Goal: Task Accomplishment & Management: Use online tool/utility

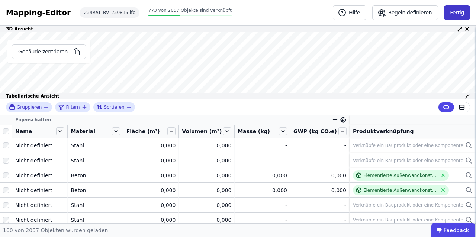
click at [463, 12] on button "Fertig" at bounding box center [457, 12] width 26 height 15
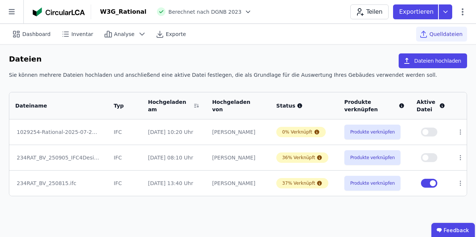
click at [50, 182] on div "234RAT_BV_250815.ifc" at bounding box center [59, 183] width 84 height 7
click at [460, 131] on icon at bounding box center [460, 132] width 7 height 7
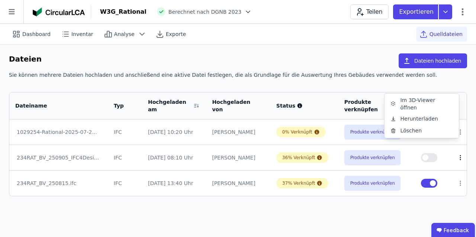
click at [458, 158] on icon at bounding box center [460, 158] width 7 height 7
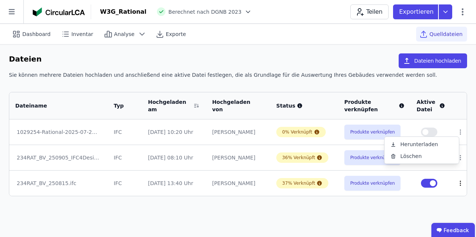
click at [457, 185] on icon at bounding box center [460, 183] width 7 height 7
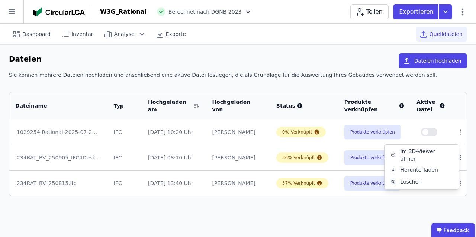
click at [429, 133] on button "button" at bounding box center [429, 132] width 16 height 9
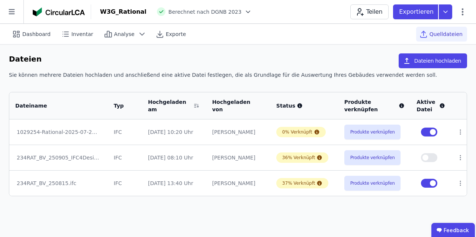
click at [44, 185] on div "234RAT_BV_250815.ifc" at bounding box center [59, 183] width 84 height 7
click at [15, 12] on icon at bounding box center [11, 11] width 23 height 23
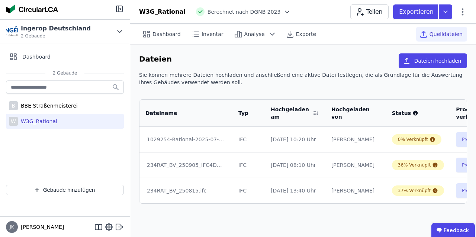
click at [92, 228] on div "[PERSON_NAME]" at bounding box center [65, 227] width 130 height 21
click at [102, 227] on icon at bounding box center [102, 227] width 0 height 5
click at [121, 9] on icon at bounding box center [119, 8] width 9 height 9
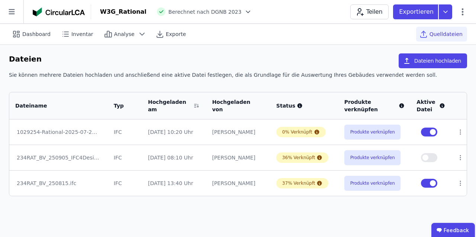
click at [69, 184] on div "234RAT_BV_250815.ifc" at bounding box center [59, 183] width 84 height 7
click at [376, 182] on button "Produkte verknüpfen" at bounding box center [372, 183] width 56 height 15
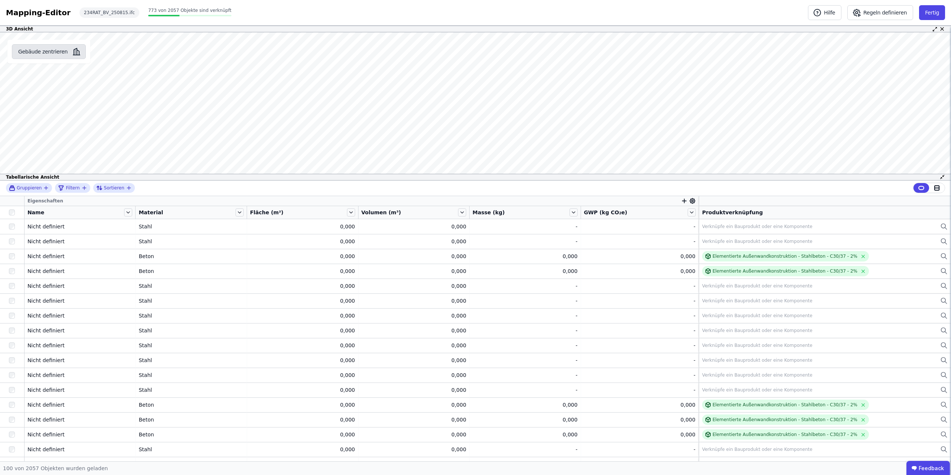
click at [43, 50] on button "Gebäude zentrieren" at bounding box center [49, 51] width 74 height 15
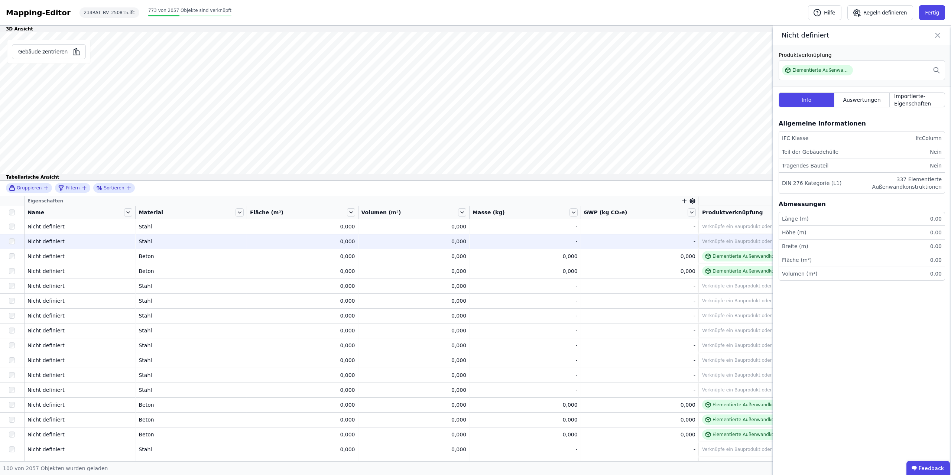
click at [458, 237] on div "0,000" at bounding box center [413, 241] width 105 height 7
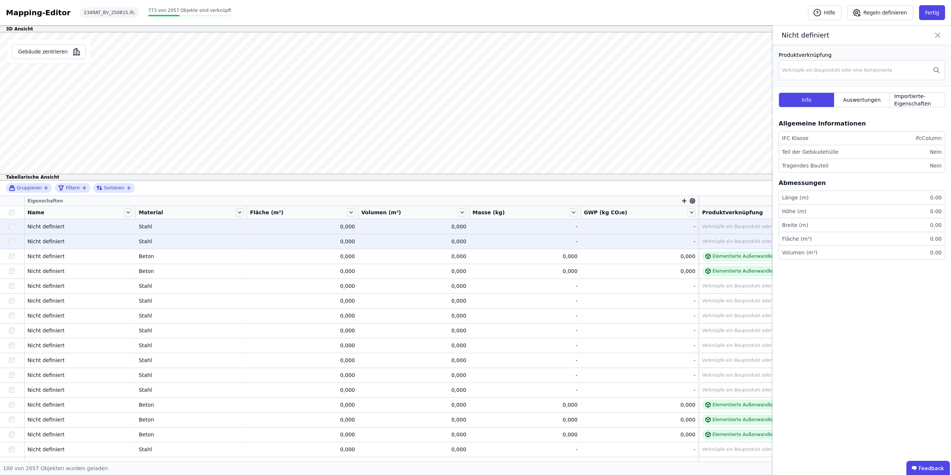
click at [48, 226] on div "Nicht definiert" at bounding box center [79, 226] width 105 height 7
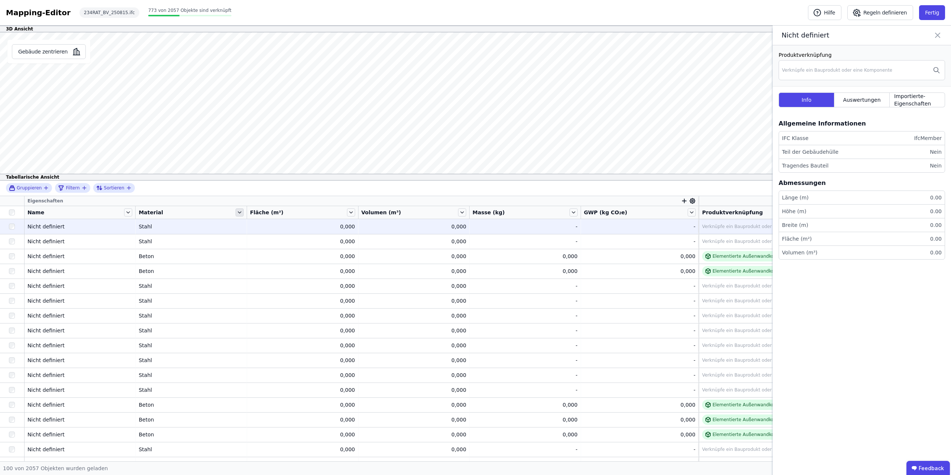
click at [242, 212] on icon at bounding box center [240, 212] width 8 height 8
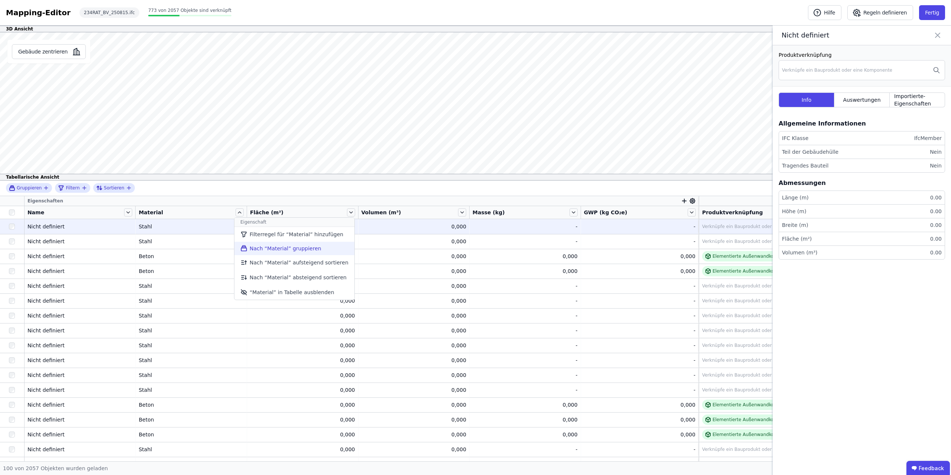
click at [288, 237] on li "Nach “Material” gruppieren" at bounding box center [294, 248] width 120 height 13
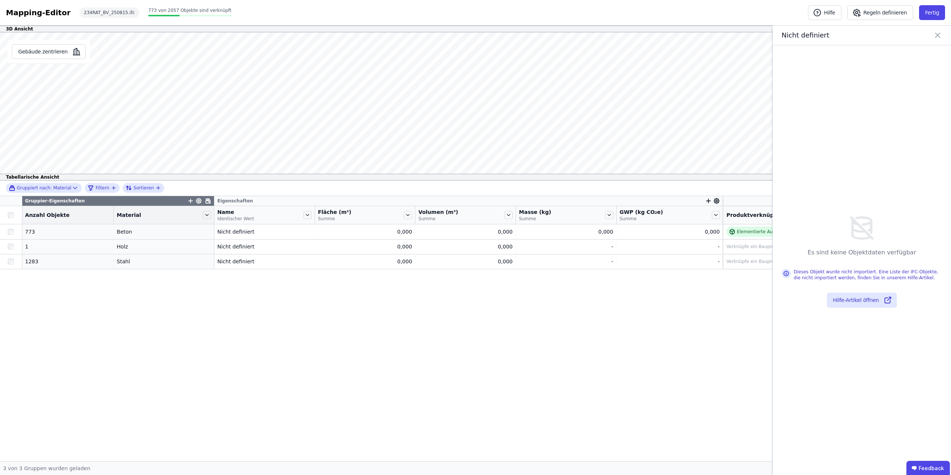
click at [216, 189] on div "Gruppiert nach: Material Filtern Sortieren" at bounding box center [475, 189] width 951 height 16
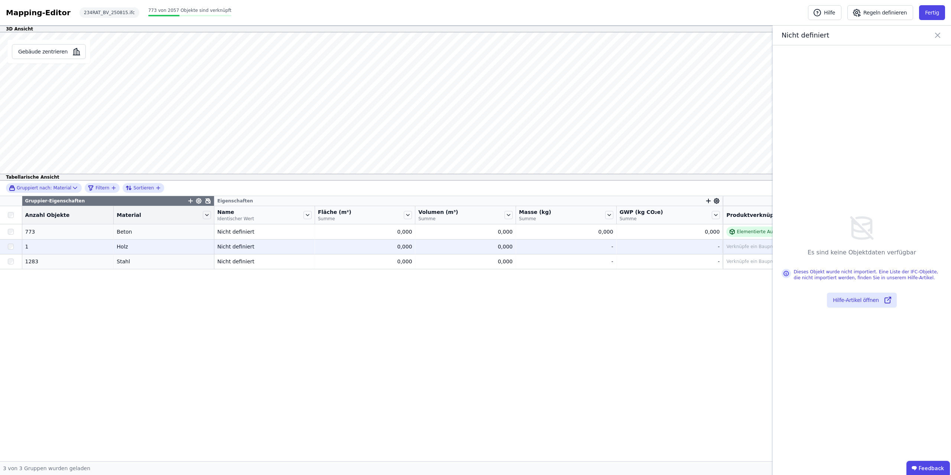
click at [114, 237] on td "Holz Holz" at bounding box center [164, 246] width 101 height 15
click at [217, 237] on div "Nicht definiert" at bounding box center [264, 246] width 94 height 7
click at [230, 237] on div "Nicht definiert" at bounding box center [264, 246] width 94 height 7
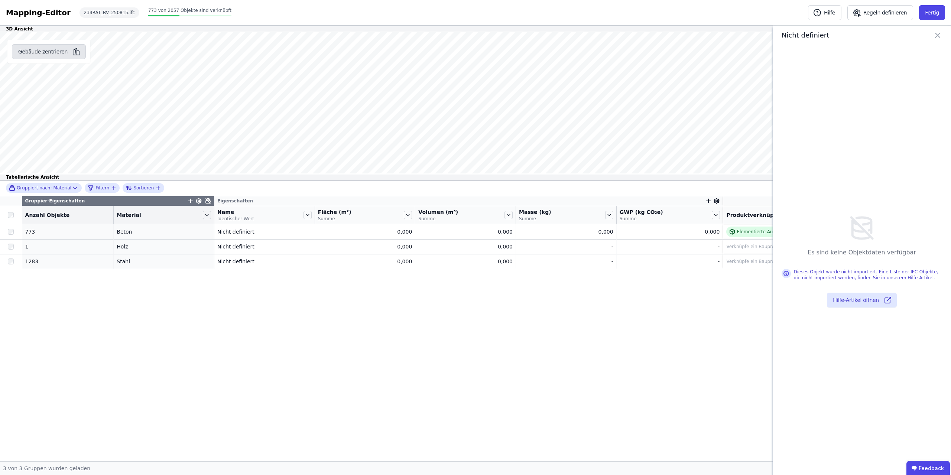
click at [45, 47] on button "Gebäude zentrieren" at bounding box center [49, 51] width 74 height 15
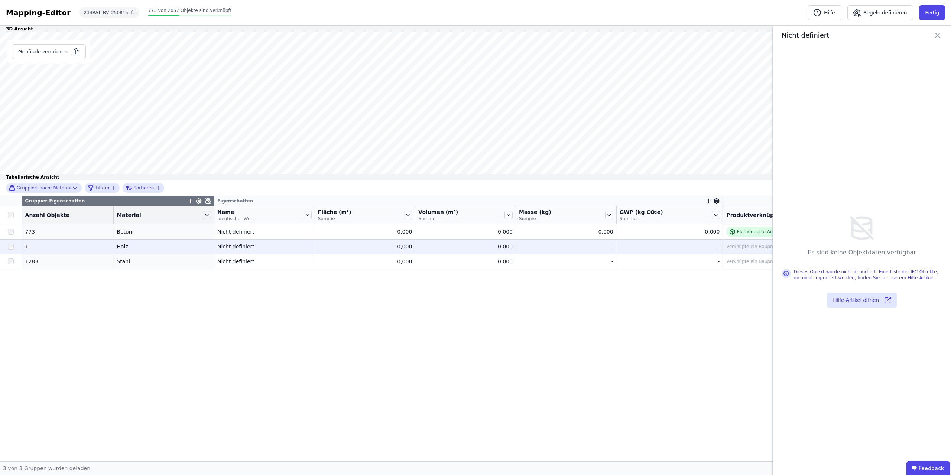
click at [129, 237] on div "Holz" at bounding box center [164, 246] width 94 height 7
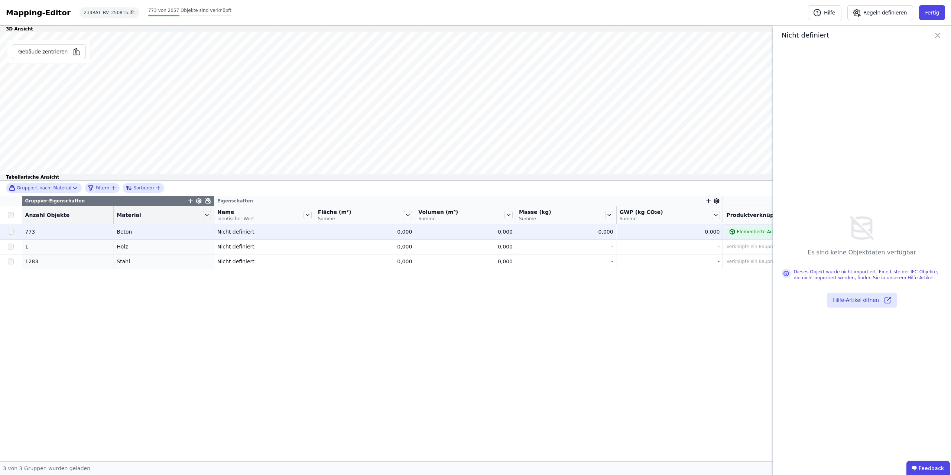
click at [226, 230] on div "Nicht definiert" at bounding box center [264, 231] width 94 height 7
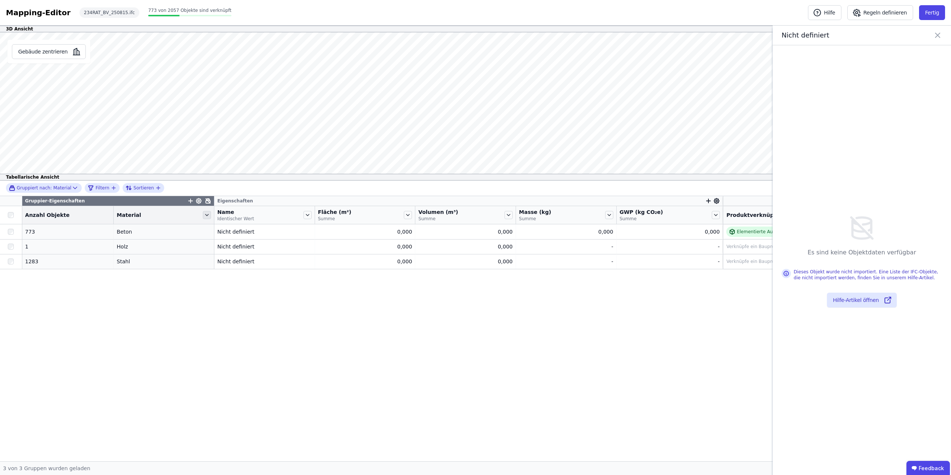
click at [203, 217] on icon at bounding box center [207, 215] width 8 height 8
click at [265, 237] on li "Nach “Material” gruppieren aufheben" at bounding box center [262, 250] width 120 height 13
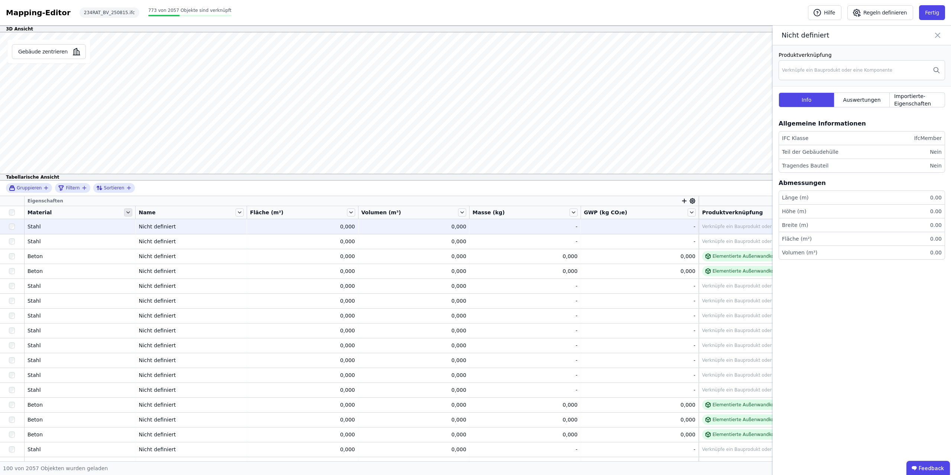
click at [132, 212] on icon at bounding box center [128, 212] width 8 height 8
click at [194, 237] on li "Filterregel für “Material” hinzufügen" at bounding box center [183, 234] width 120 height 15
click at [227, 219] on input "text" at bounding box center [237, 215] width 46 height 13
click at [230, 232] on div "1283" at bounding box center [241, 231] width 22 height 7
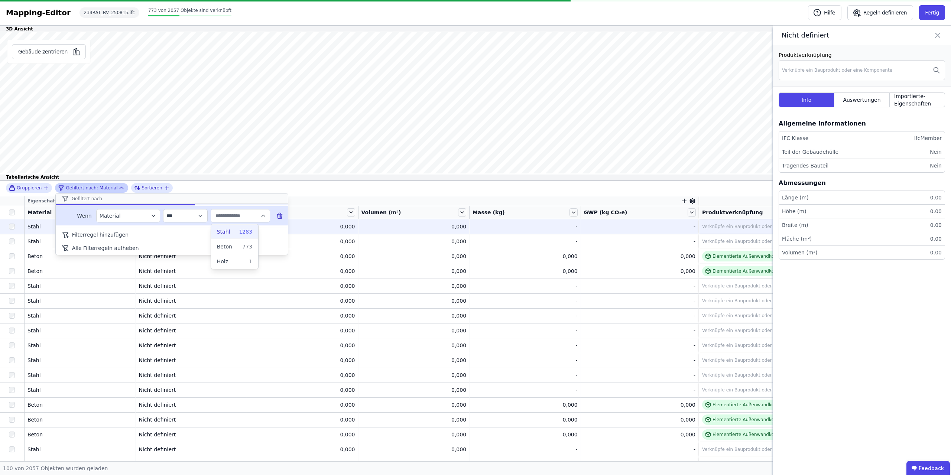
type input "*****"
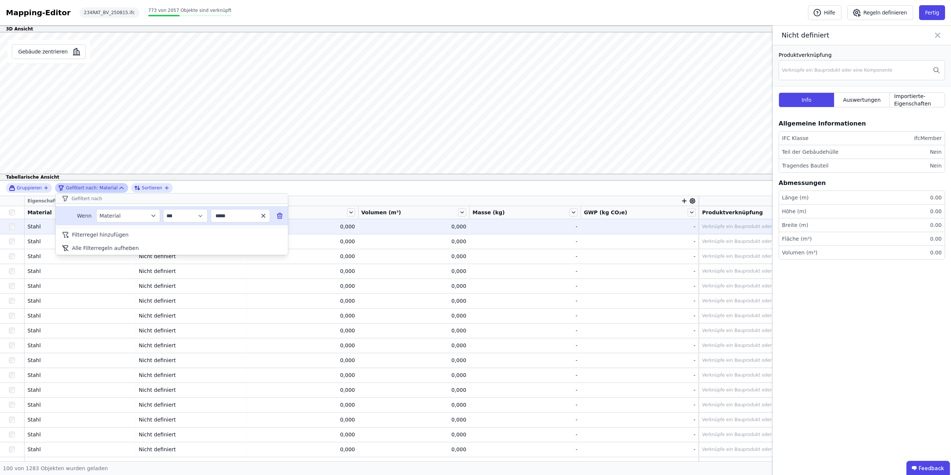
click at [263, 215] on icon "button" at bounding box center [263, 215] width 3 height 3
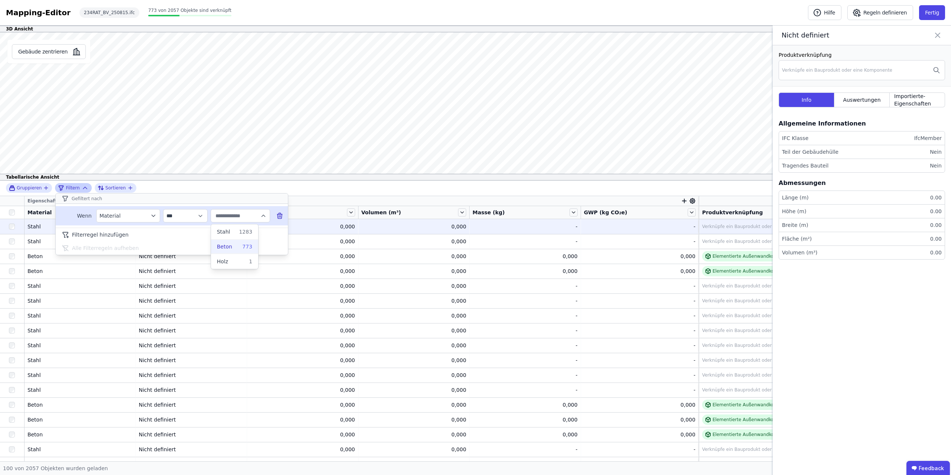
click at [233, 237] on div "773" at bounding box center [242, 246] width 19 height 7
type input "*****"
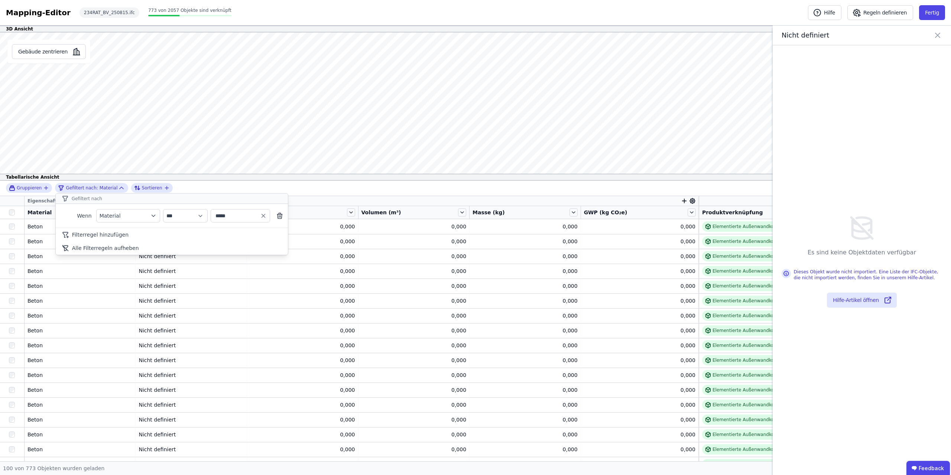
click at [312, 191] on div "**********" at bounding box center [475, 189] width 951 height 16
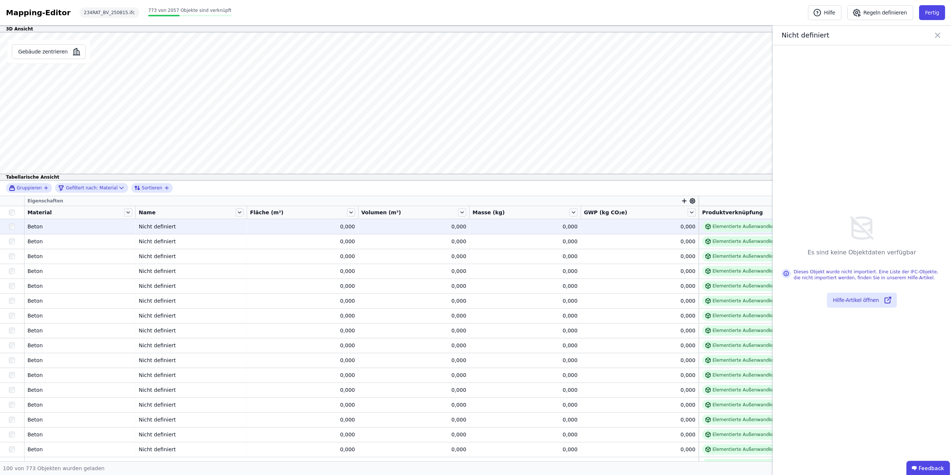
click at [166, 224] on div "Nicht definiert" at bounding box center [191, 226] width 105 height 7
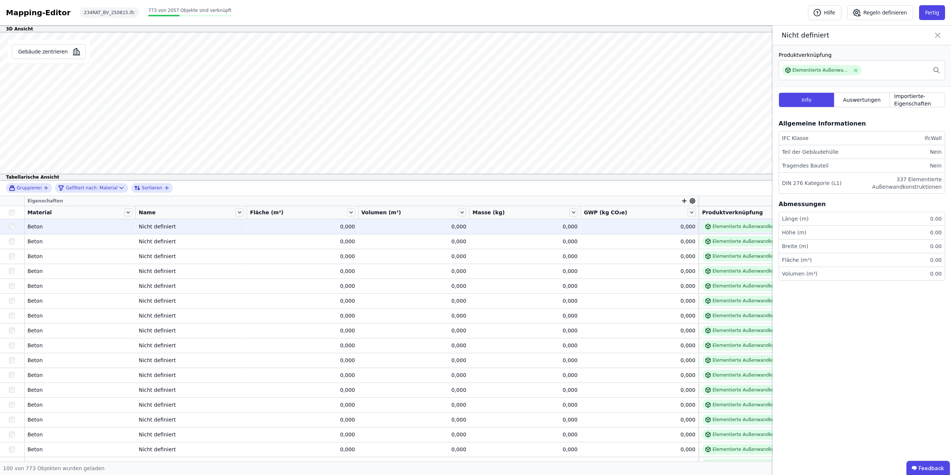
click at [156, 226] on div "Nicht definiert" at bounding box center [191, 226] width 105 height 7
click at [48, 55] on button "Gebäude zentrieren" at bounding box center [49, 51] width 74 height 15
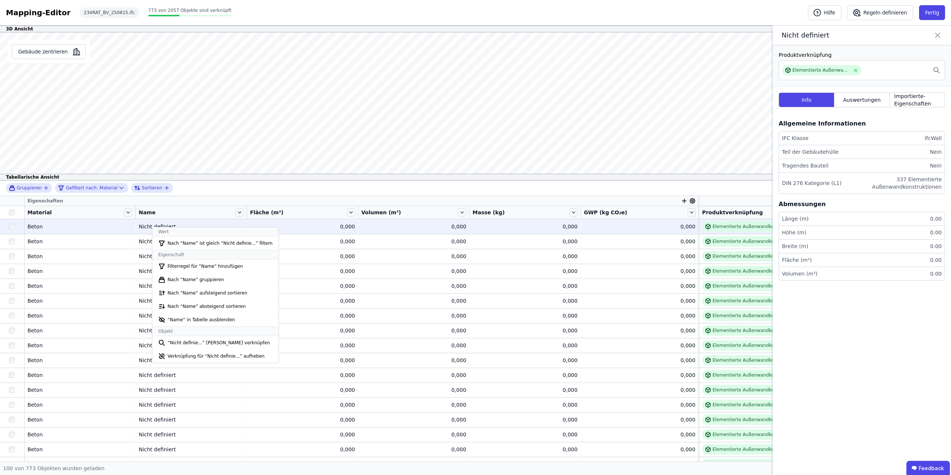
click at [145, 227] on div "Nicht definiert" at bounding box center [191, 226] width 105 height 7
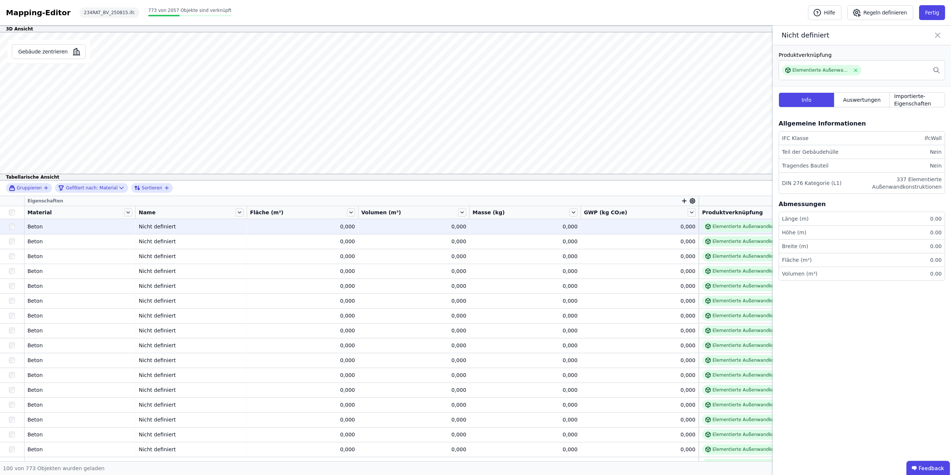
click at [158, 222] on td "Nicht definiert Nicht definiert" at bounding box center [191, 226] width 111 height 15
click at [165, 225] on div "Nicht definiert" at bounding box center [191, 226] width 105 height 7
click at [163, 226] on div "Nicht definiert" at bounding box center [191, 226] width 105 height 7
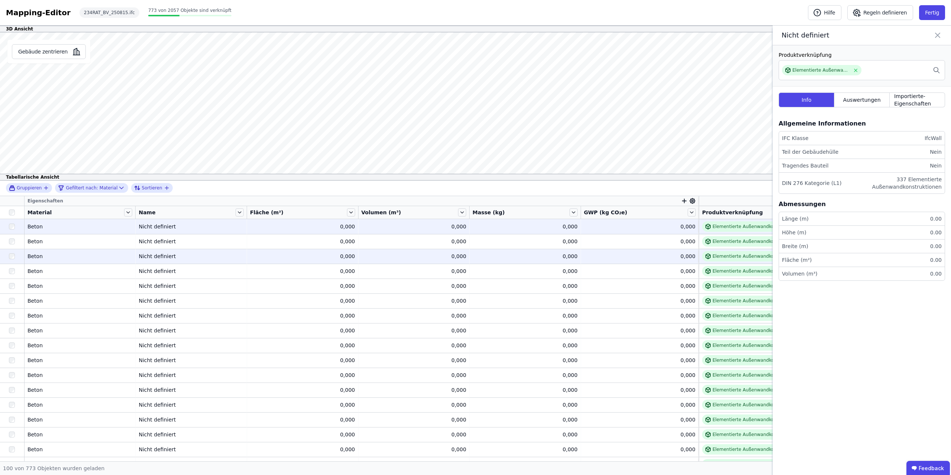
click at [173, 237] on div "Nicht definiert" at bounding box center [191, 256] width 105 height 7
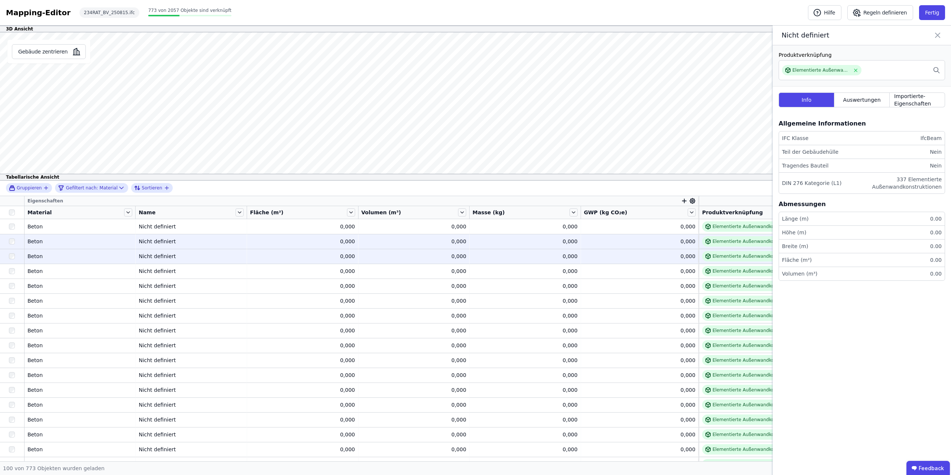
click at [149, 237] on td "Nicht definiert Nicht definiert" at bounding box center [191, 241] width 111 height 15
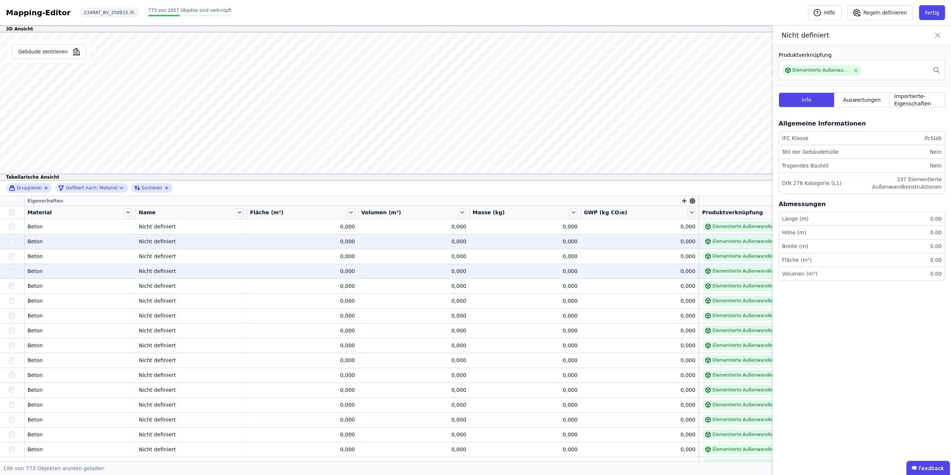
click at [156, 237] on div "Nicht definiert" at bounding box center [191, 270] width 105 height 7
click at [164, 237] on div "Nicht definiert" at bounding box center [191, 241] width 105 height 7
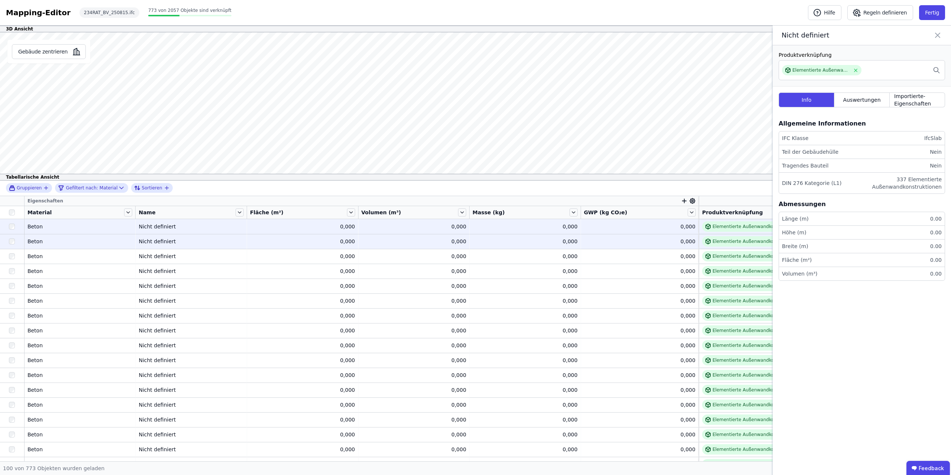
click at [165, 229] on div "Nicht definiert" at bounding box center [191, 226] width 105 height 7
click at [162, 237] on div "Nicht definiert" at bounding box center [191, 241] width 105 height 7
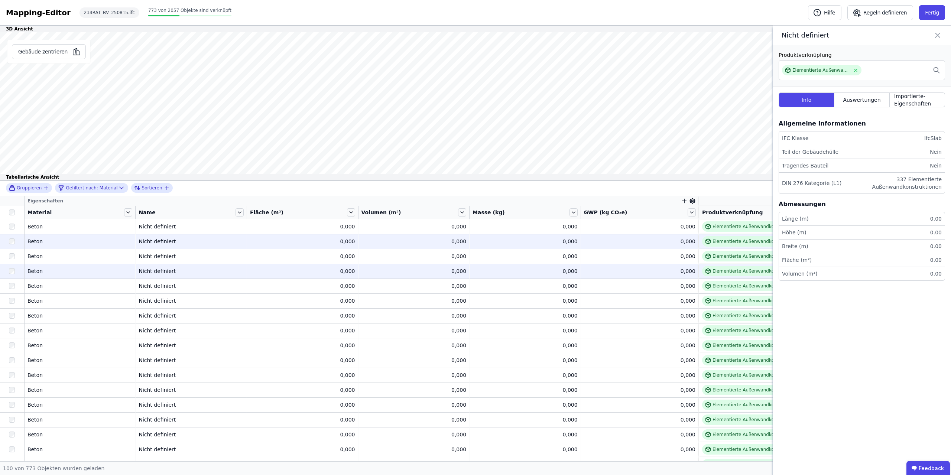
click at [150, 237] on div "Nicht definiert" at bounding box center [191, 270] width 105 height 7
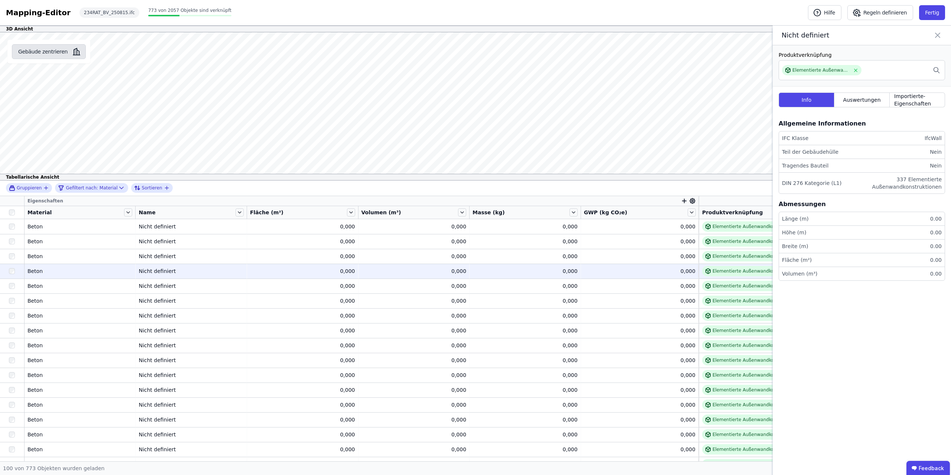
click at [59, 52] on button "Gebäude zentrieren" at bounding box center [49, 51] width 74 height 15
click at [147, 237] on div "Nicht definiert" at bounding box center [191, 270] width 105 height 7
click at [43, 51] on button "Gebäude zentrieren" at bounding box center [49, 51] width 74 height 15
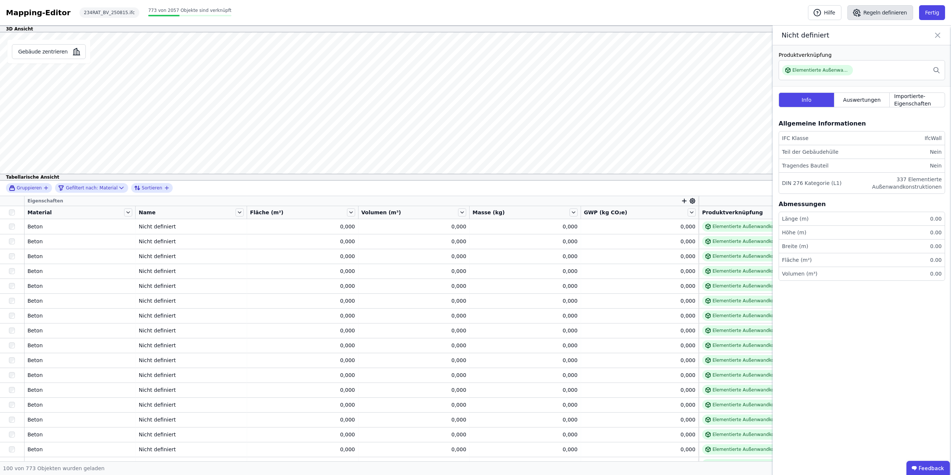
click at [475, 10] on button "Regeln definieren" at bounding box center [880, 12] width 66 height 15
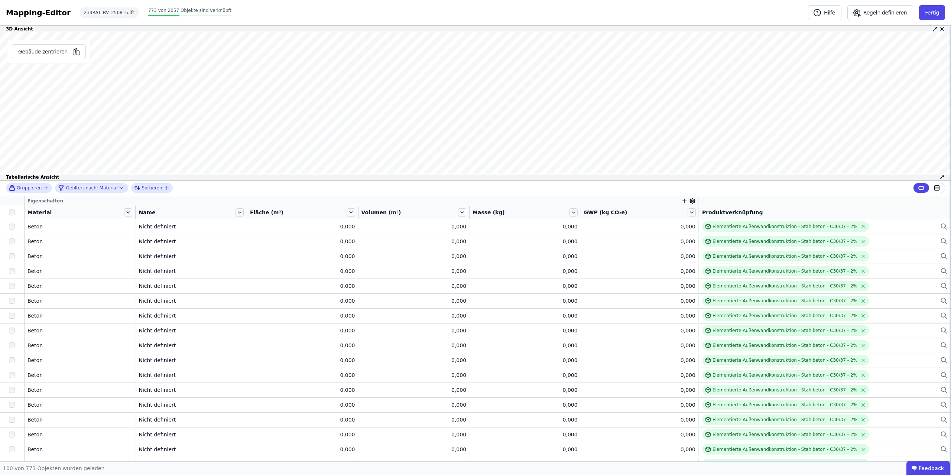
click at [91, 217] on div "Material" at bounding box center [80, 212] width 111 height 13
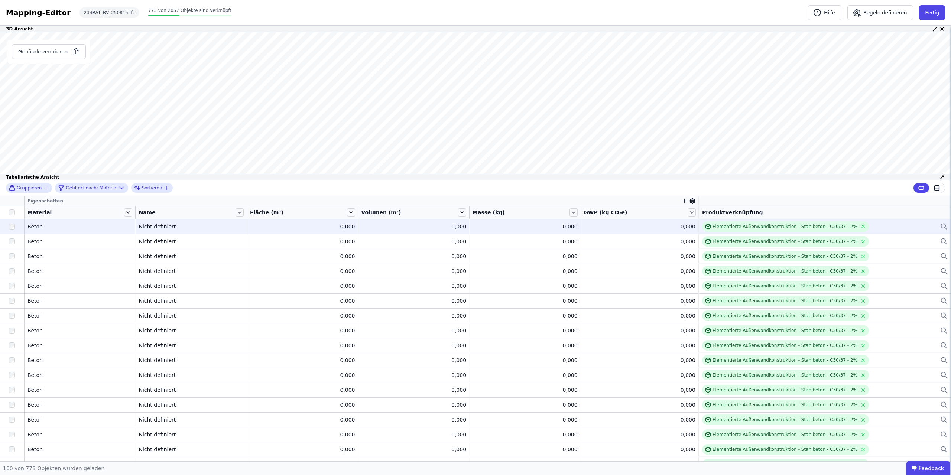
click at [61, 225] on div "Beton" at bounding box center [79, 226] width 105 height 7
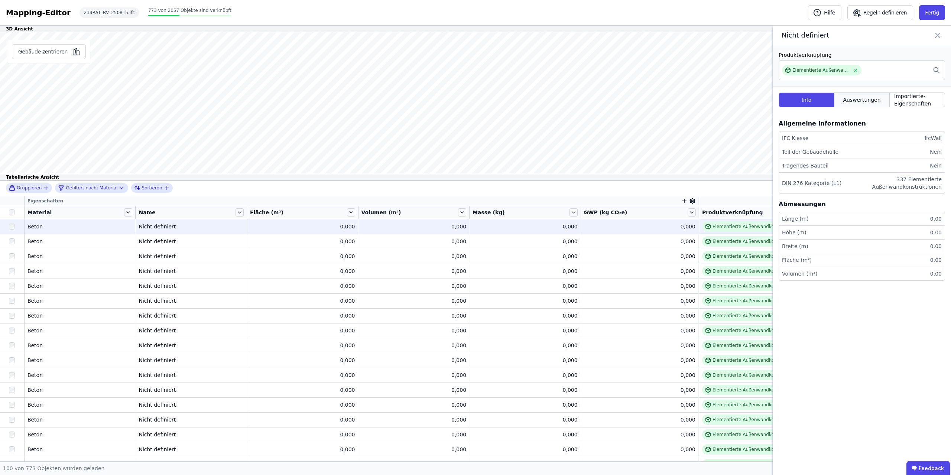
click at [475, 95] on div "Auswertungen" at bounding box center [861, 100] width 55 height 15
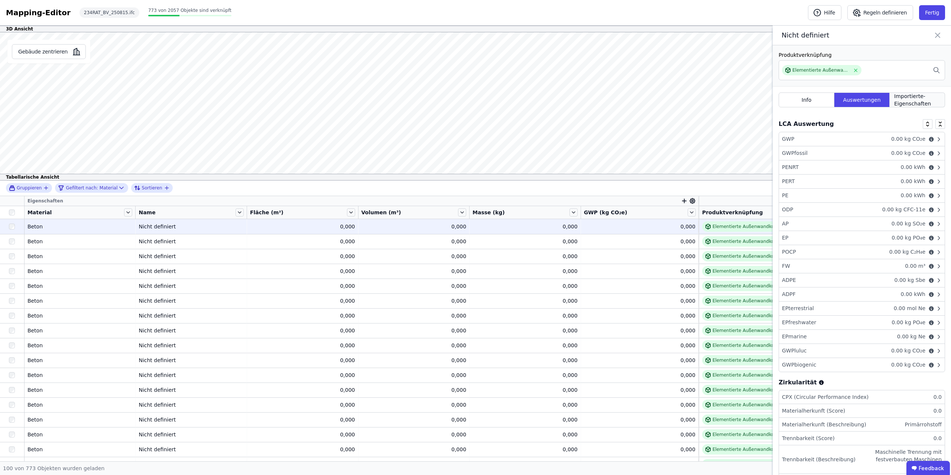
click at [475, 101] on span "Importierte-Eigenschaften" at bounding box center [917, 100] width 46 height 15
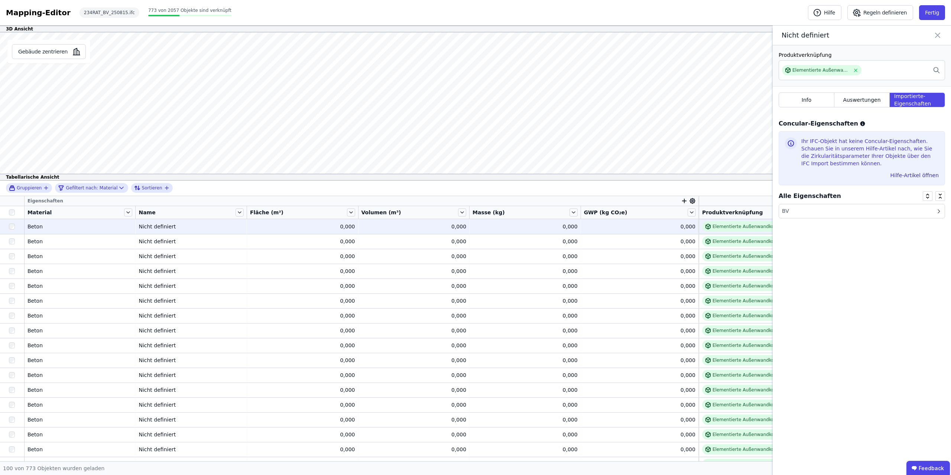
click at [475, 212] on div "BV" at bounding box center [862, 211] width 166 height 14
click at [475, 225] on li "Name BV" at bounding box center [862, 225] width 166 height 14
click at [475, 226] on li "Name BV" at bounding box center [862, 225] width 166 height 14
click at [475, 225] on div "BV" at bounding box center [938, 224] width 7 height 7
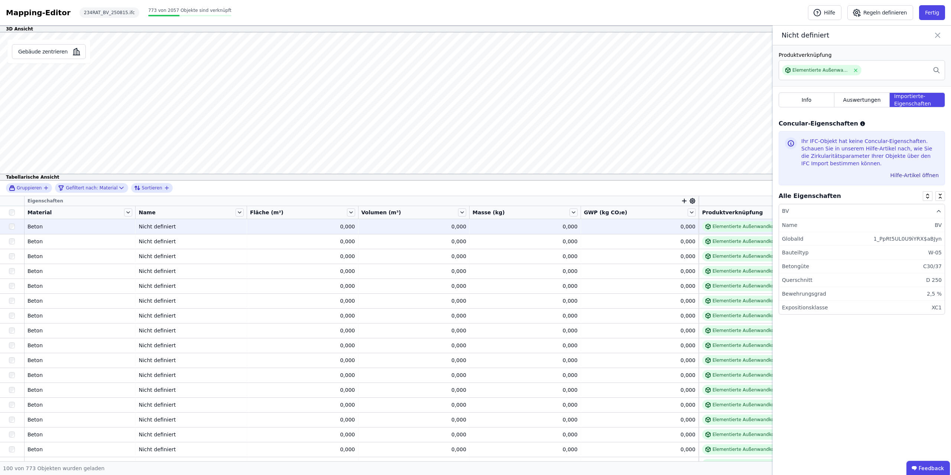
click at [475, 225] on div "BV" at bounding box center [938, 224] width 7 height 7
click at [475, 237] on div "1_PpRt5UL0U9iYRX$aBJyn" at bounding box center [907, 238] width 68 height 7
click at [475, 237] on div "W-05" at bounding box center [934, 252] width 13 height 7
click at [475, 220] on li "Name BV" at bounding box center [862, 225] width 166 height 14
click at [475, 199] on icon at bounding box center [940, 198] width 6 height 6
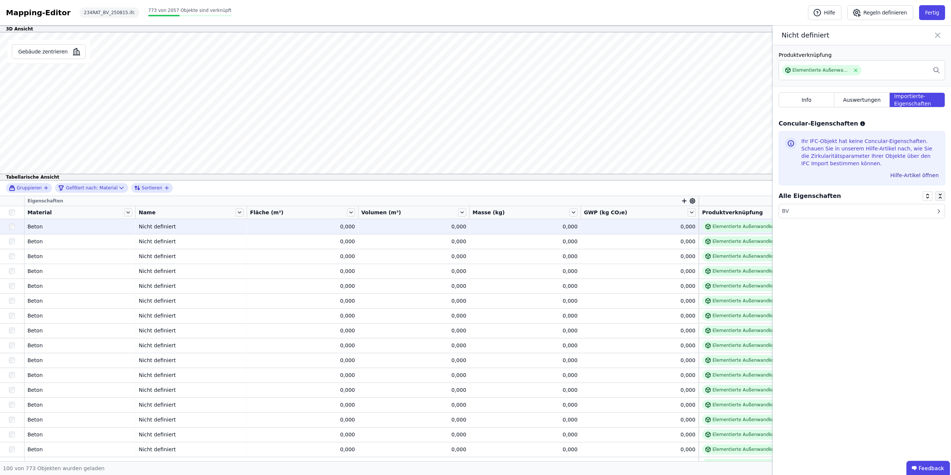
click at [475, 196] on span at bounding box center [940, 196] width 10 height 10
click at [475, 34] on icon at bounding box center [937, 35] width 9 height 10
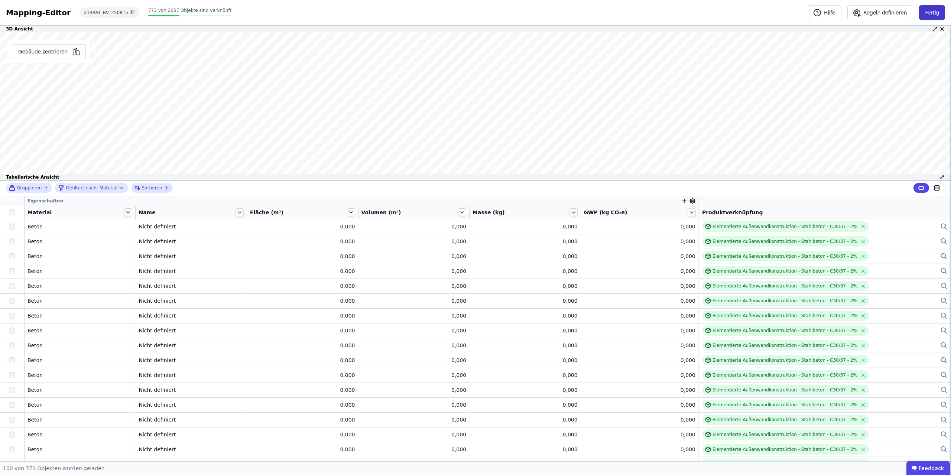
click at [475, 13] on button "Fertig" at bounding box center [932, 12] width 26 height 15
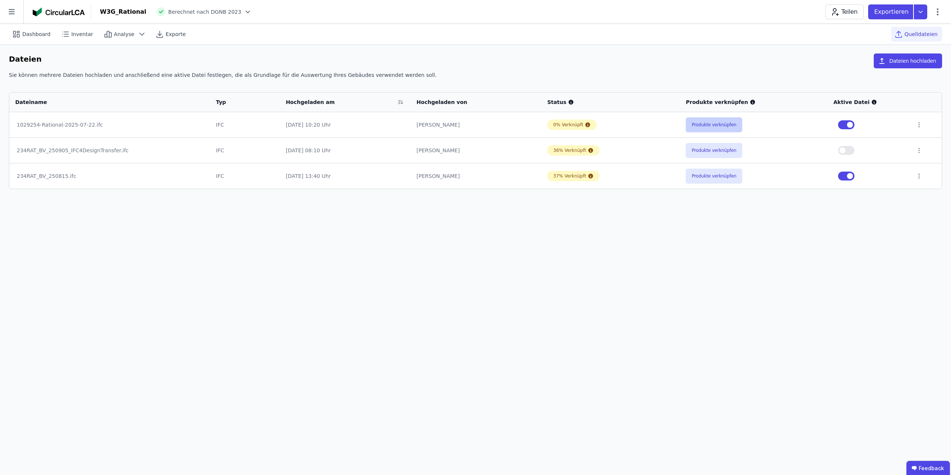
click at [475, 124] on button "Produkte verknüpfen" at bounding box center [714, 124] width 56 height 15
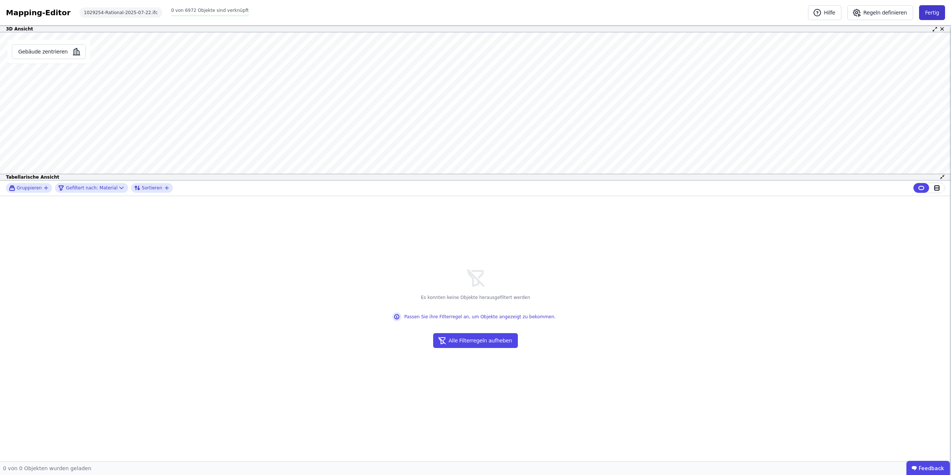
click at [475, 14] on button "Fertig" at bounding box center [932, 12] width 26 height 15
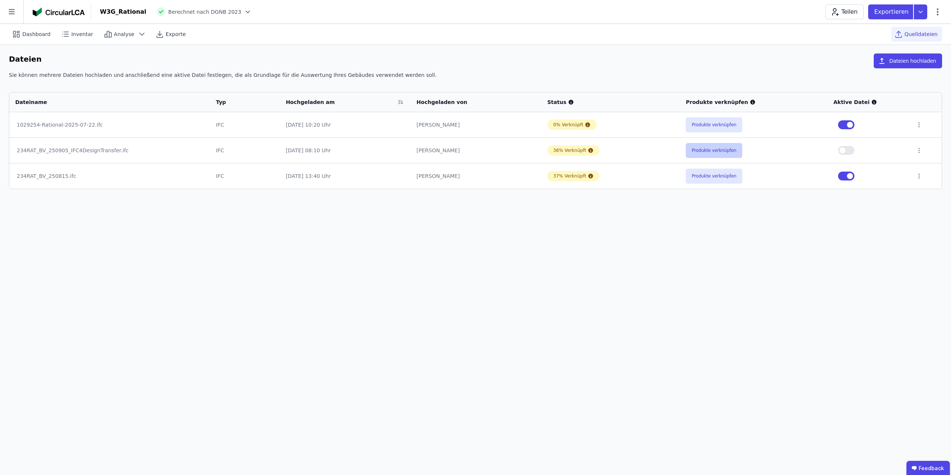
click at [475, 147] on button "Produkte verknüpfen" at bounding box center [714, 150] width 56 height 15
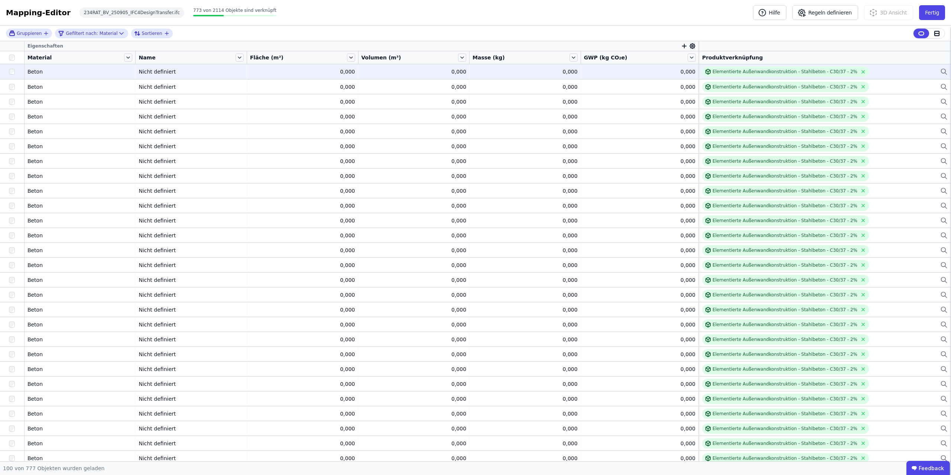
click at [140, 70] on div "Nicht definiert" at bounding box center [191, 71] width 105 height 7
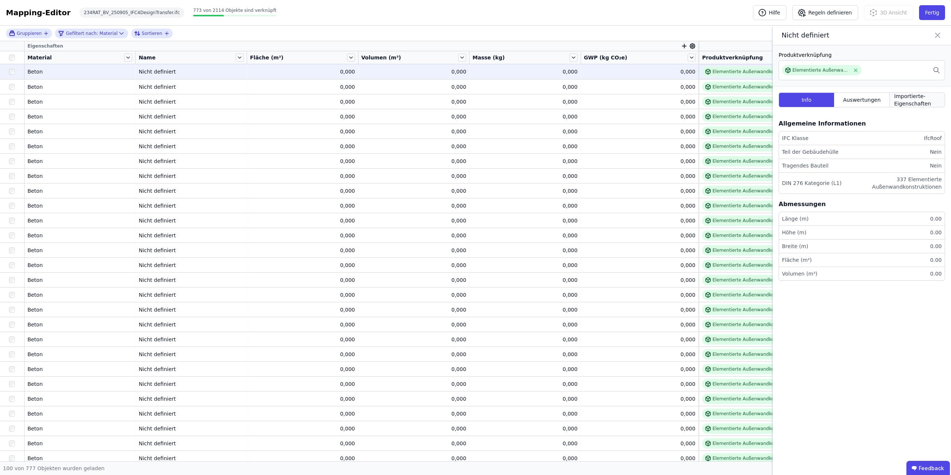
click at [475, 98] on span "Importierte-Eigenschaften" at bounding box center [917, 100] width 46 height 15
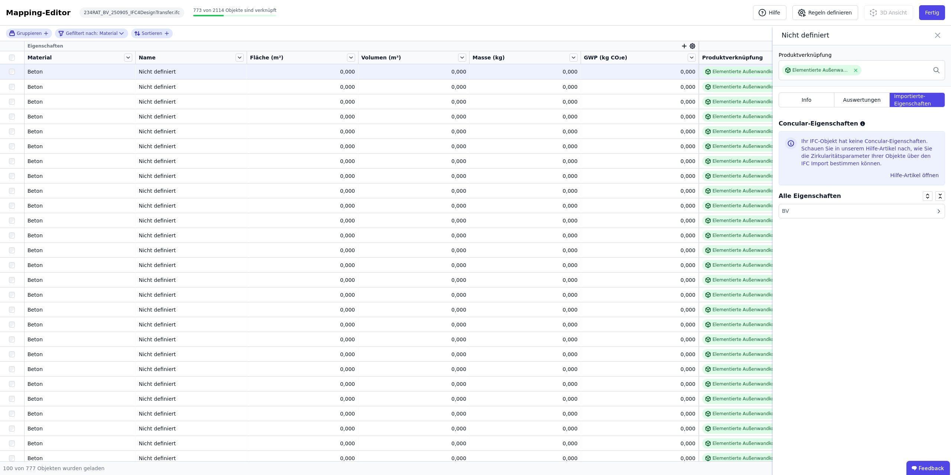
click at [475, 208] on div "BV" at bounding box center [862, 211] width 166 height 14
click at [475, 101] on span "Auswertungen" at bounding box center [862, 99] width 38 height 7
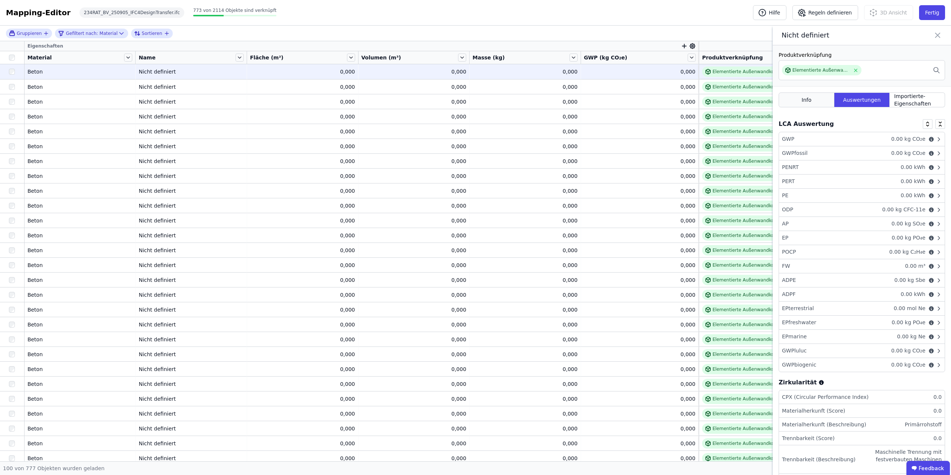
click at [475, 100] on span "Info" at bounding box center [807, 99] width 10 height 7
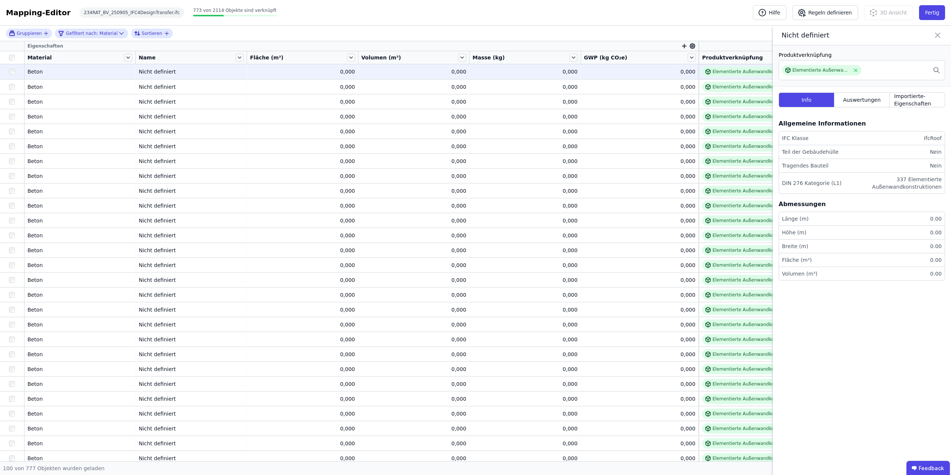
click at [475, 33] on icon at bounding box center [937, 35] width 9 height 10
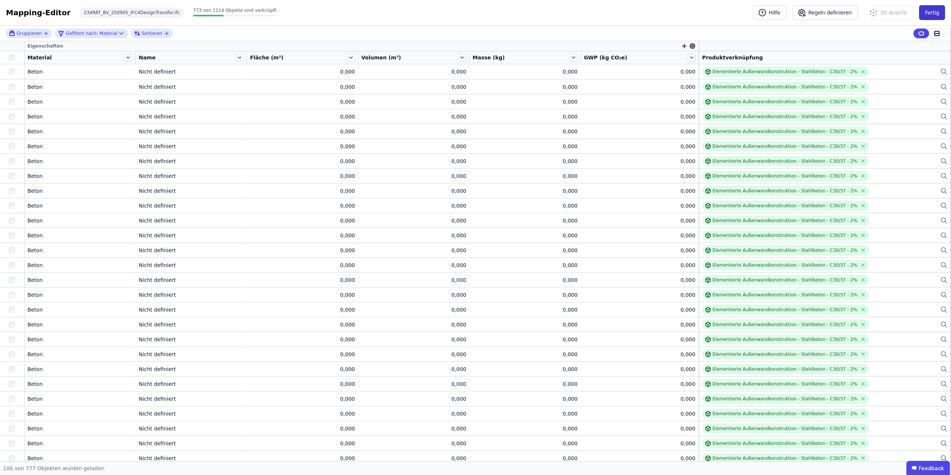
click at [475, 19] on button "Fertig" at bounding box center [932, 12] width 26 height 15
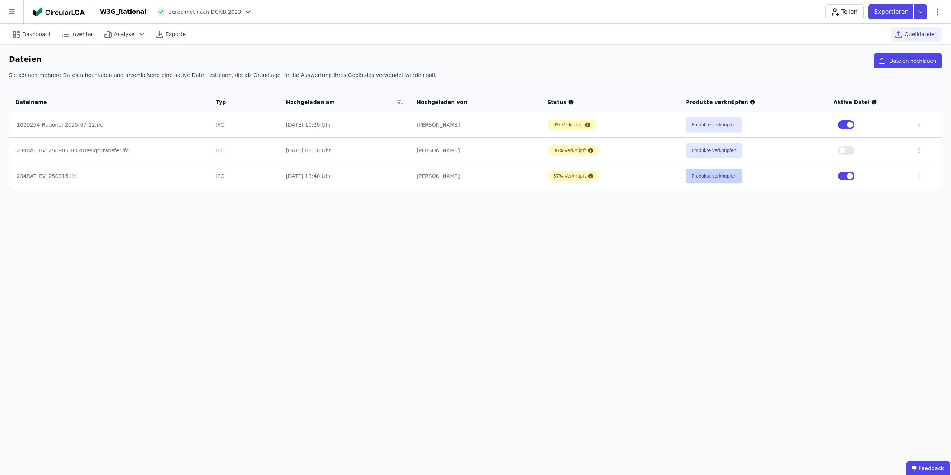
click at [475, 176] on button "Produkte verknüpfen" at bounding box center [714, 176] width 56 height 15
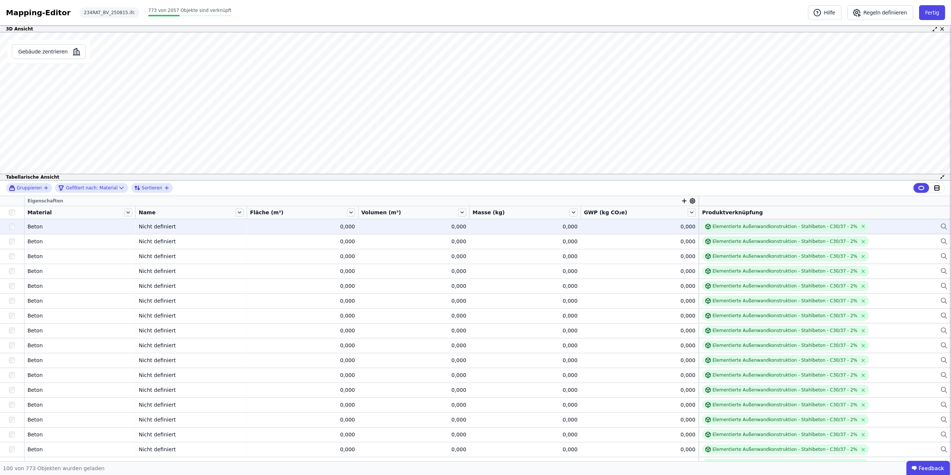
click at [171, 224] on div "Nicht definiert" at bounding box center [191, 226] width 105 height 7
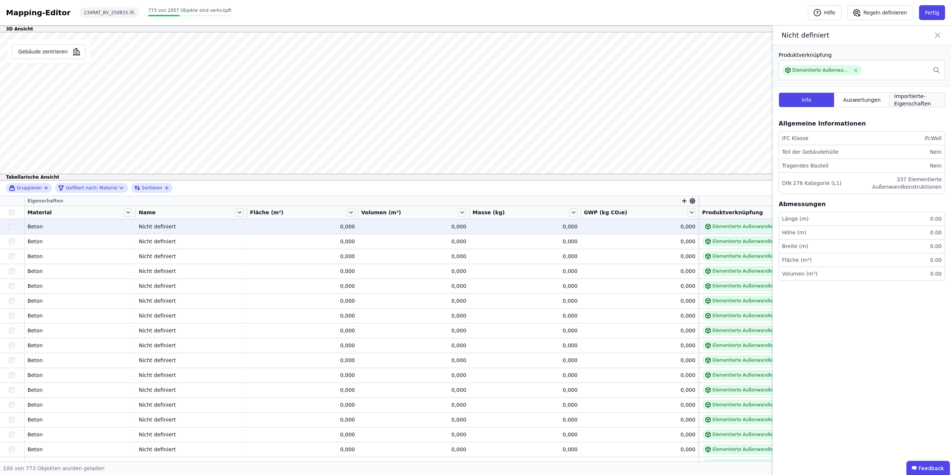
click at [475, 99] on span "Importierte-Eigenschaften" at bounding box center [917, 100] width 46 height 15
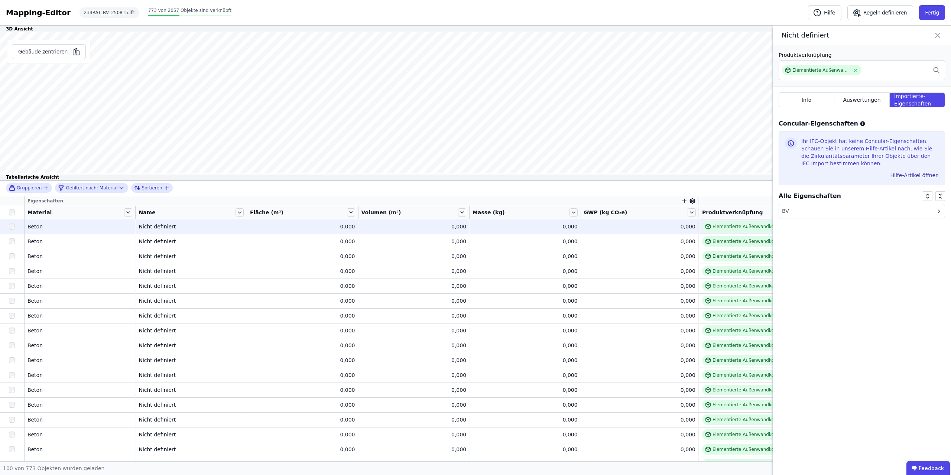
click at [475, 204] on div "BV" at bounding box center [862, 211] width 166 height 14
click at [475, 198] on icon at bounding box center [928, 198] width 6 height 6
click at [475, 196] on icon at bounding box center [928, 198] width 6 height 6
click at [475, 90] on div "Info Auswertungen Importierte-Eigenschaften" at bounding box center [862, 100] width 166 height 27
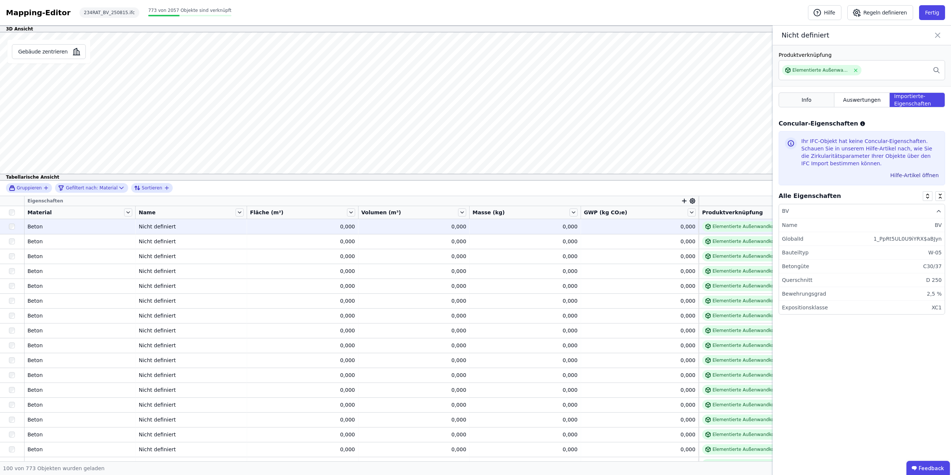
click at [475, 101] on div "Info" at bounding box center [807, 100] width 56 height 15
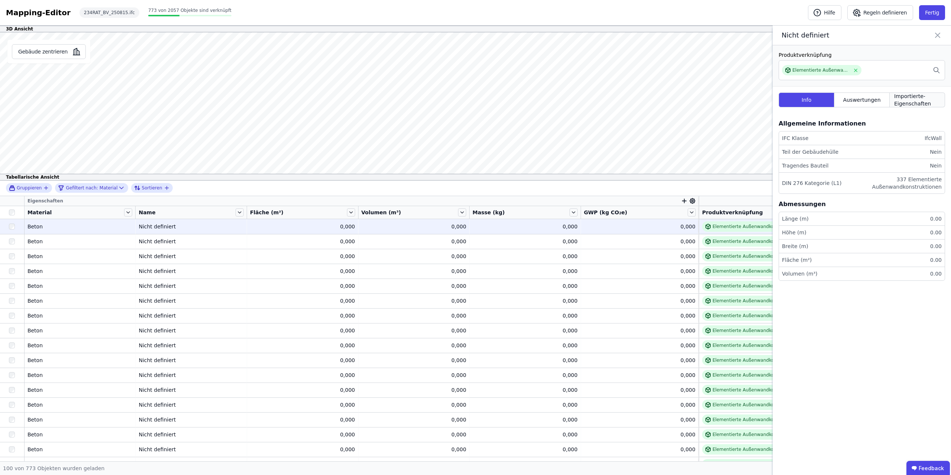
click at [475, 96] on span "Importierte-Eigenschaften" at bounding box center [917, 100] width 46 height 15
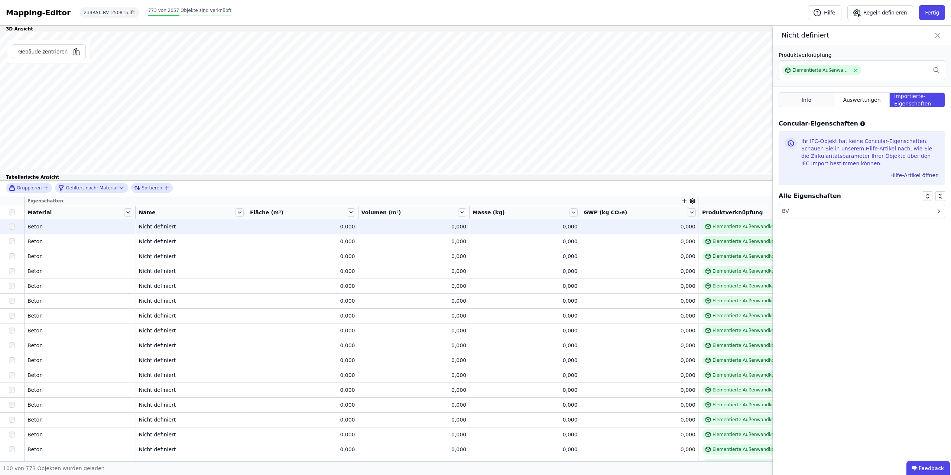
click at [475, 95] on div "Info" at bounding box center [807, 100] width 56 height 15
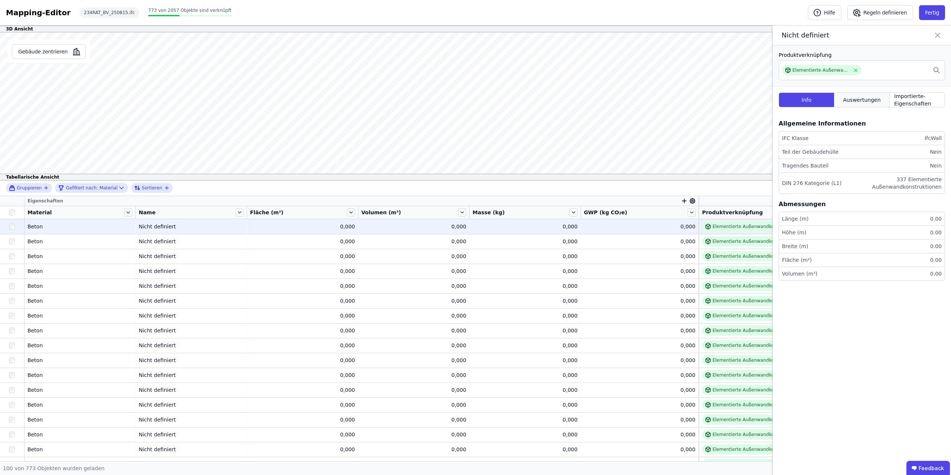
click at [475, 98] on span "Auswertungen" at bounding box center [862, 99] width 38 height 7
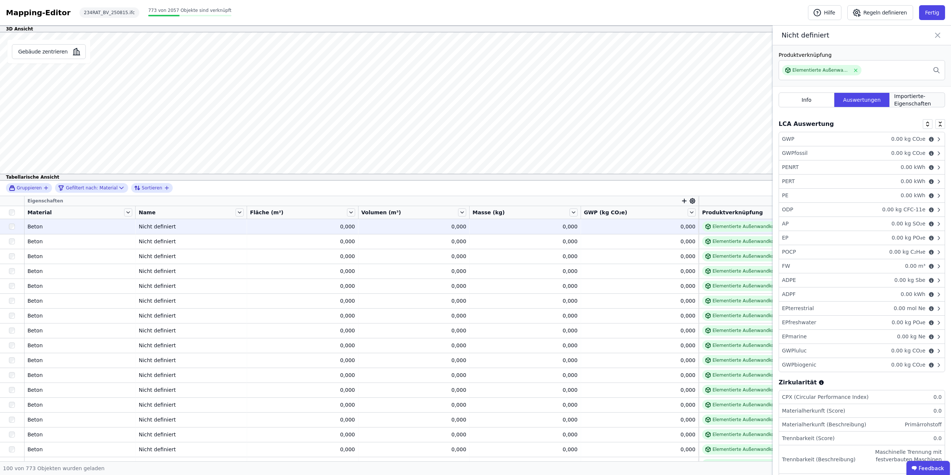
click at [475, 99] on span "Importierte-Eigenschaften" at bounding box center [917, 100] width 46 height 15
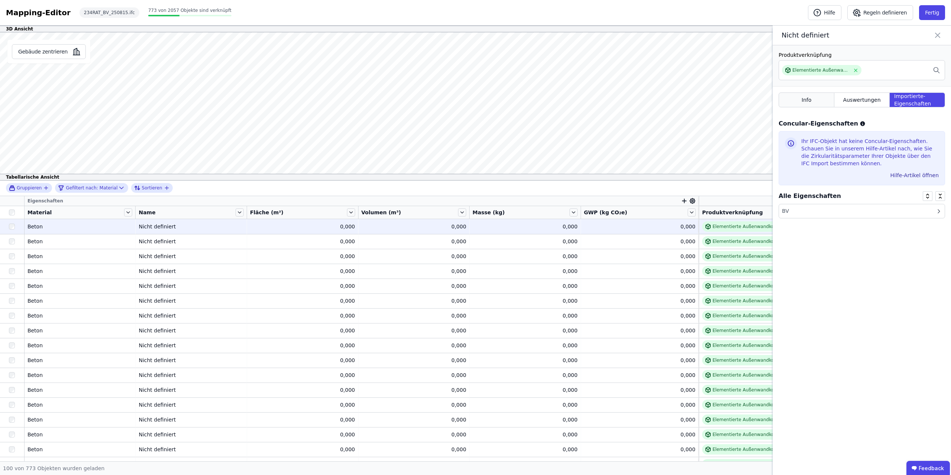
click at [475, 102] on span "Info" at bounding box center [807, 99] width 10 height 7
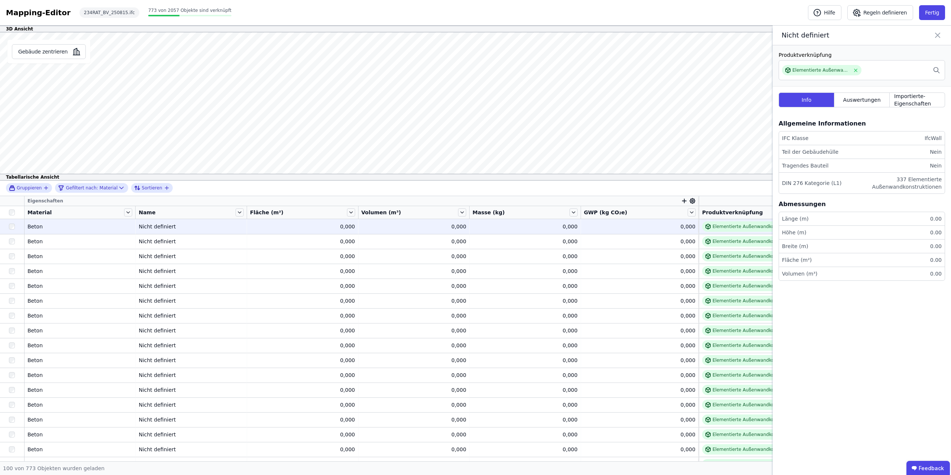
click at [475, 231] on td "0,000 0,000" at bounding box center [525, 226] width 111 height 15
click at [475, 228] on div "0,000" at bounding box center [525, 226] width 105 height 7
click at [475, 229] on div "0,000" at bounding box center [525, 226] width 105 height 7
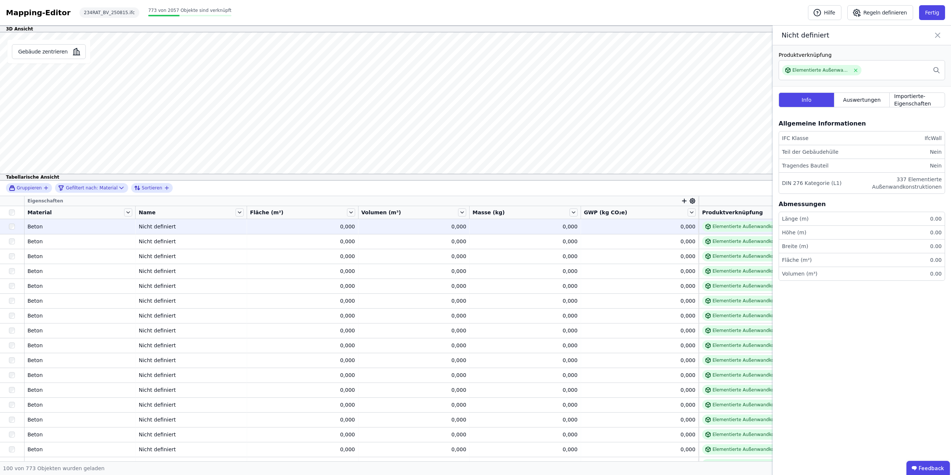
click at [475, 228] on div "0,000" at bounding box center [525, 226] width 105 height 7
click at [475, 218] on li "Länge (m) 0.00" at bounding box center [862, 219] width 166 height 14
click at [475, 218] on div "0.00" at bounding box center [934, 218] width 14 height 7
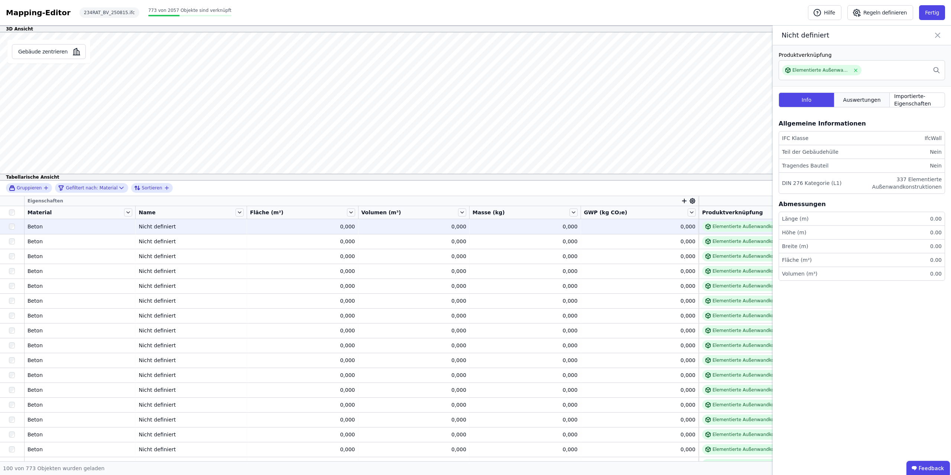
click at [475, 94] on div "Auswertungen" at bounding box center [861, 100] width 55 height 15
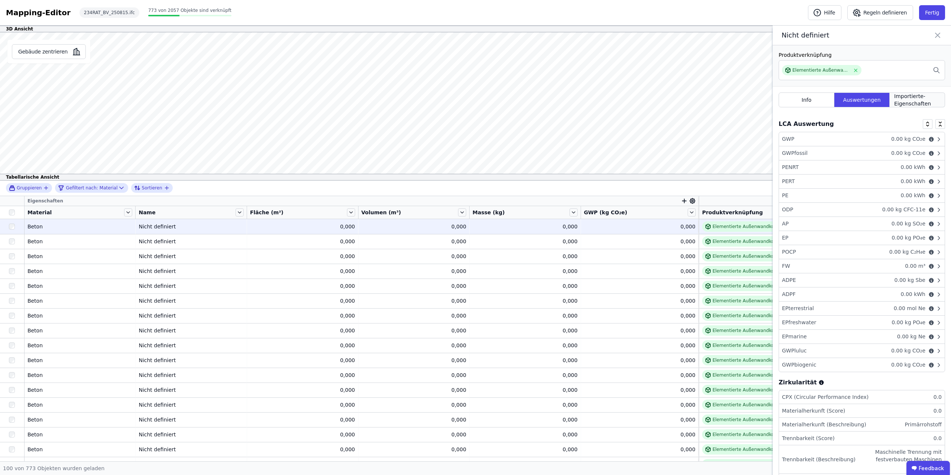
click at [475, 104] on span "Importierte-Eigenschaften" at bounding box center [917, 100] width 46 height 15
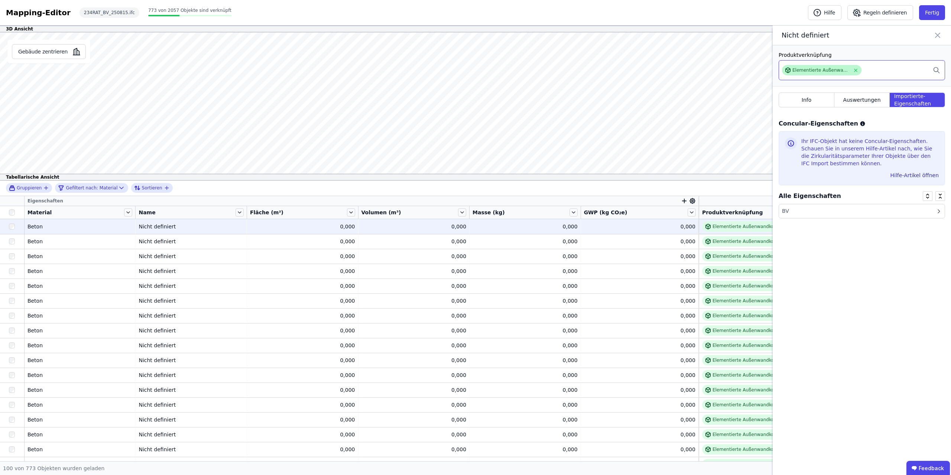
click at [475, 71] on div "Elementierte Außenwandkonstruktion - Stahlbeton - C30/37 - 2%" at bounding box center [821, 70] width 58 height 6
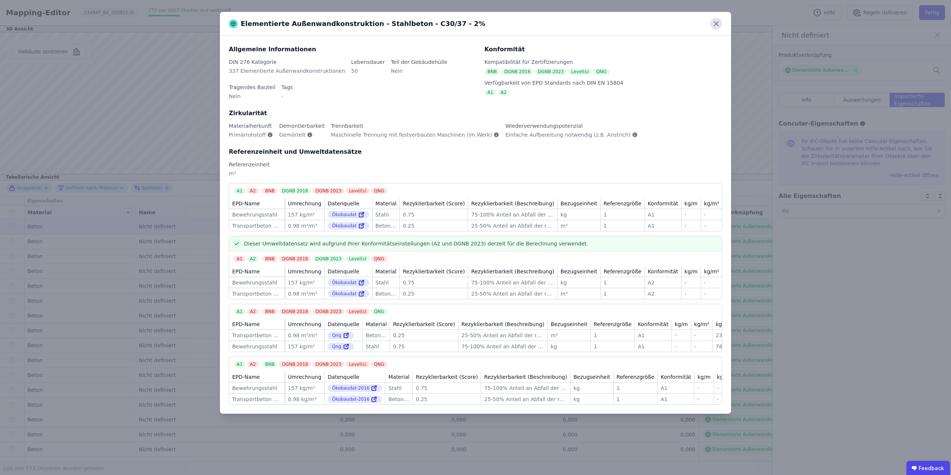
click at [475, 26] on icon at bounding box center [716, 24] width 12 height 12
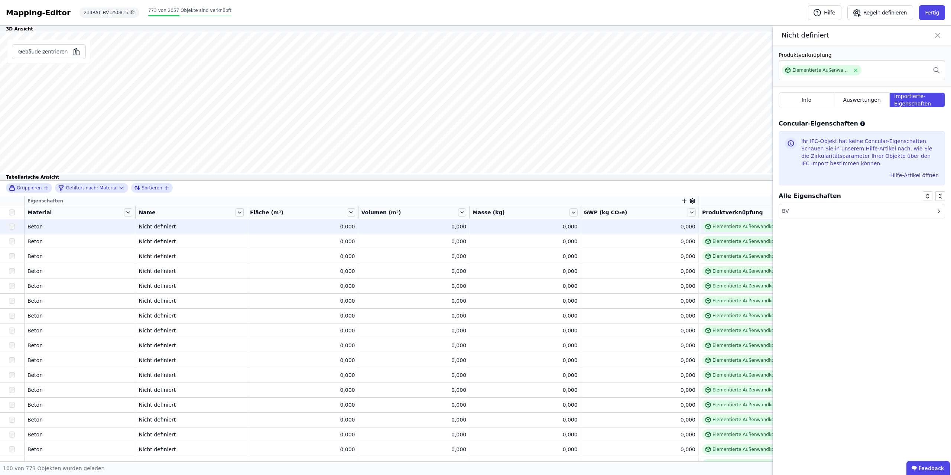
click at [152, 227] on div "Nicht definiert" at bounding box center [191, 226] width 105 height 7
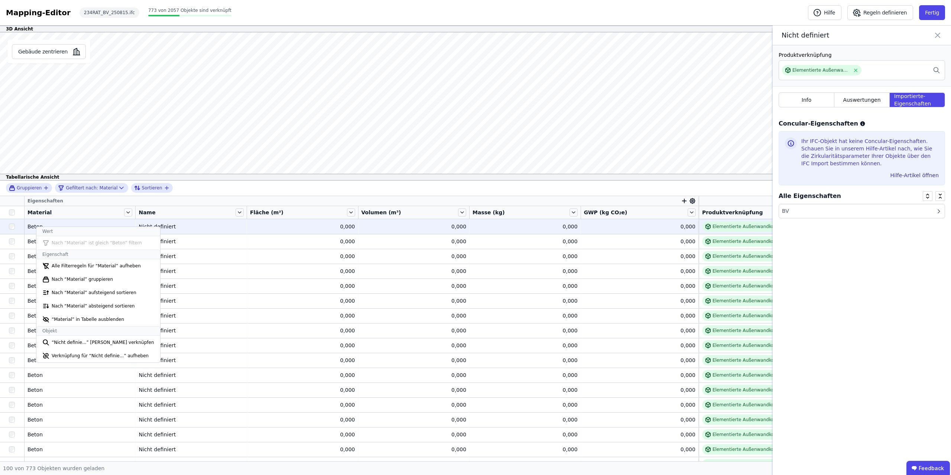
click at [162, 226] on div "Nicht definiert" at bounding box center [191, 226] width 105 height 7
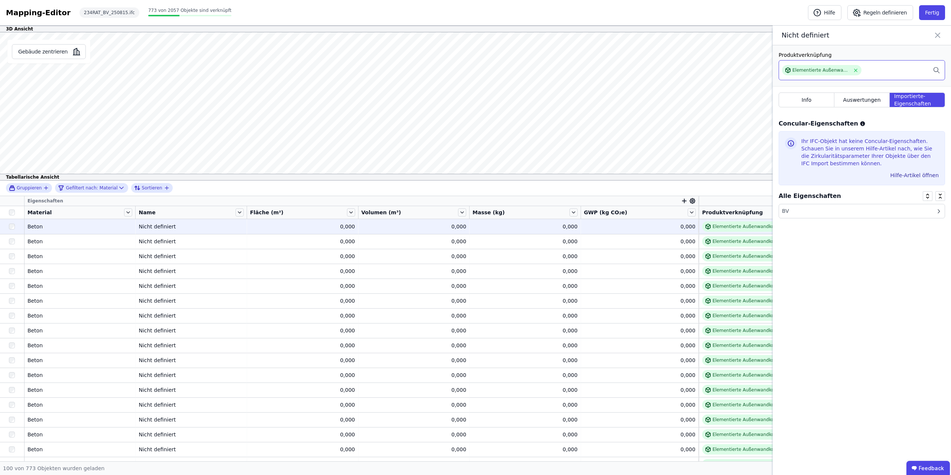
click at [475, 65] on div "Elementierte Außenwandkonstruktion - Stahlbeton - C30/37 - 2%" at bounding box center [862, 70] width 166 height 20
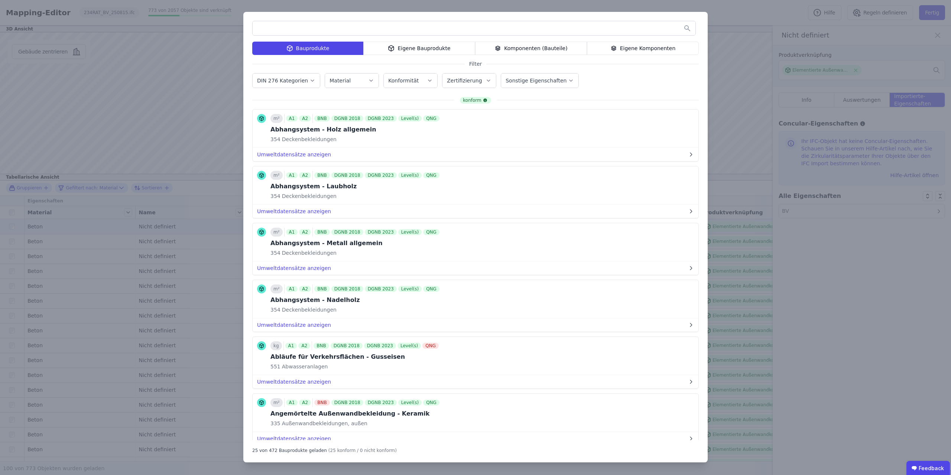
click at [475, 38] on div "Bauprodukte Eigene Bauprodukte Komponenten (Bauteile) Eigene Komponenten Filter…" at bounding box center [475, 237] width 951 height 475
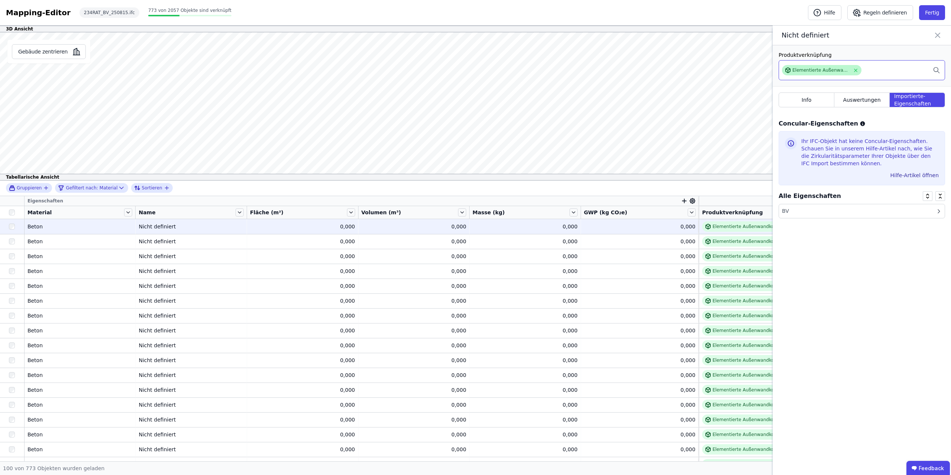
click at [475, 68] on div "Elementierte Außenwandkonstruktion - Stahlbeton - C30/37 - 2%" at bounding box center [821, 70] width 58 height 6
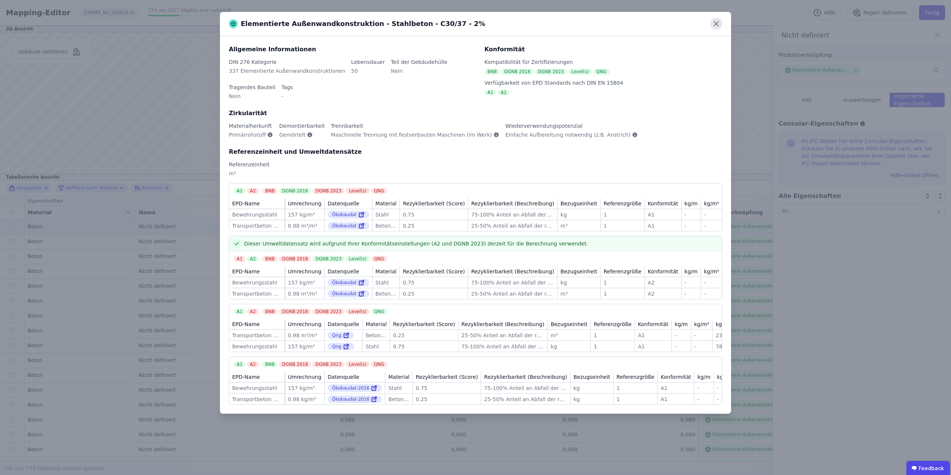
click at [475, 23] on icon at bounding box center [716, 24] width 12 height 12
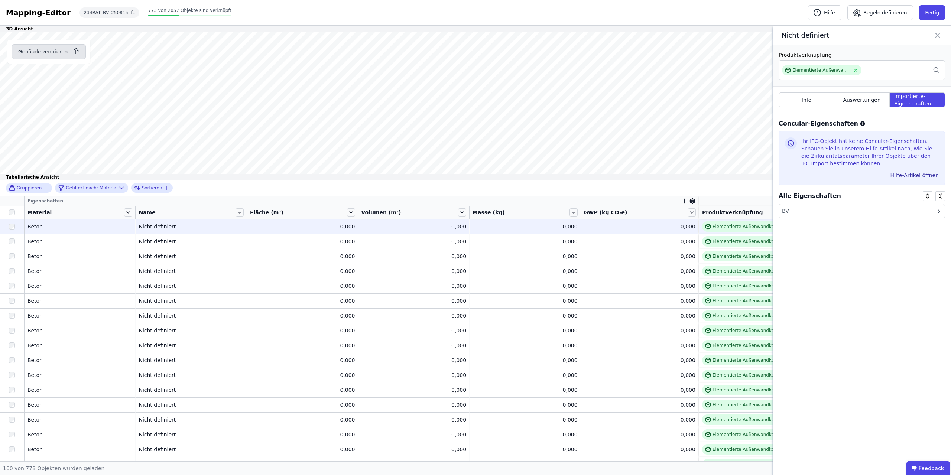
click at [48, 53] on button "Gebäude zentrieren" at bounding box center [49, 51] width 74 height 15
click at [50, 53] on button "Gebäude zentrieren" at bounding box center [49, 51] width 74 height 15
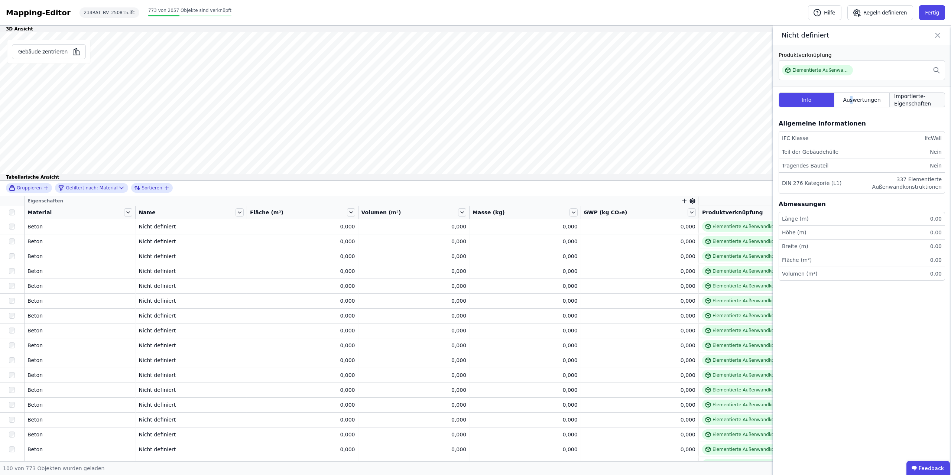
drag, startPoint x: 853, startPoint y: 103, endPoint x: 890, endPoint y: 98, distance: 37.4
click at [475, 103] on span "Auswertungen" at bounding box center [862, 99] width 38 height 7
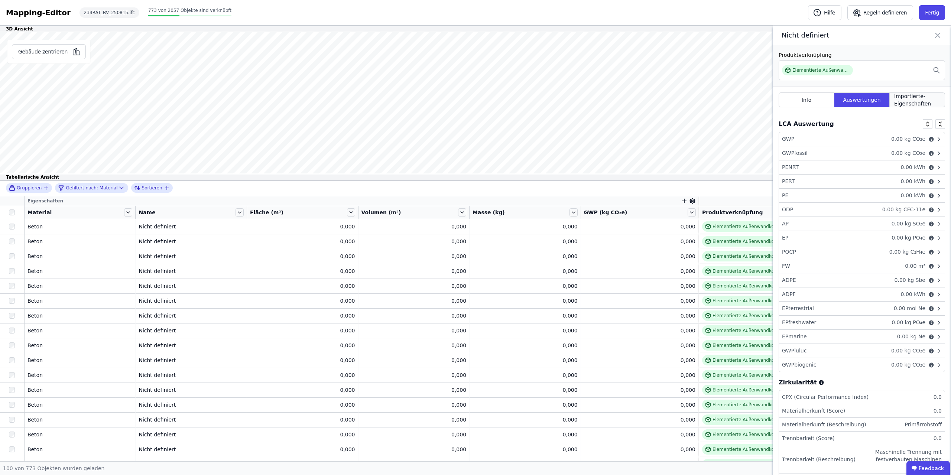
click at [475, 98] on span "Importierte-Eigenschaften" at bounding box center [917, 100] width 46 height 15
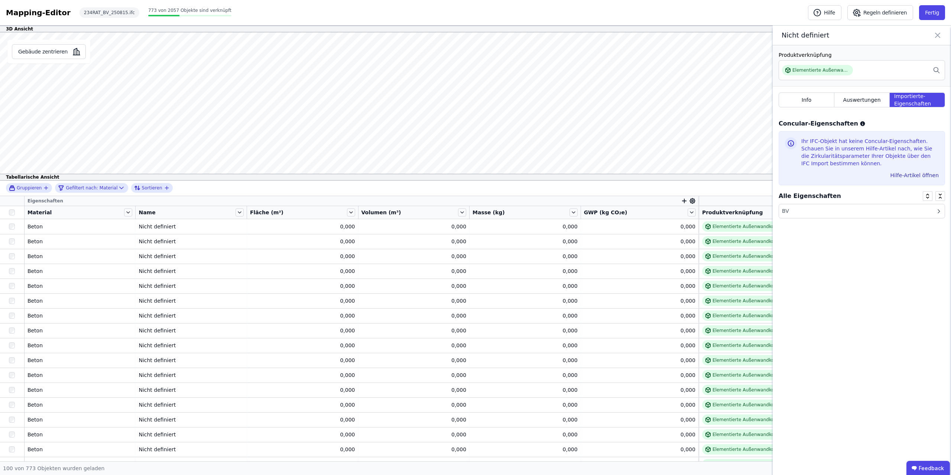
click at [475, 215] on div "BV" at bounding box center [862, 211] width 166 height 14
click at [475, 67] on div "Elementierte Außenwandkonstruktion - Stahlbeton - C30/37 - 2%" at bounding box center [821, 70] width 58 height 6
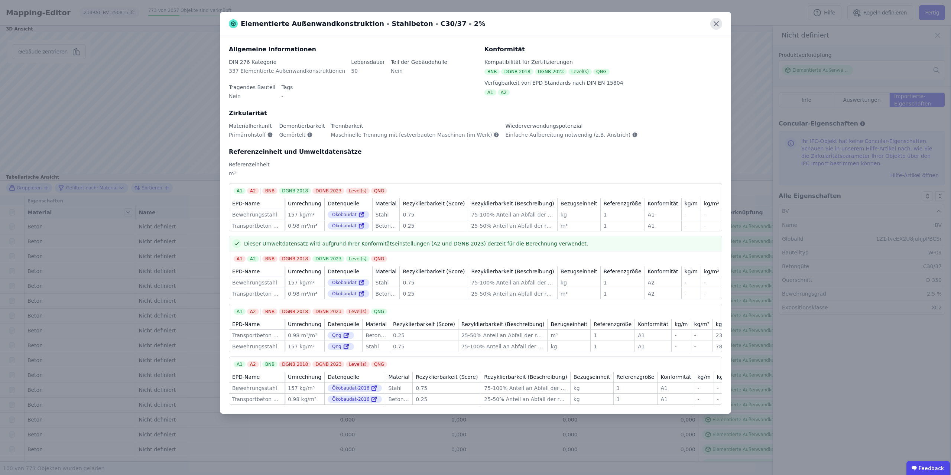
click at [475, 23] on icon at bounding box center [716, 24] width 4 height 4
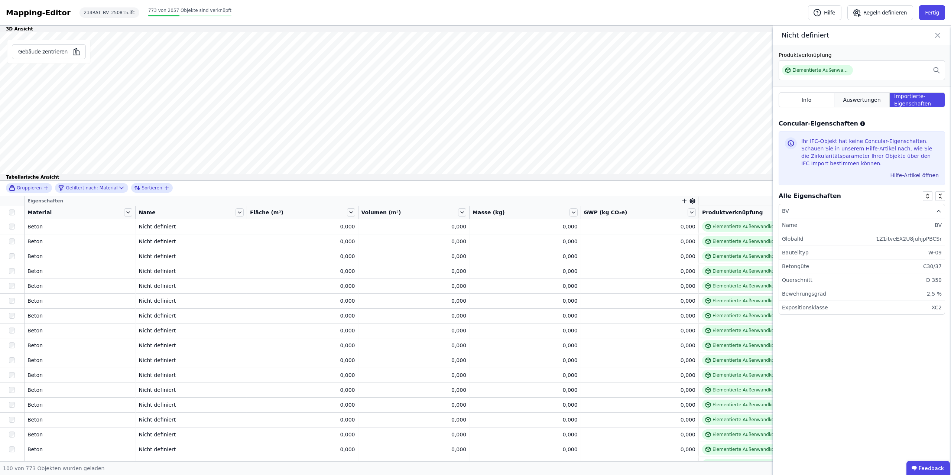
click at [475, 99] on span "Auswertungen" at bounding box center [862, 99] width 38 height 7
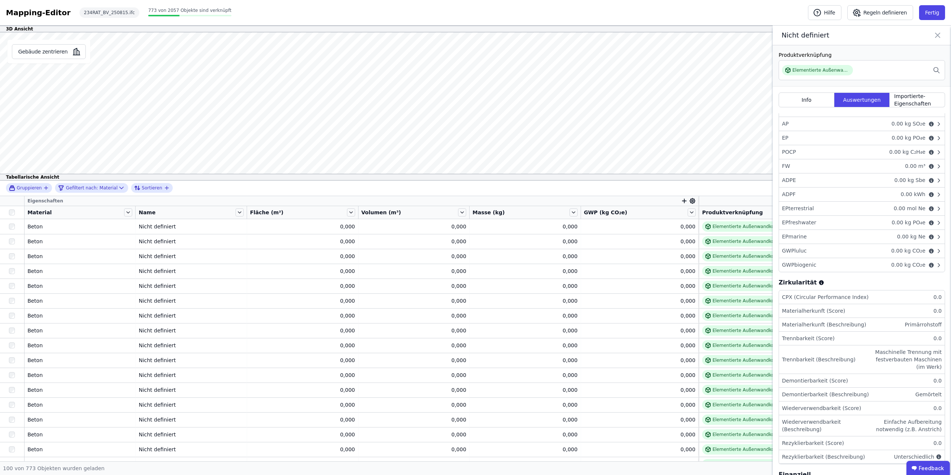
scroll to position [132, 0]
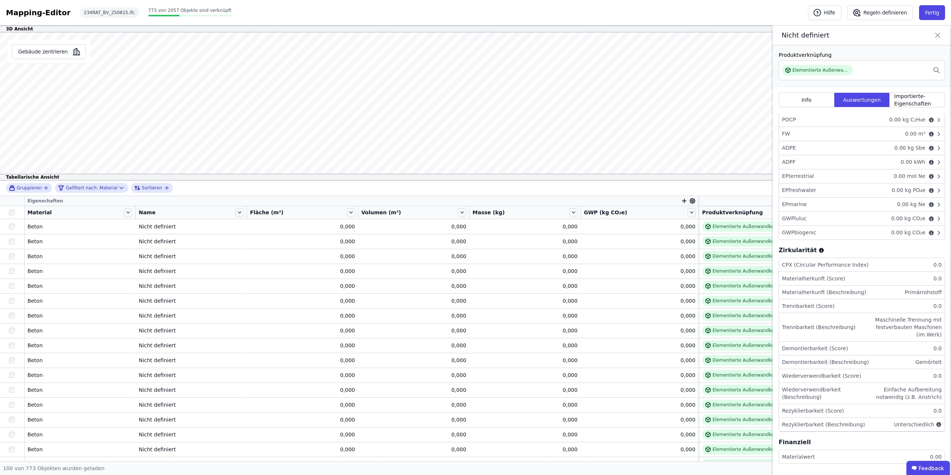
click at [475, 237] on li "Materialwert 0.00" at bounding box center [862, 456] width 166 height 13
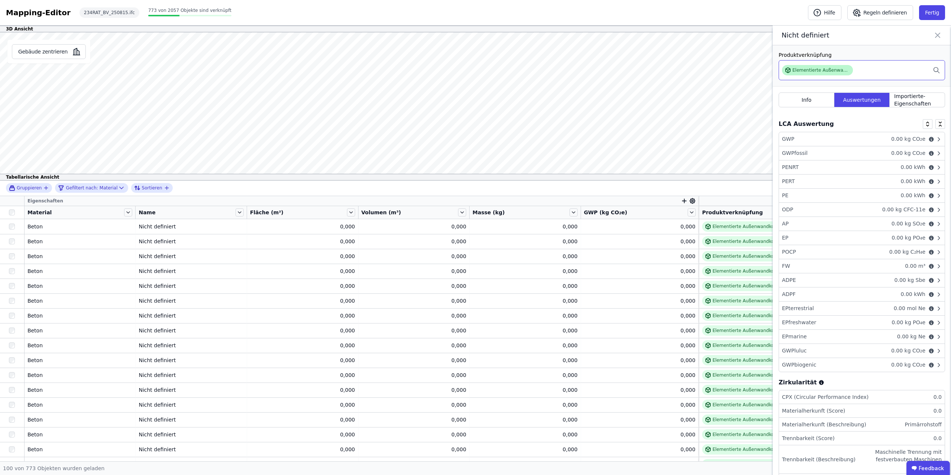
click at [475, 70] on div "Elementierte Außenwandkonstruktion - Stahlbeton - C30/37 - 2%" at bounding box center [821, 70] width 58 height 6
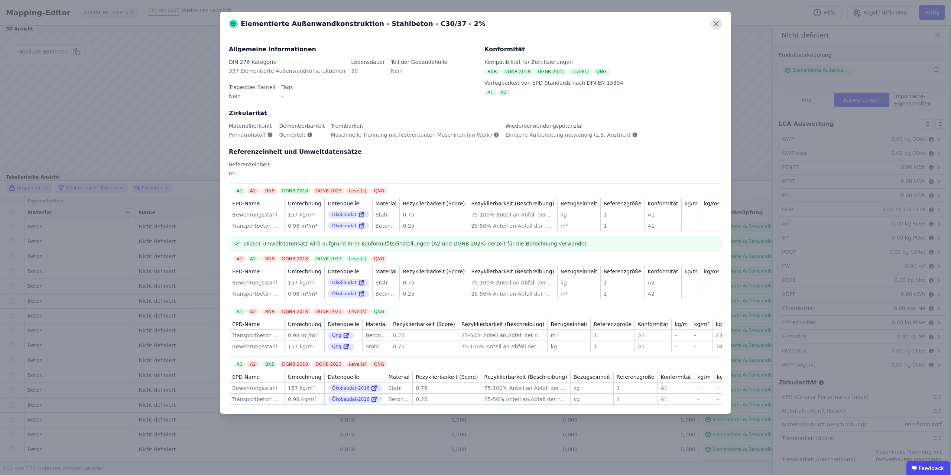
click at [475, 21] on icon at bounding box center [716, 24] width 12 height 12
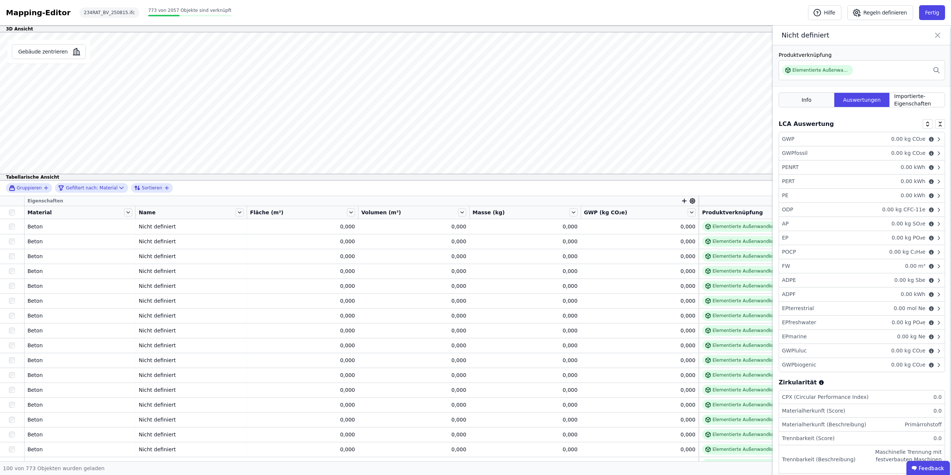
click at [475, 106] on div "Info" at bounding box center [807, 100] width 56 height 15
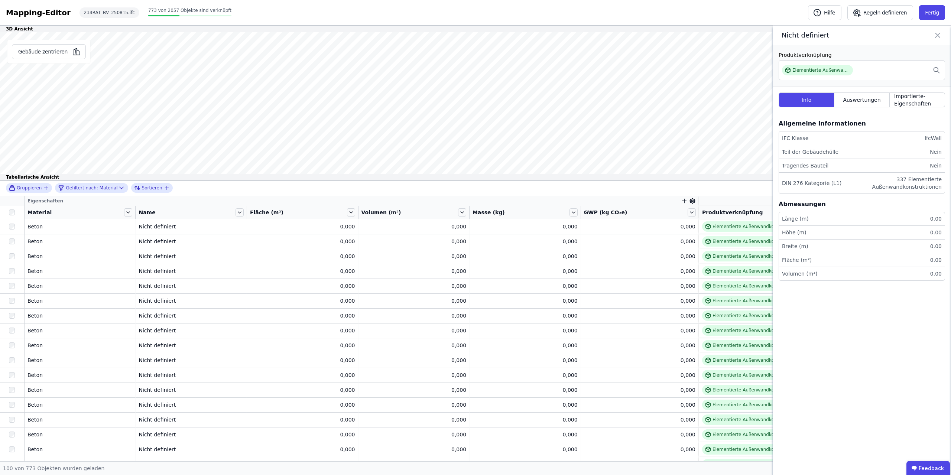
drag, startPoint x: 915, startPoint y: 227, endPoint x: 911, endPoint y: 227, distance: 4.1
click at [475, 227] on li "Höhe (m) 0.00" at bounding box center [862, 233] width 166 height 14
click at [475, 215] on li "Länge (m) 0.00" at bounding box center [862, 219] width 166 height 14
drag, startPoint x: 886, startPoint y: 216, endPoint x: 941, endPoint y: 189, distance: 61.1
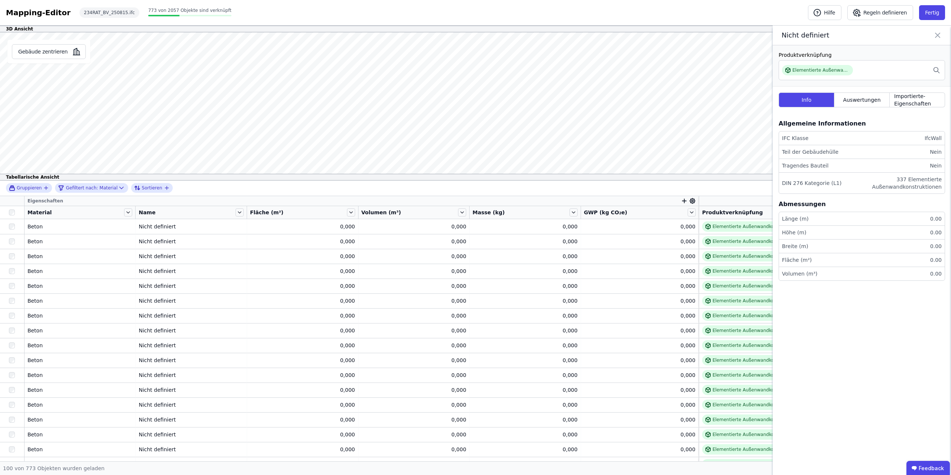
click at [475, 216] on li "Länge (m) 0.00" at bounding box center [862, 219] width 166 height 14
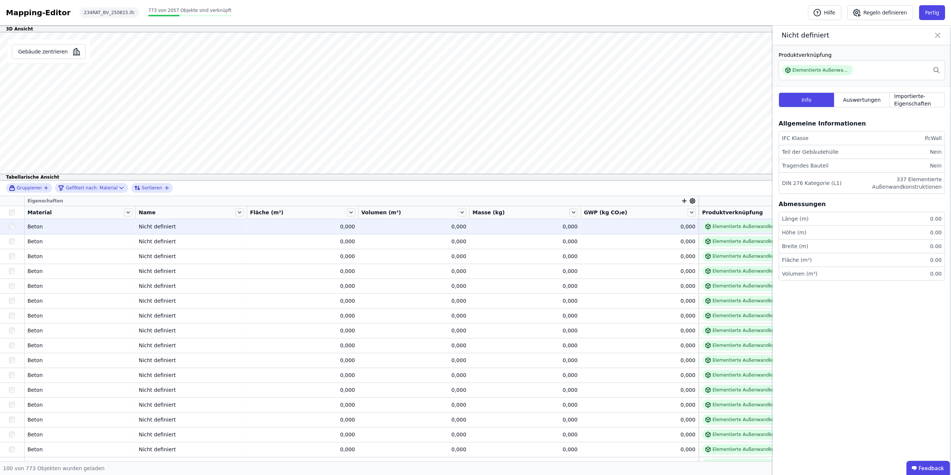
click at [475, 229] on div "0,000" at bounding box center [639, 226] width 111 height 7
click at [475, 227] on div "0,000" at bounding box center [525, 226] width 105 height 7
click at [475, 222] on td "0,000 0,000" at bounding box center [525, 226] width 111 height 15
drag, startPoint x: 400, startPoint y: 222, endPoint x: 206, endPoint y: 213, distance: 194.9
click at [396, 222] on td "0,000 0,000" at bounding box center [413, 226] width 111 height 15
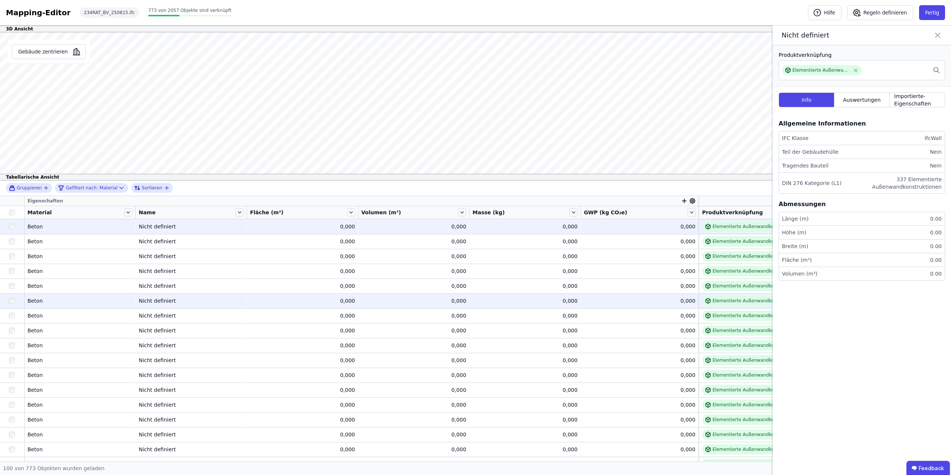
drag, startPoint x: 737, startPoint y: 206, endPoint x: 620, endPoint y: 299, distance: 149.9
click at [475, 237] on div "Gruppieren Gefiltert nach: Material Sortieren Eigenschaften Material Name Fläch…" at bounding box center [475, 321] width 951 height 281
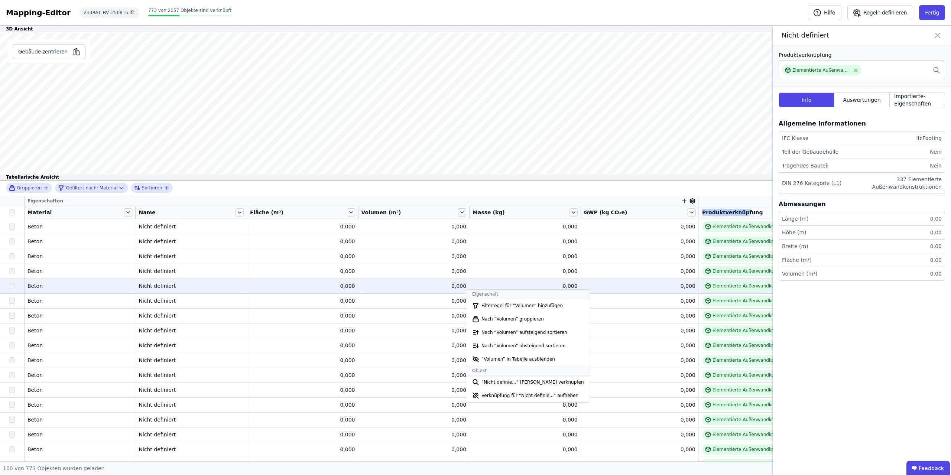
click at [429, 237] on div "0,000" at bounding box center [413, 285] width 105 height 7
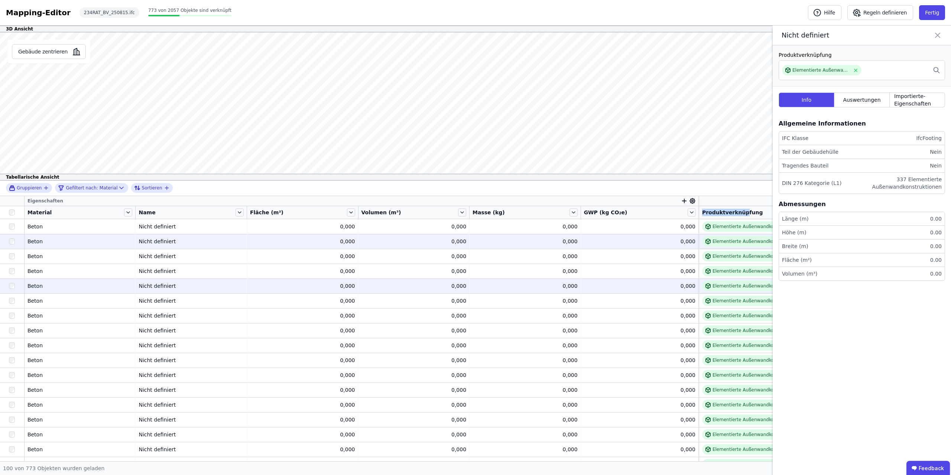
click at [411, 237] on td "0,000 0,000" at bounding box center [413, 241] width 111 height 15
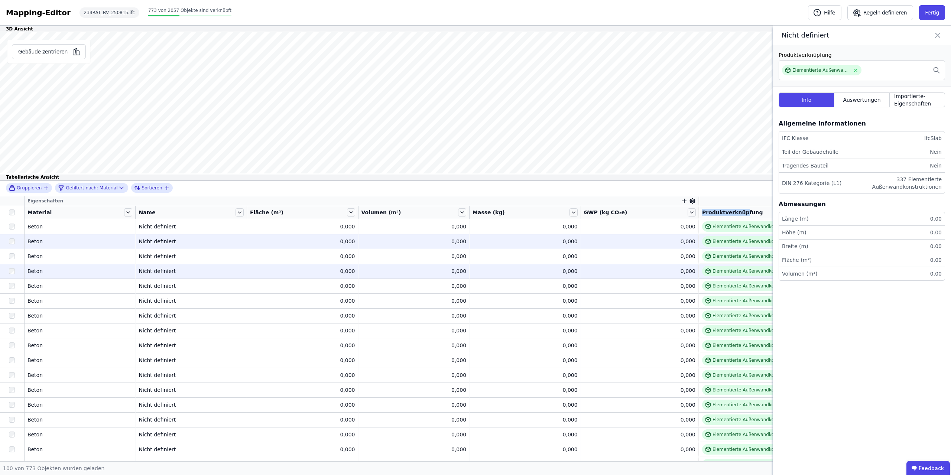
click at [78, 237] on td "[PERSON_NAME]" at bounding box center [80, 271] width 111 height 15
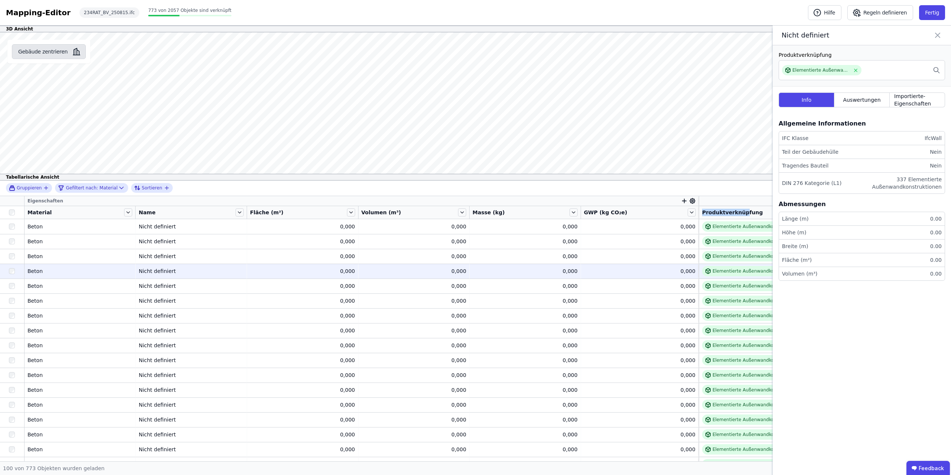
click at [55, 46] on button "Gebäude zentrieren" at bounding box center [49, 51] width 74 height 15
click at [475, 71] on div "Elementierte Außenwandkonstruktion - Stahlbeton - C30/37 - 2%" at bounding box center [821, 70] width 58 height 6
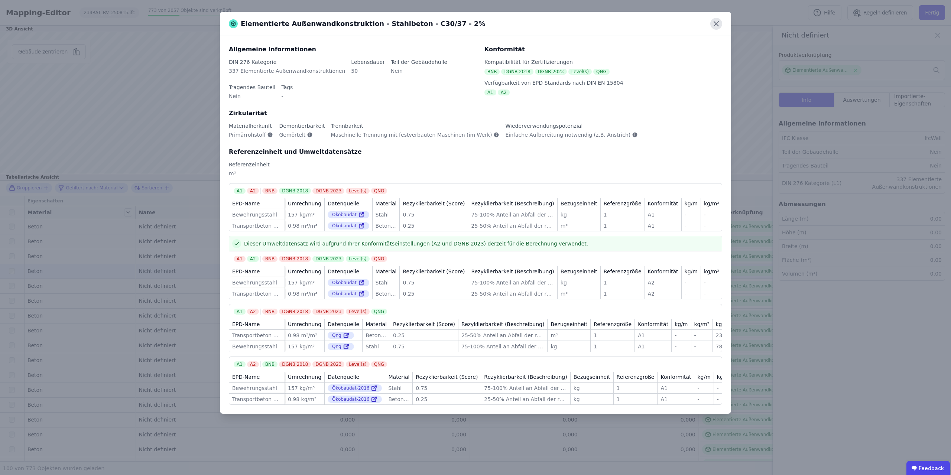
click at [475, 26] on icon at bounding box center [716, 24] width 12 height 12
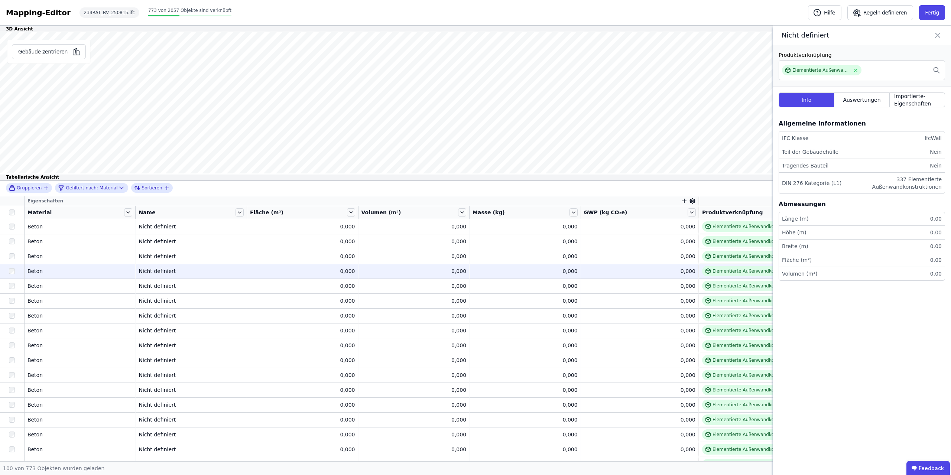
click at [475, 33] on icon at bounding box center [937, 35] width 9 height 10
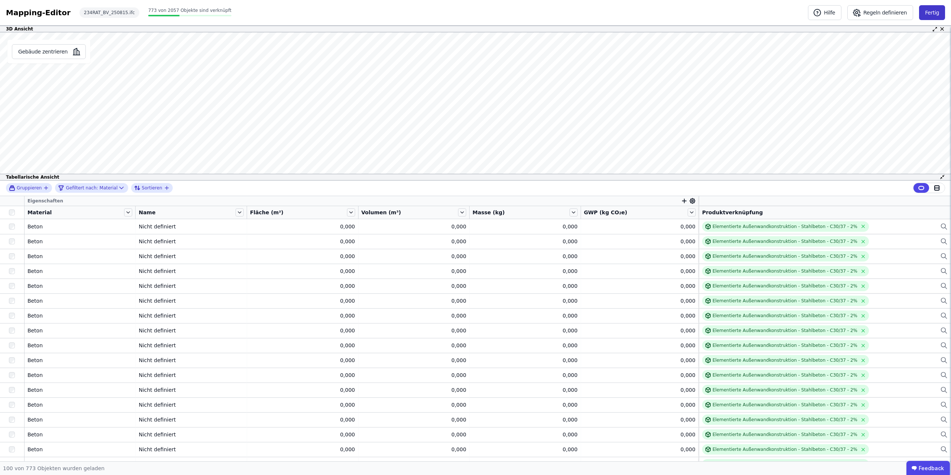
click at [475, 10] on button "Fertig" at bounding box center [932, 12] width 26 height 15
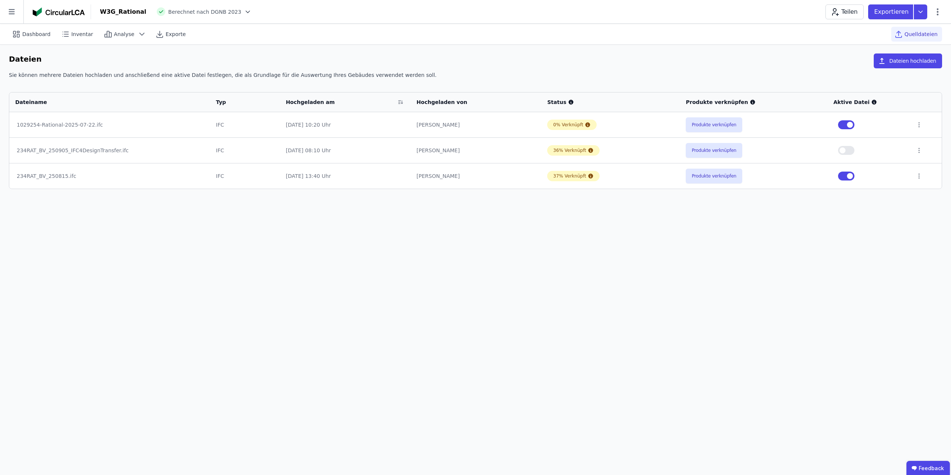
click at [129, 13] on div "W3G_Rational" at bounding box center [123, 11] width 46 height 9
click at [55, 12] on img at bounding box center [59, 11] width 52 height 9
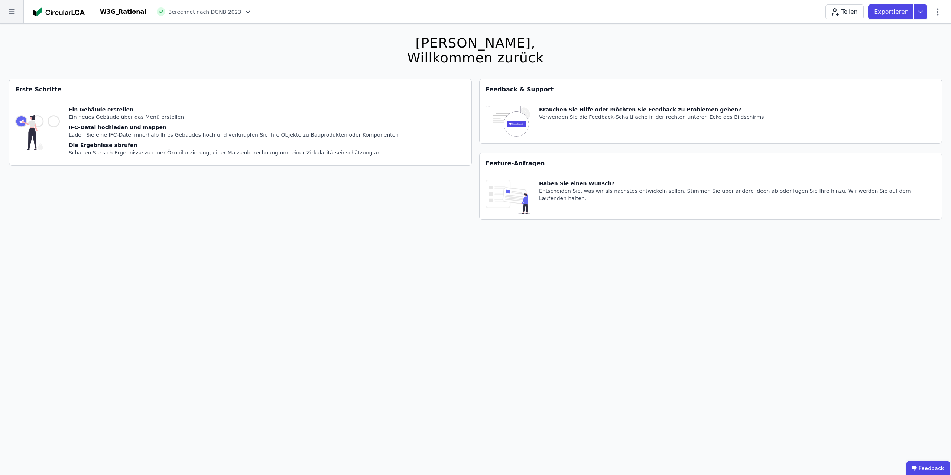
click at [17, 11] on icon at bounding box center [11, 11] width 23 height 23
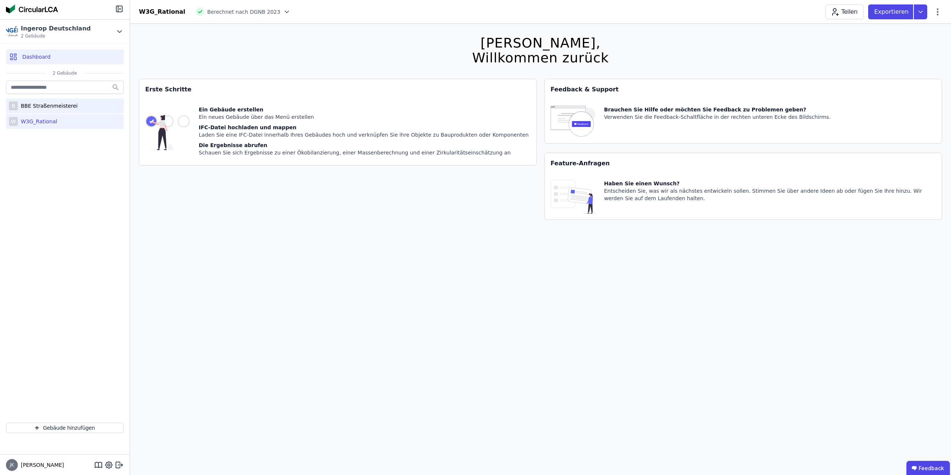
click at [40, 107] on div "BBE Straßenmeisterei" at bounding box center [48, 105] width 60 height 7
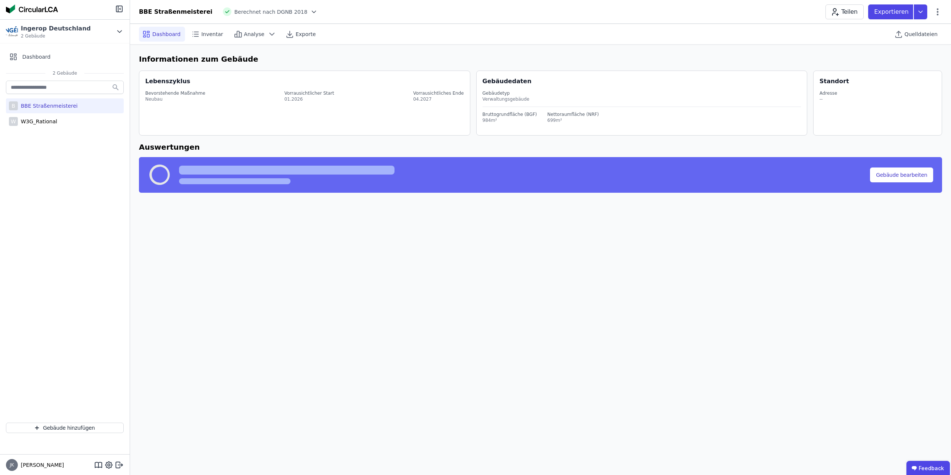
select select "*"
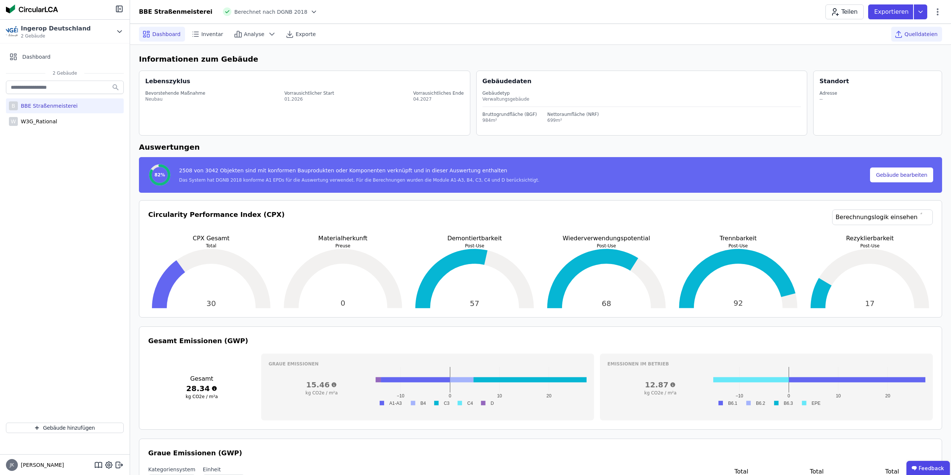
click at [475, 37] on span "Quelldateien" at bounding box center [921, 33] width 33 height 7
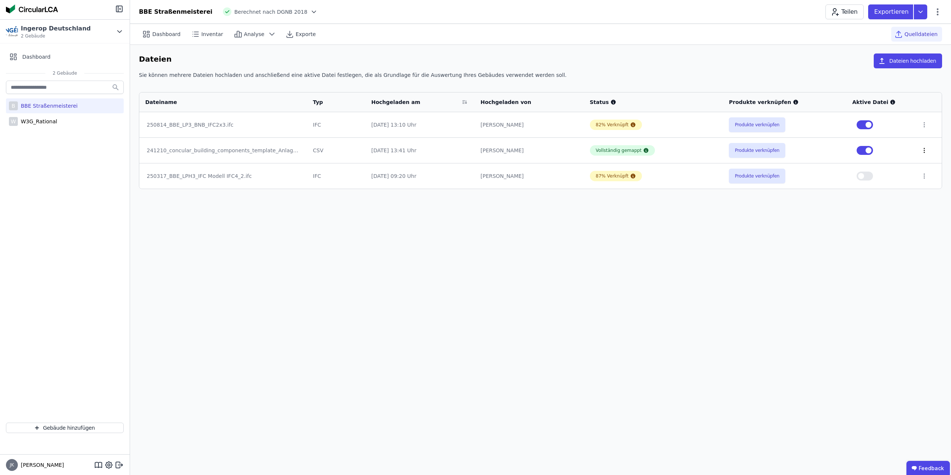
click at [475, 152] on icon at bounding box center [924, 150] width 7 height 7
click at [475, 137] on link "Herunterladen" at bounding box center [886, 137] width 74 height 12
click at [411, 120] on td "[DATE] 13:10 Uhr" at bounding box center [419, 124] width 109 height 25
click at [182, 124] on div "250814_BBE_LP3_BNB_IFC2x3.ifc" at bounding box center [223, 124] width 153 height 7
click at [475, 123] on button "Produkte verknüpfen" at bounding box center [757, 124] width 56 height 15
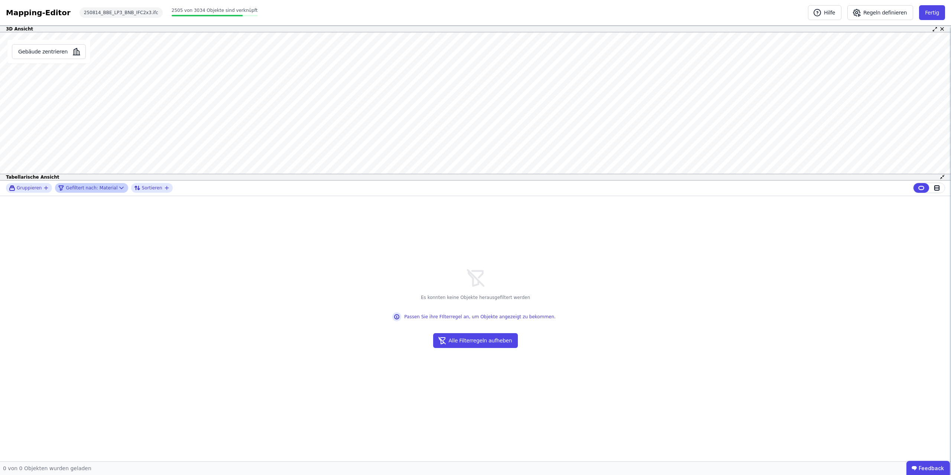
click at [83, 190] on span "Gefiltert nach:" at bounding box center [82, 188] width 32 height 6
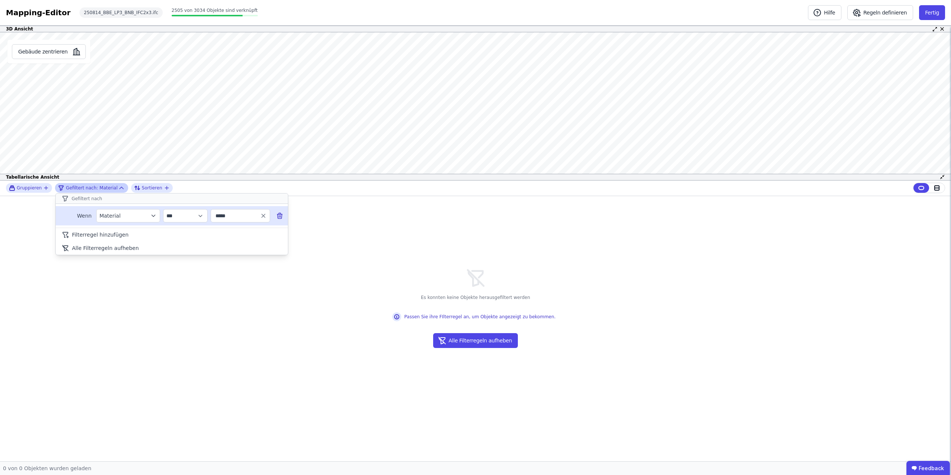
click at [279, 214] on icon at bounding box center [279, 214] width 5 height 0
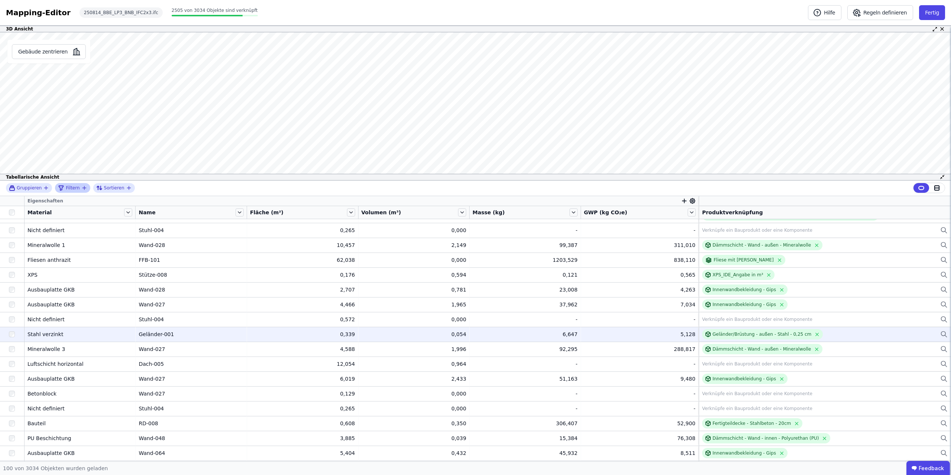
scroll to position [562, 0]
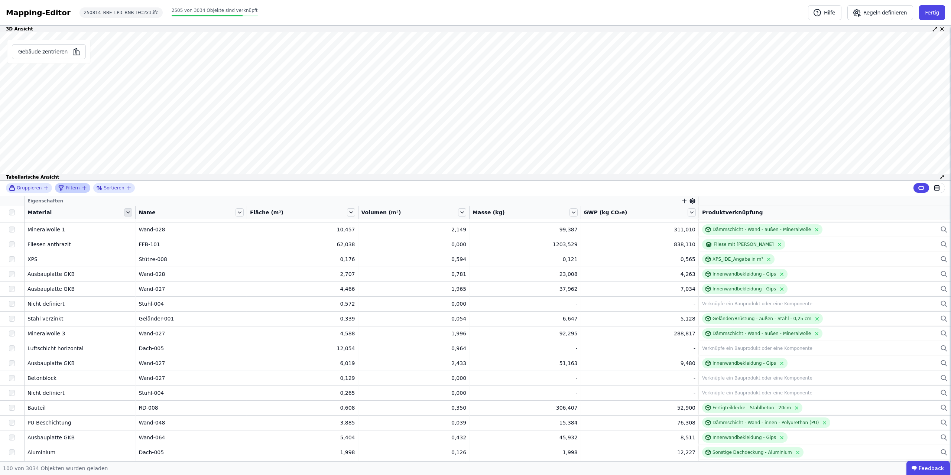
click at [129, 212] on icon at bounding box center [128, 212] width 8 height 8
click at [85, 213] on div "Material" at bounding box center [74, 212] width 95 height 7
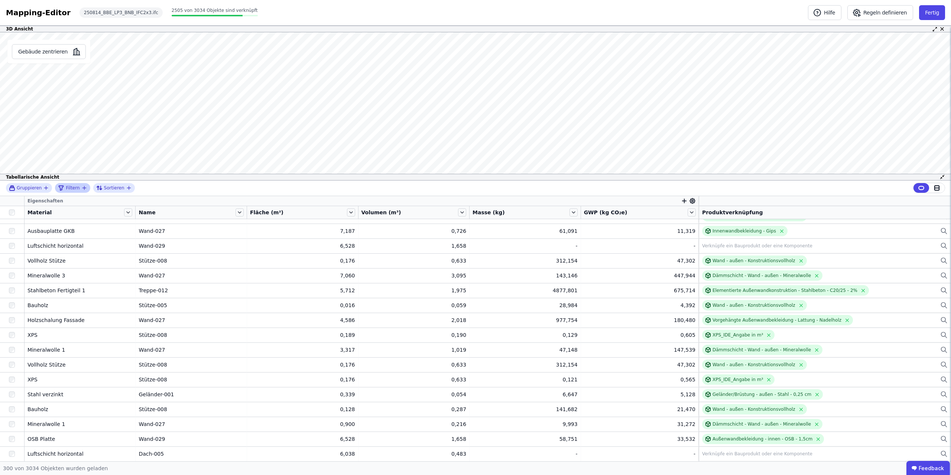
scroll to position [4088, 0]
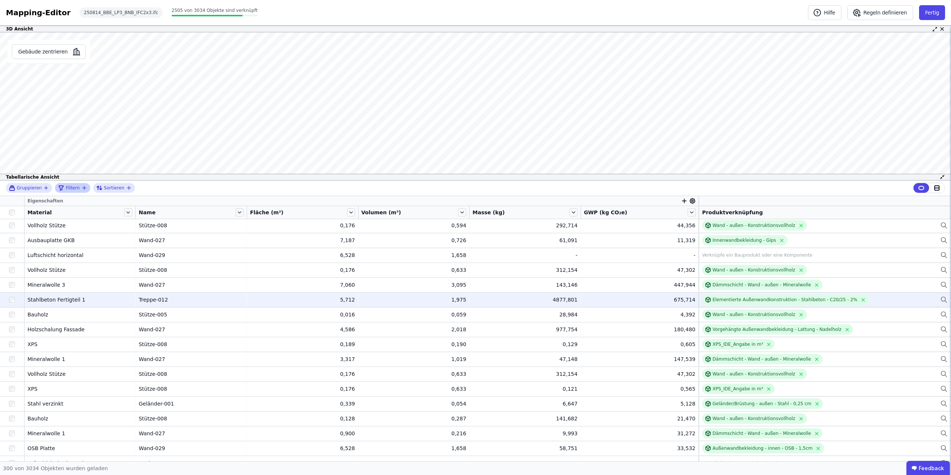
click at [60, 237] on div "Stahlbeton Fertigteil 1" at bounding box center [79, 299] width 105 height 7
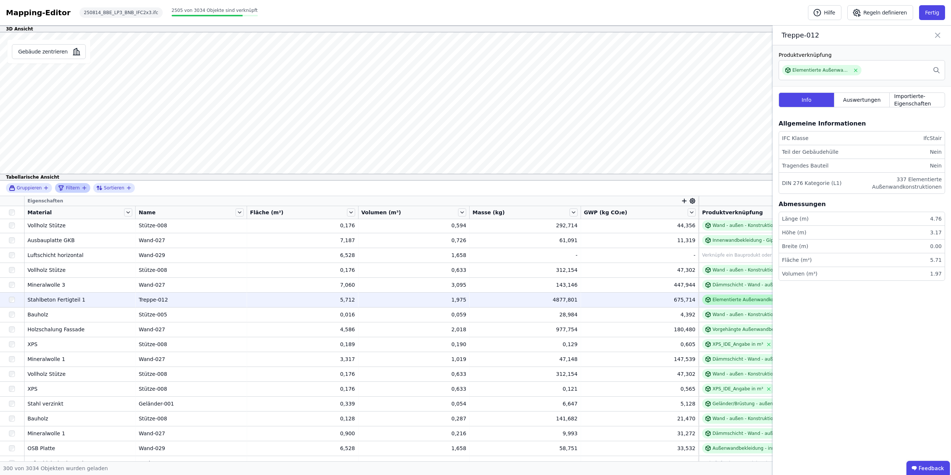
click at [475, 237] on div "Elementierte Außenwandkonstruktion - Stahlbeton - C20/25 - 2%" at bounding box center [785, 300] width 145 height 6
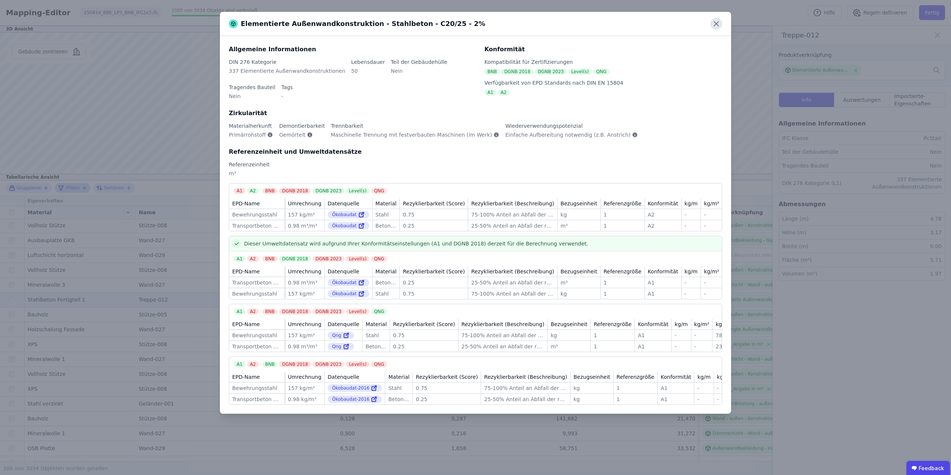
click at [475, 25] on icon at bounding box center [716, 24] width 4 height 4
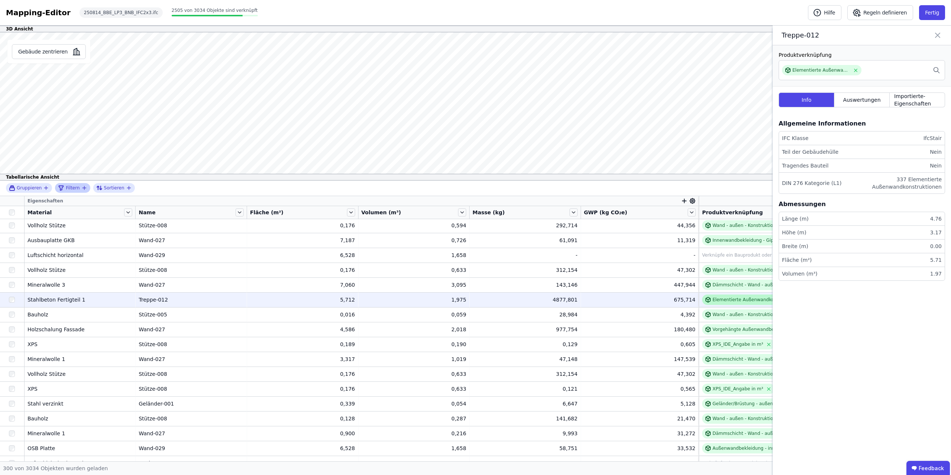
click at [475, 237] on div "Elementierte Außenwandkonstruktion - Stahlbeton - C20/25 - 2%" at bounding box center [785, 300] width 145 height 6
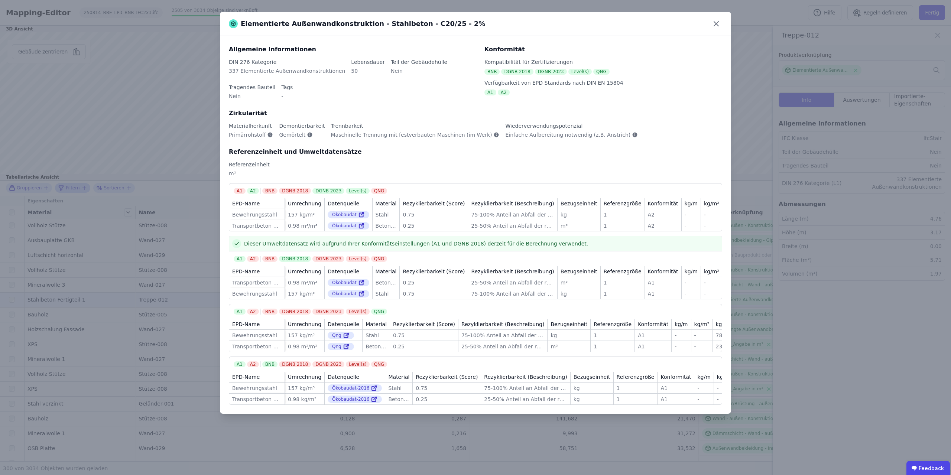
drag, startPoint x: 720, startPoint y: 24, endPoint x: 765, endPoint y: 54, distance: 54.1
click at [475, 24] on icon at bounding box center [716, 24] width 12 height 12
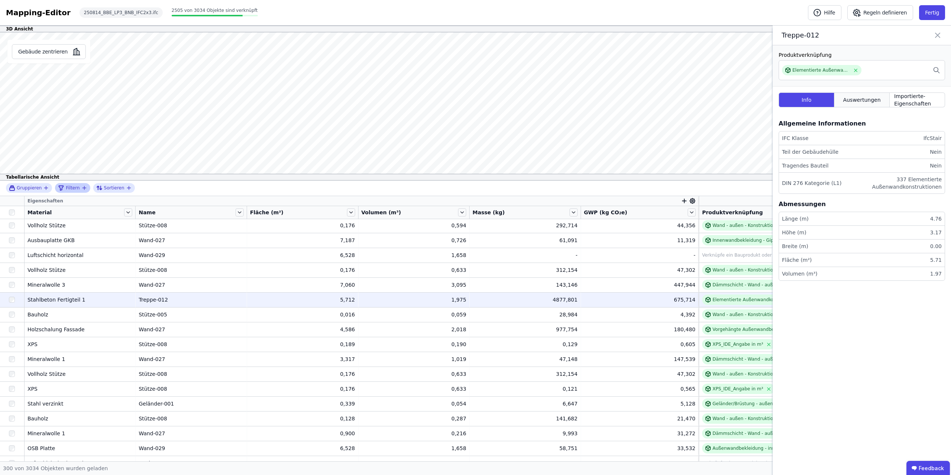
click at [475, 102] on span "Auswertungen" at bounding box center [862, 99] width 38 height 7
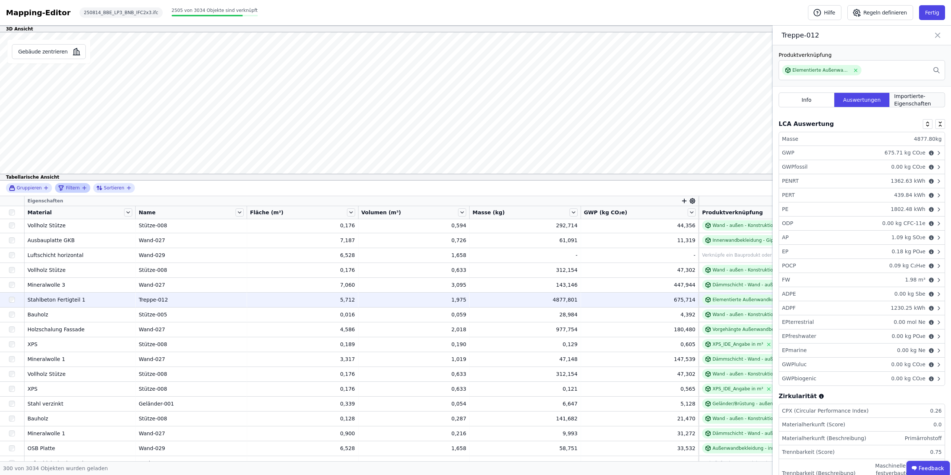
click at [475, 105] on span "Importierte-Eigenschaften" at bounding box center [917, 100] width 46 height 15
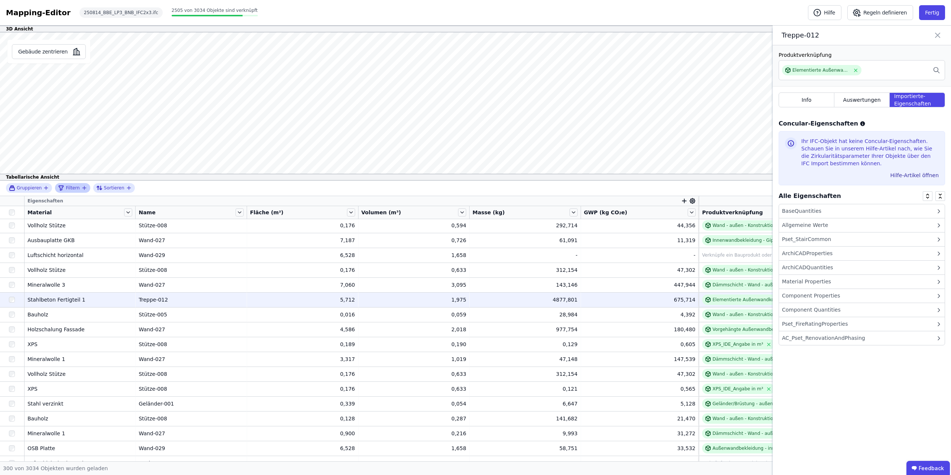
click at [475, 207] on div "BaseQuantities" at bounding box center [862, 211] width 166 height 14
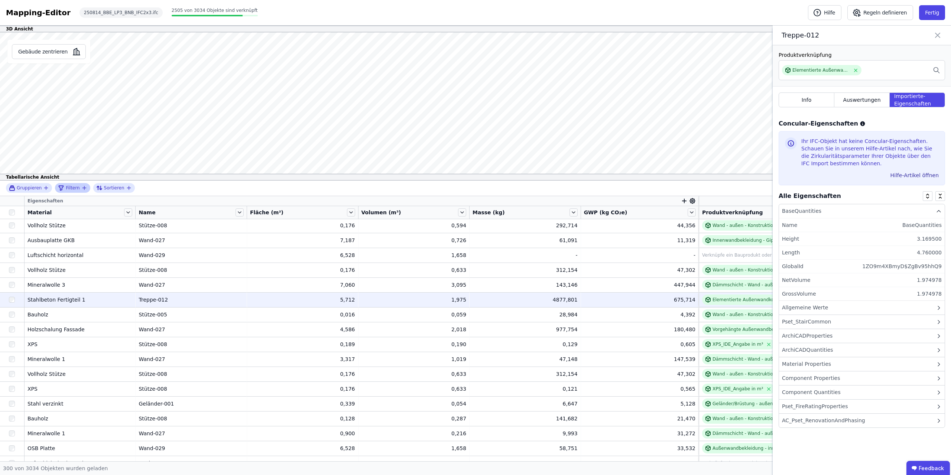
click at [475, 207] on div "BaseQuantities" at bounding box center [862, 211] width 166 height 14
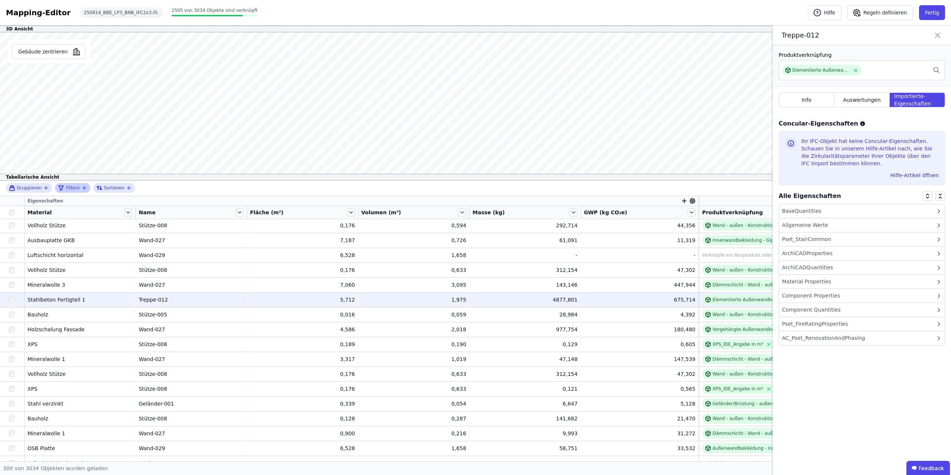
click at [475, 211] on div "BaseQuantities" at bounding box center [801, 211] width 39 height 8
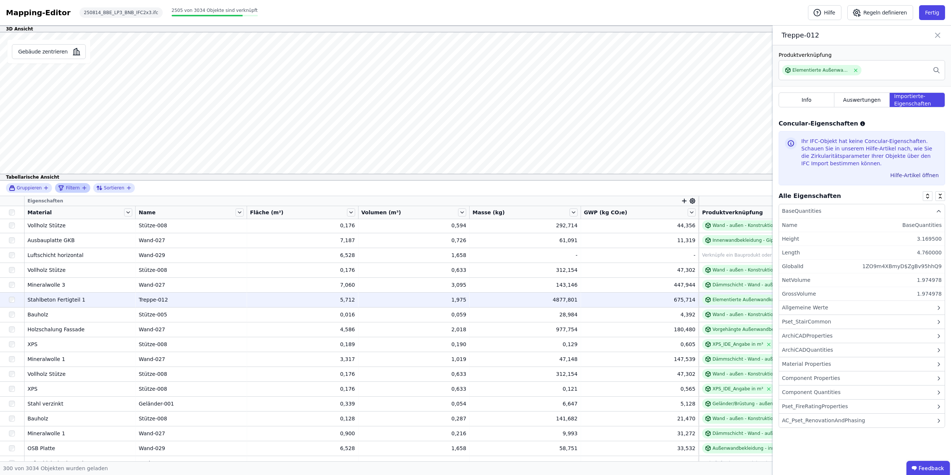
click at [475, 237] on div "Allgemeine Werte" at bounding box center [862, 308] width 166 height 14
click at [475, 209] on div "BaseQuantities" at bounding box center [801, 211] width 39 height 8
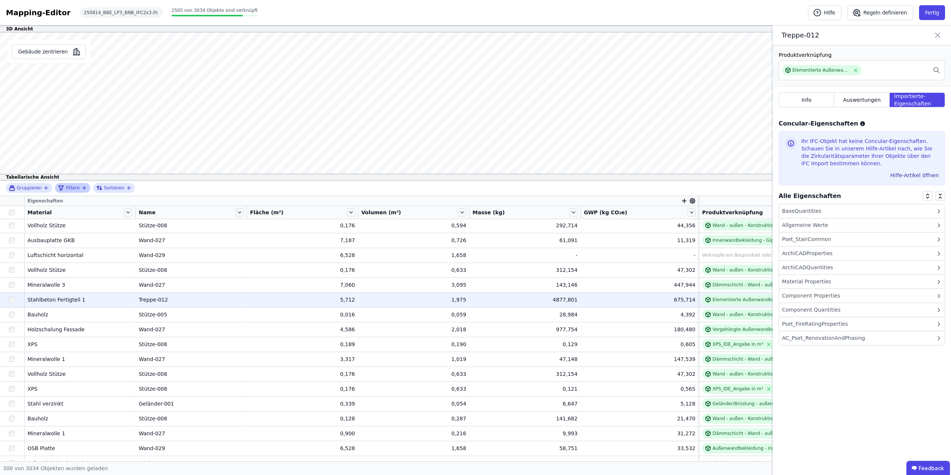
click at [475, 237] on div "Material Properties" at bounding box center [862, 282] width 166 height 14
click at [475, 237] on div "ArchiCADQuantities" at bounding box center [862, 268] width 166 height 14
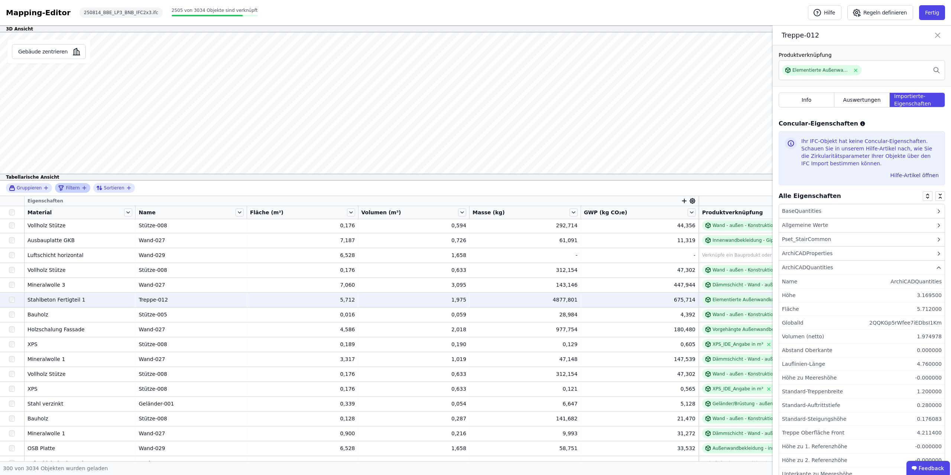
click at [475, 237] on div "ArchiCADQuantities" at bounding box center [862, 268] width 166 height 14
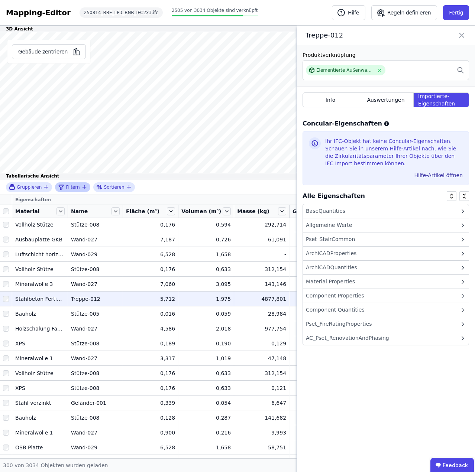
click at [462, 33] on icon at bounding box center [461, 35] width 9 height 10
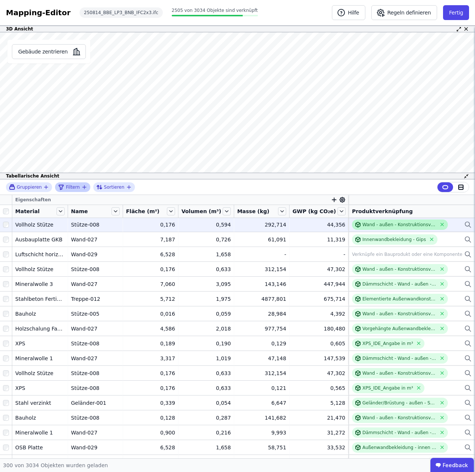
click at [393, 226] on div "Wand - außen - Konstruktionsvollholz" at bounding box center [399, 225] width 74 height 6
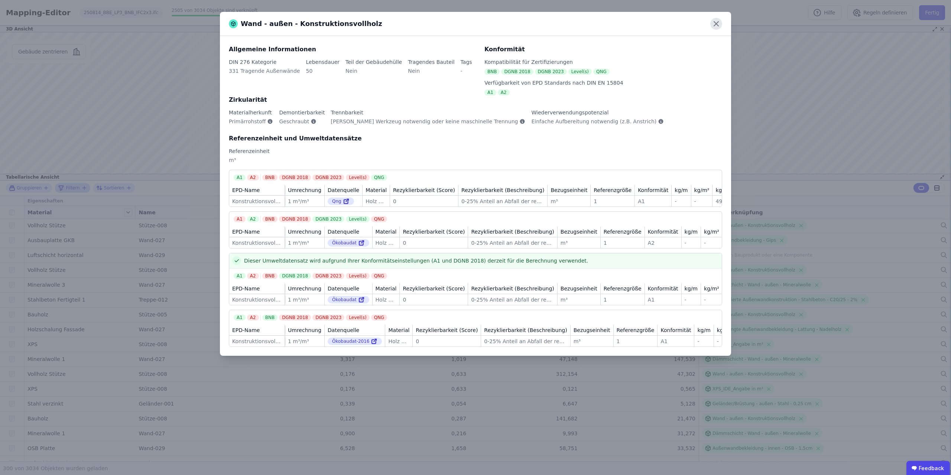
click at [475, 23] on icon at bounding box center [716, 24] width 12 height 12
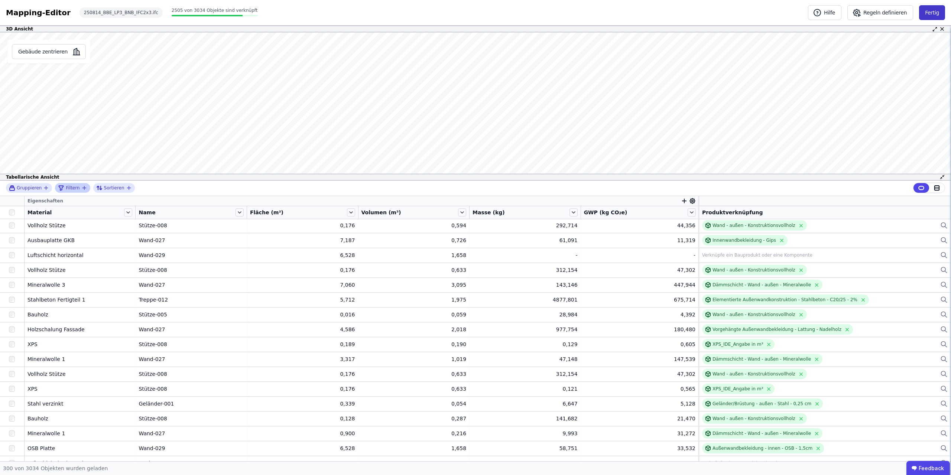
click at [475, 10] on button "Fertig" at bounding box center [932, 12] width 26 height 15
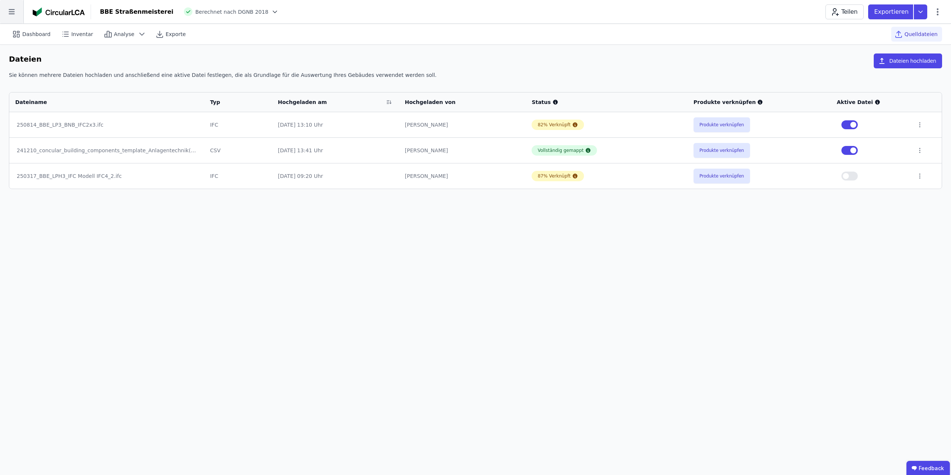
click at [16, 10] on icon at bounding box center [11, 11] width 23 height 23
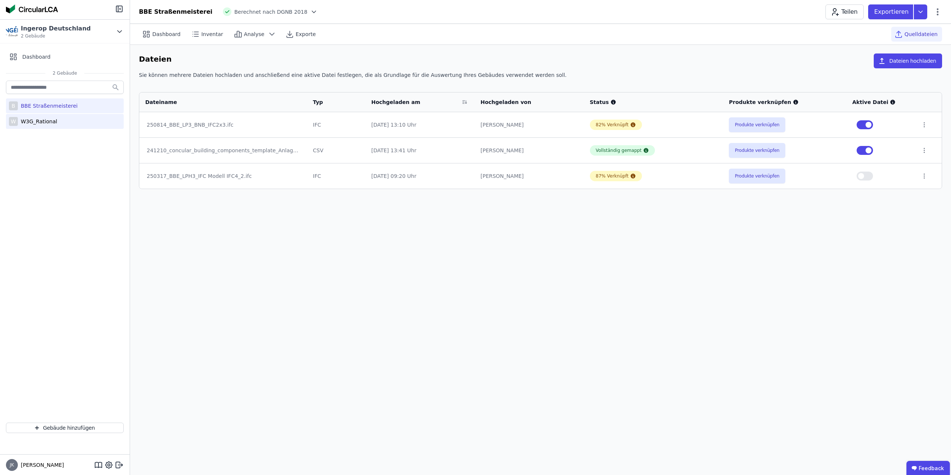
click at [39, 124] on div "W3G_Rational" at bounding box center [37, 121] width 39 height 7
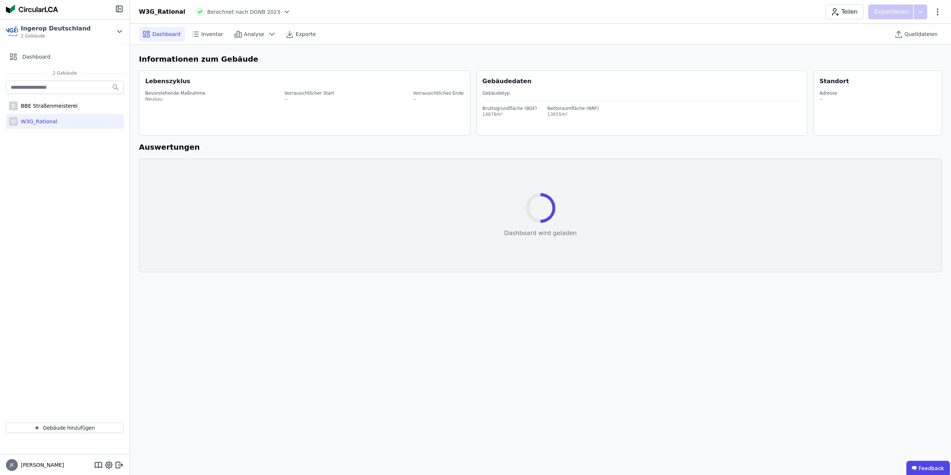
select select "*"
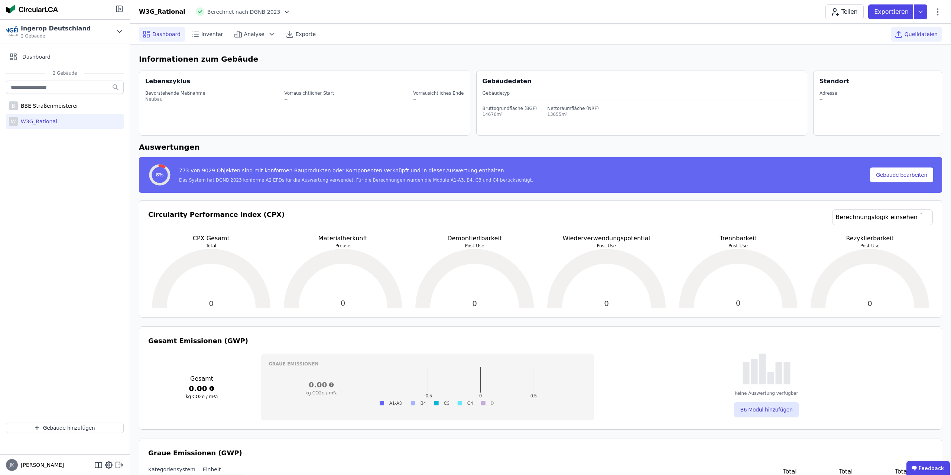
click at [475, 32] on span "Quelldateien" at bounding box center [921, 33] width 33 height 7
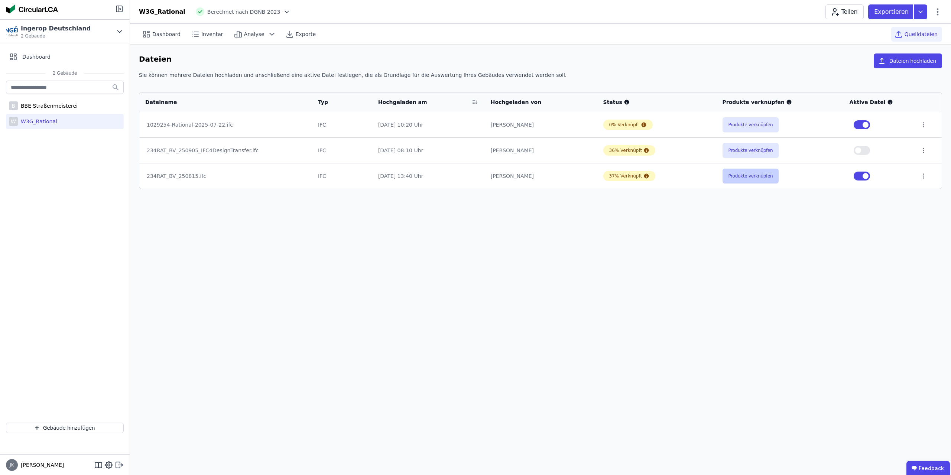
click at [475, 173] on button "Produkte verknüpfen" at bounding box center [751, 176] width 56 height 15
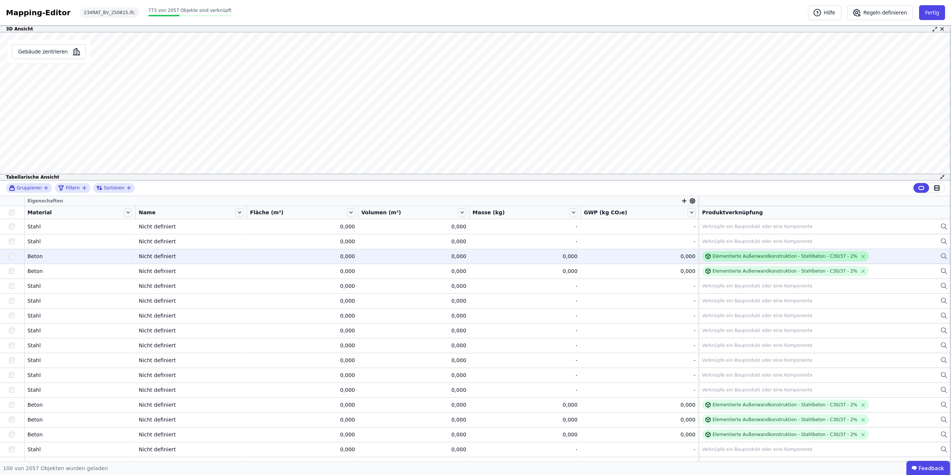
click at [475, 237] on div "Elementierte Außenwandkonstruktion - Stahlbeton - C30/37 - 2%" at bounding box center [785, 256] width 145 height 6
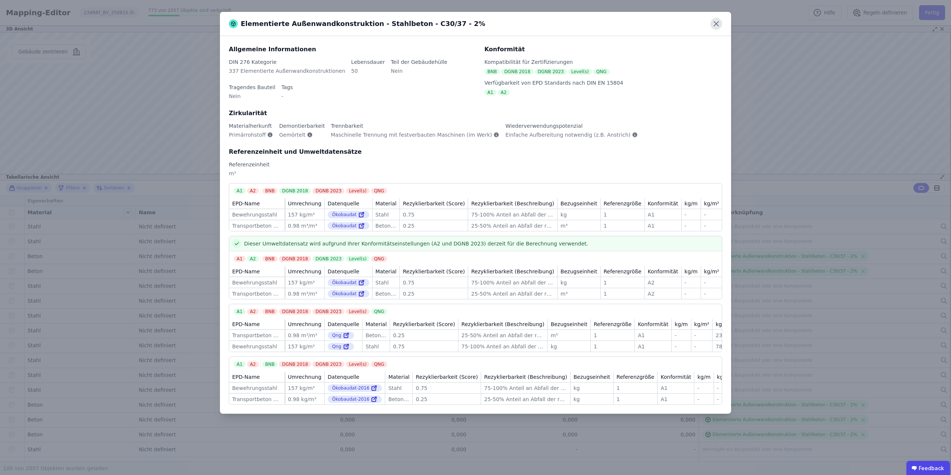
click at [475, 22] on icon at bounding box center [716, 24] width 4 height 4
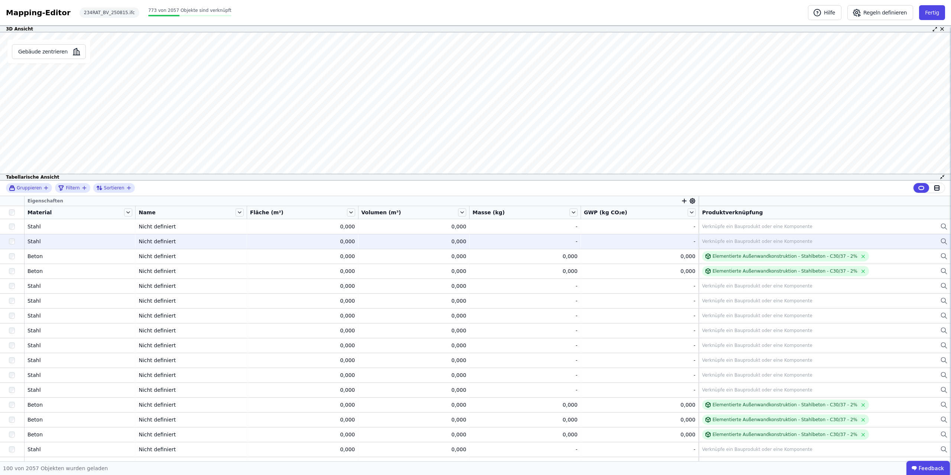
click at [475, 236] on td "Verknüpfe ein Bauprodukt oder eine Komponente Verknüpfe ein Bauprodukt oder ein…" at bounding box center [825, 241] width 252 height 15
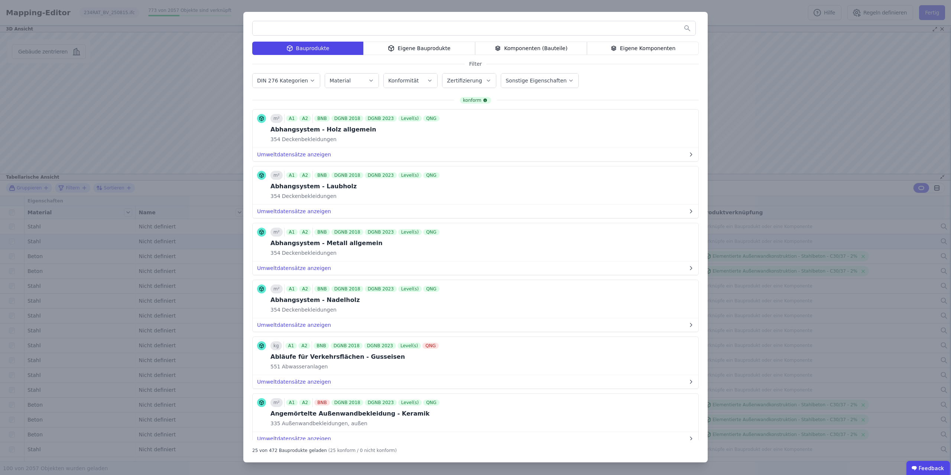
click at [415, 48] on div "Eigene Bauprodukte" at bounding box center [419, 48] width 112 height 13
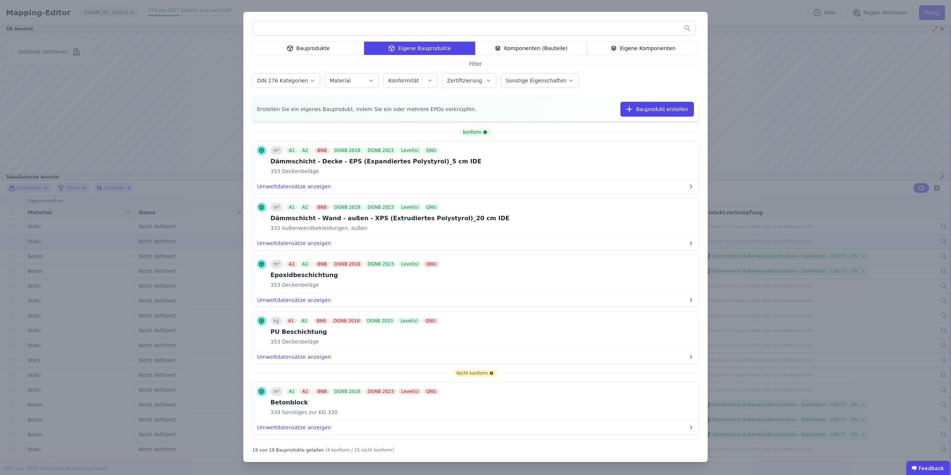
click at [475, 57] on div "Bauprodukte Eigene Bauprodukte Komponenten (Bauteile) Eigene Komponenten Filter…" at bounding box center [475, 237] width 464 height 450
click at [475, 49] on div "Komponenten (Bauteile)" at bounding box center [531, 48] width 112 height 13
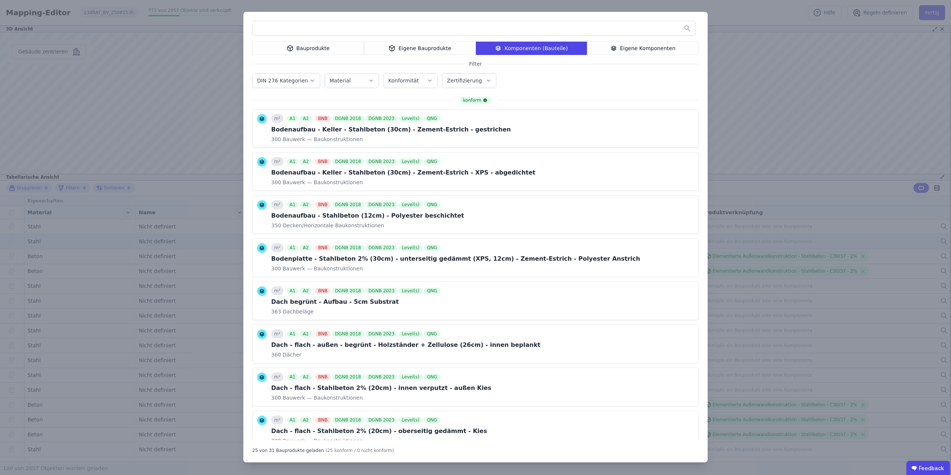
click at [475, 50] on div "Eigene Komponenten" at bounding box center [643, 48] width 112 height 13
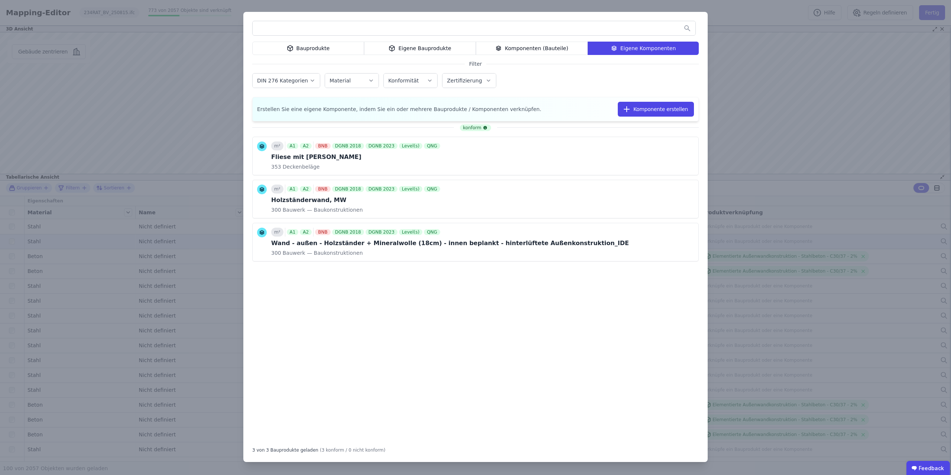
click at [475, 46] on div "Komponenten (Bauteile)" at bounding box center [532, 48] width 112 height 13
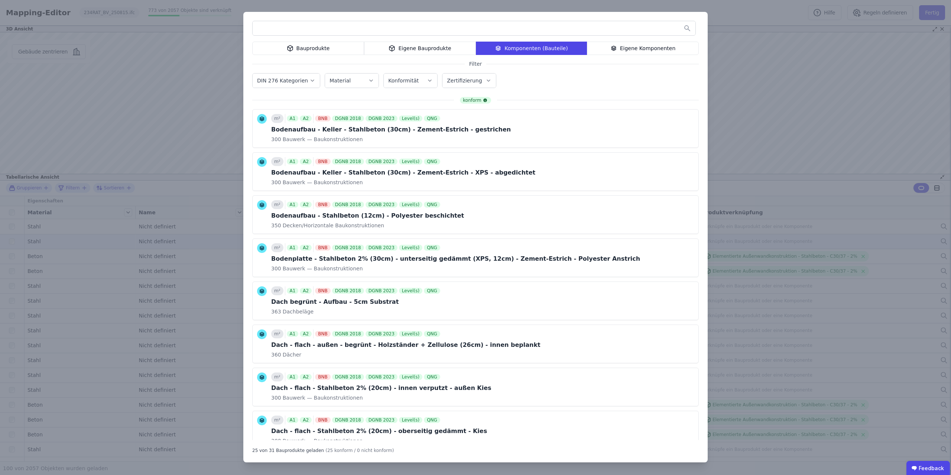
click at [421, 49] on div "Eigene Bauprodukte" at bounding box center [420, 48] width 112 height 13
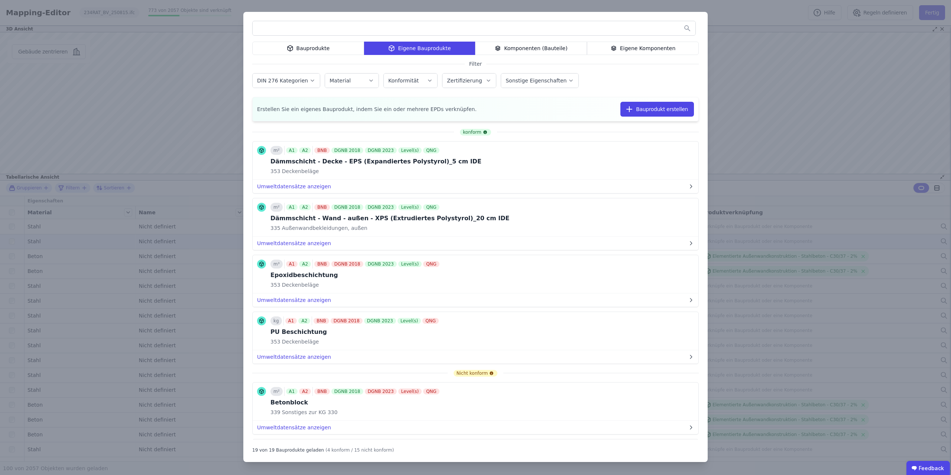
click at [475, 71] on div "Bauprodukte Eigene Bauprodukte Komponenten (Bauteile) Eigene Komponenten Filter…" at bounding box center [475, 237] width 951 height 475
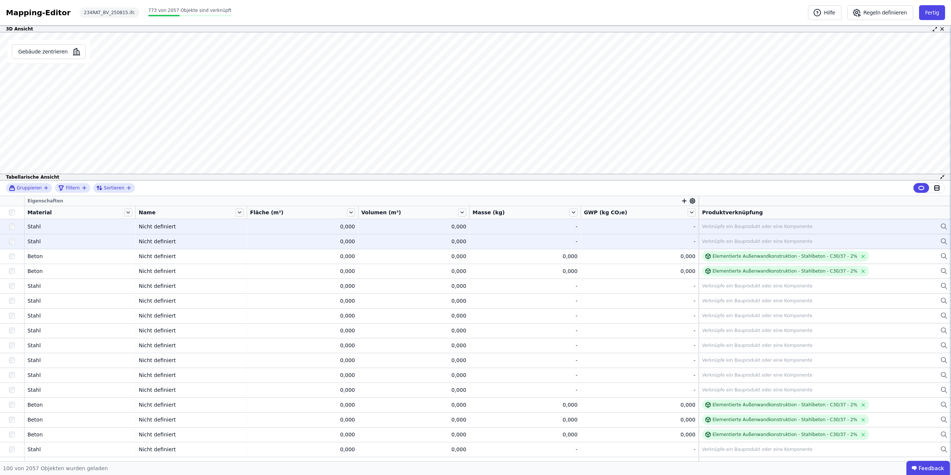
click at [159, 227] on div "Nicht definiert" at bounding box center [191, 226] width 105 height 7
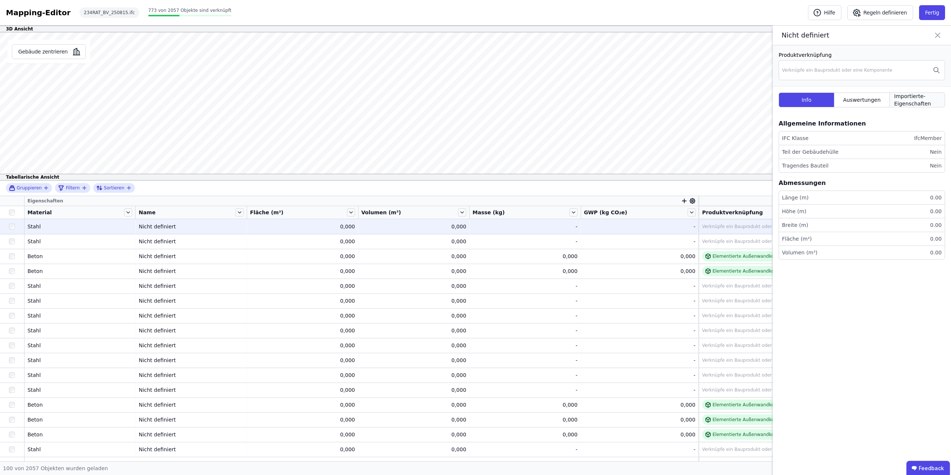
click at [475, 100] on span "Importierte-Eigenschaften" at bounding box center [917, 100] width 46 height 15
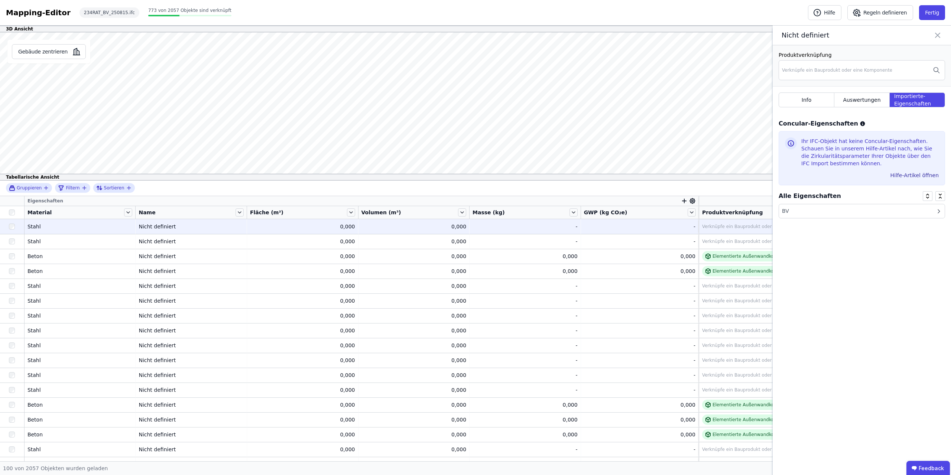
click at [475, 208] on div "BV" at bounding box center [862, 211] width 166 height 14
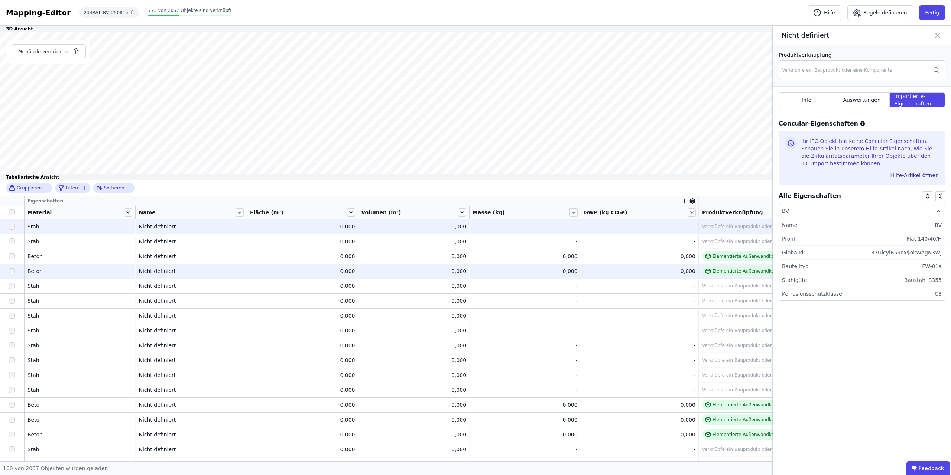
click at [90, 237] on td "[PERSON_NAME]" at bounding box center [80, 271] width 111 height 15
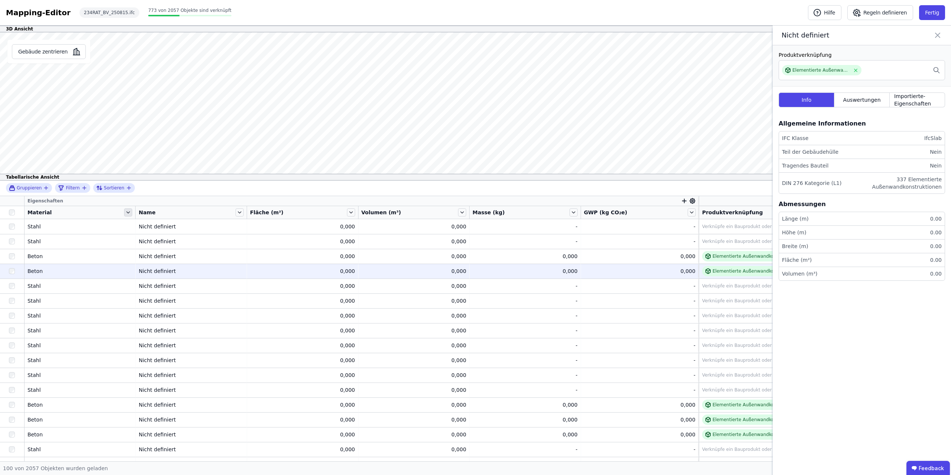
click at [127, 212] on icon at bounding box center [128, 212] width 8 height 8
click at [169, 233] on li "Filterregel für “Material” hinzufügen" at bounding box center [183, 234] width 120 height 15
click at [242, 215] on input "text" at bounding box center [237, 215] width 46 height 13
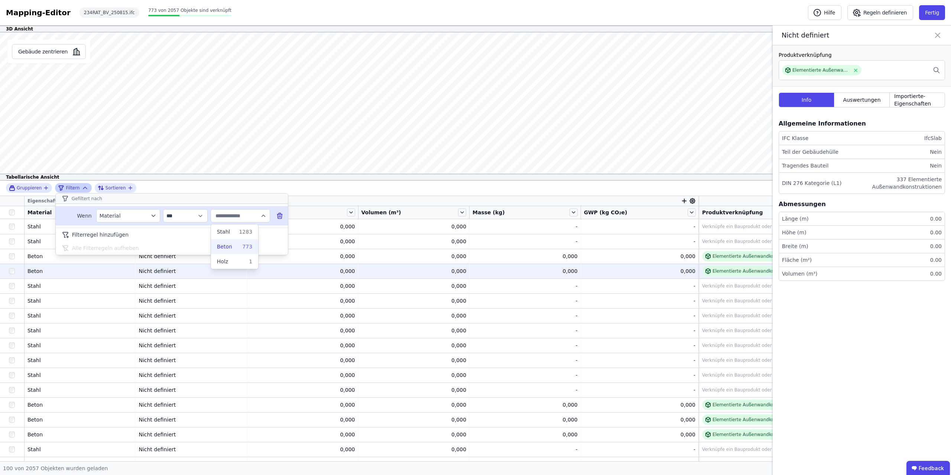
click at [236, 237] on div "773" at bounding box center [242, 246] width 19 height 7
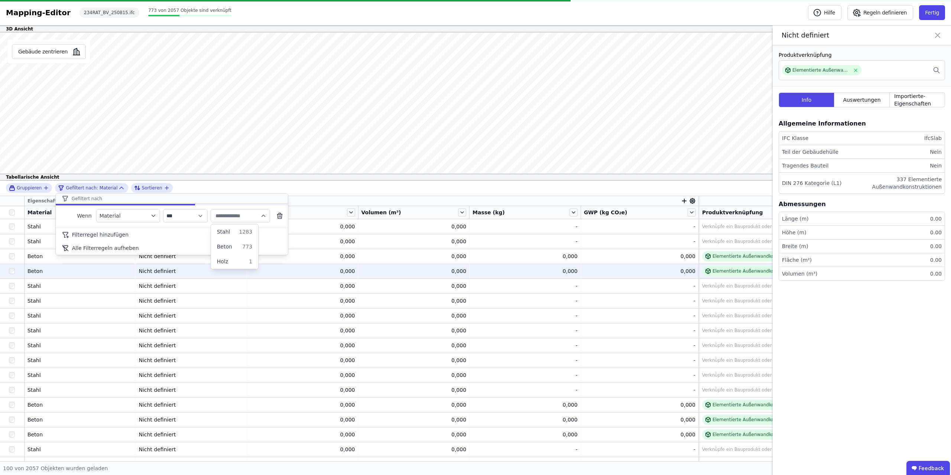
type input "*****"
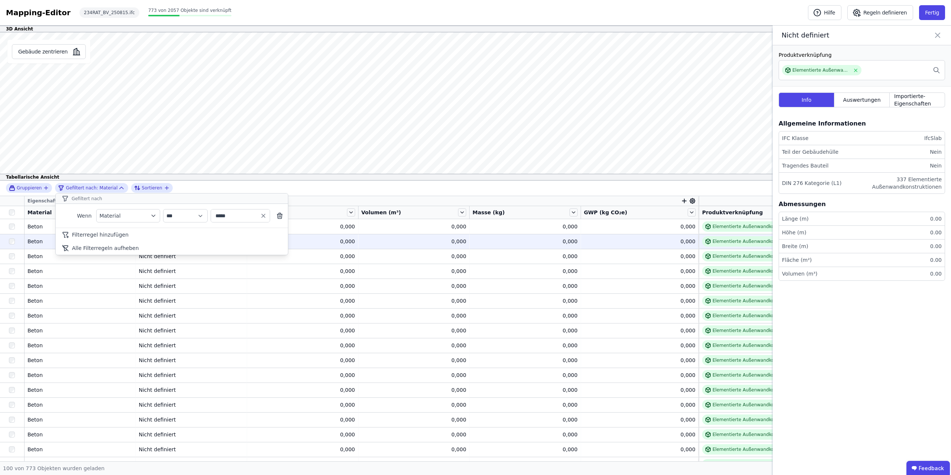
click at [35, 228] on div "**********" at bounding box center [475, 321] width 951 height 281
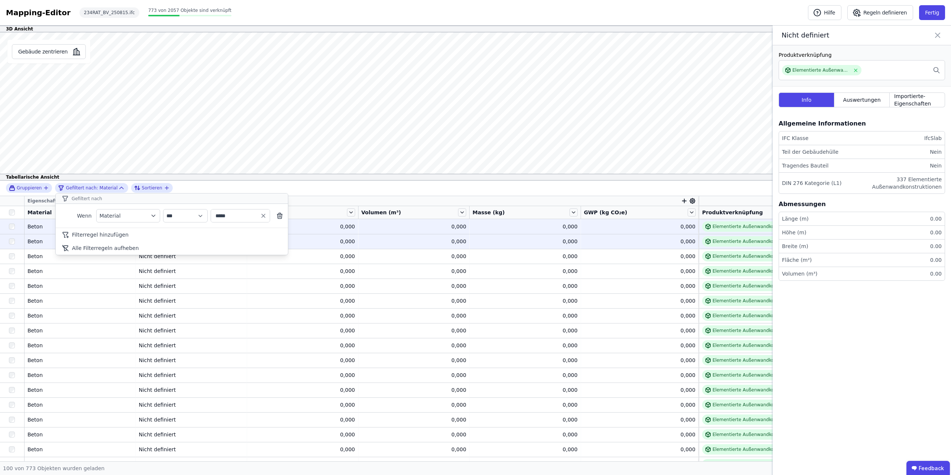
click at [35, 230] on div "Beton" at bounding box center [79, 226] width 105 height 7
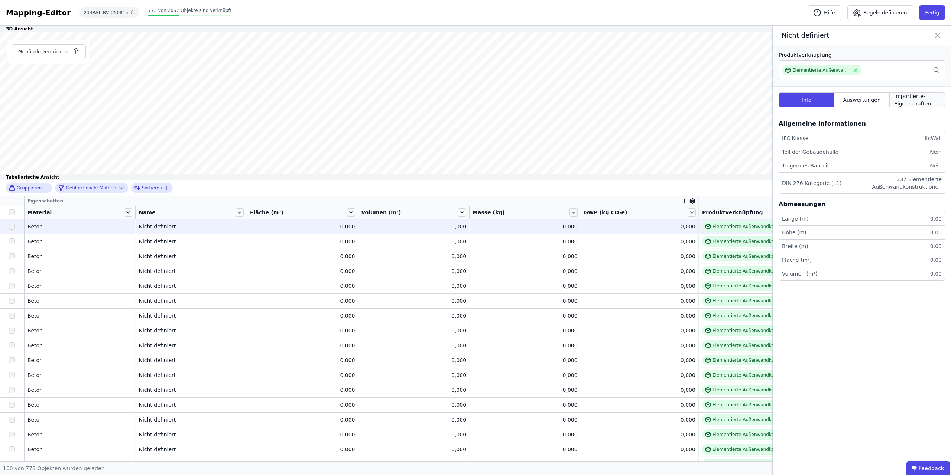
click at [475, 98] on span "Importierte-Eigenschaften" at bounding box center [917, 100] width 46 height 15
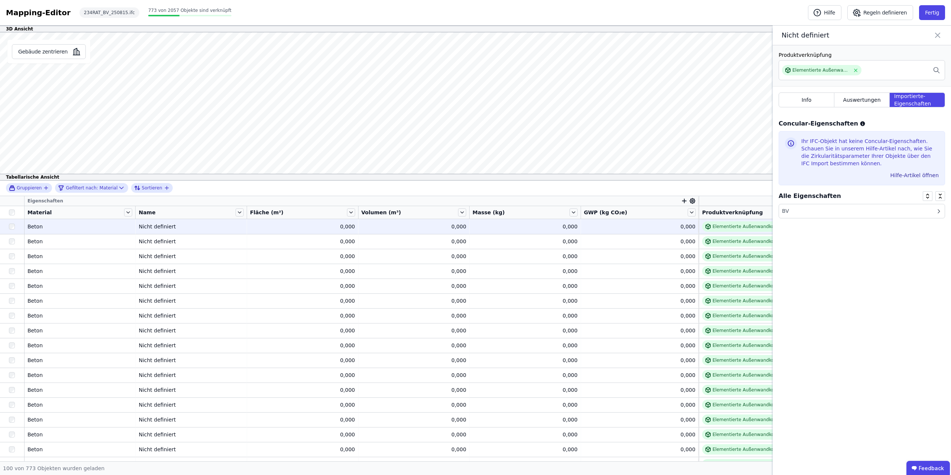
click at [475, 207] on div "BV" at bounding box center [862, 211] width 166 height 14
click at [475, 37] on icon at bounding box center [937, 35] width 4 height 4
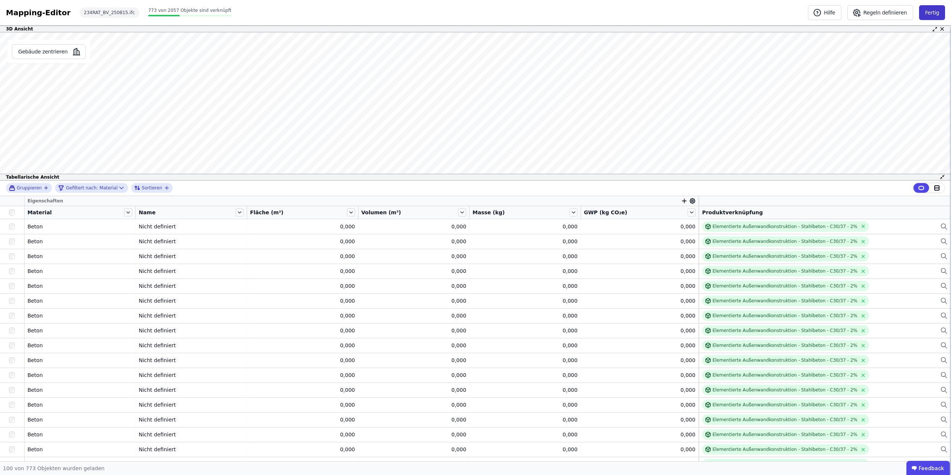
click at [475, 10] on button "Fertig" at bounding box center [932, 12] width 26 height 15
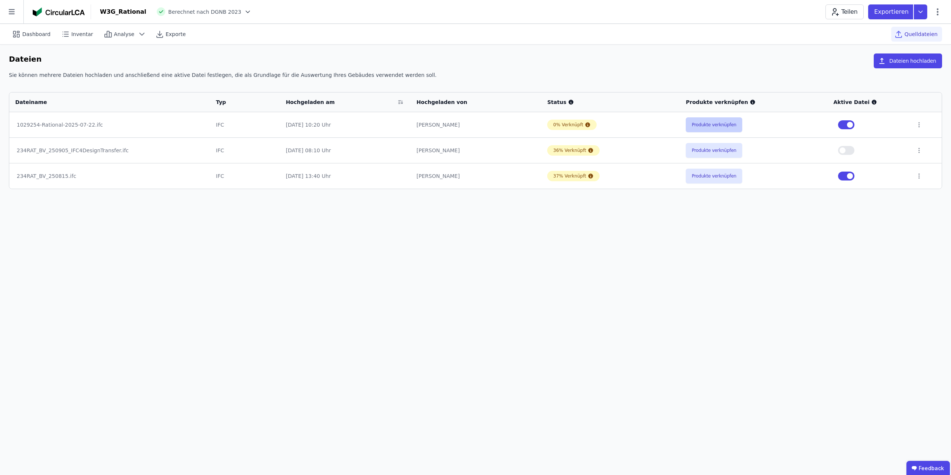
click at [475, 123] on button "Produkte verknüpfen" at bounding box center [714, 124] width 56 height 15
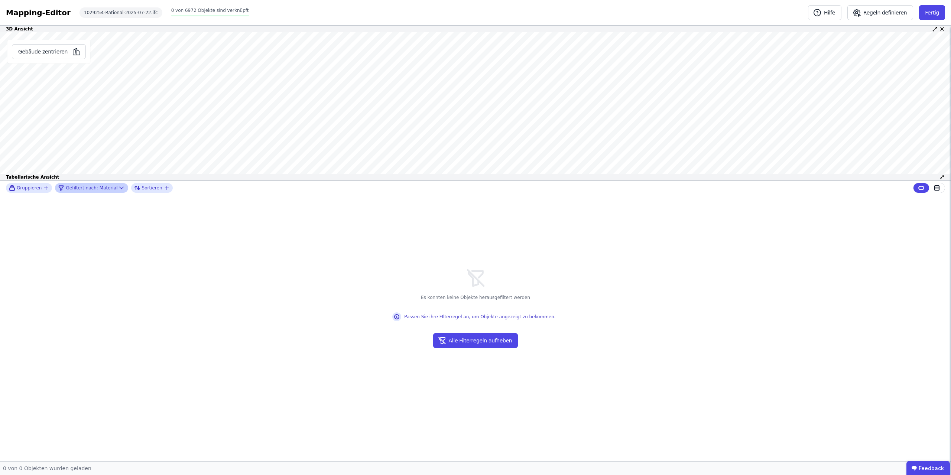
click at [99, 188] on div "Gefiltert nach: Material" at bounding box center [87, 188] width 59 height 9
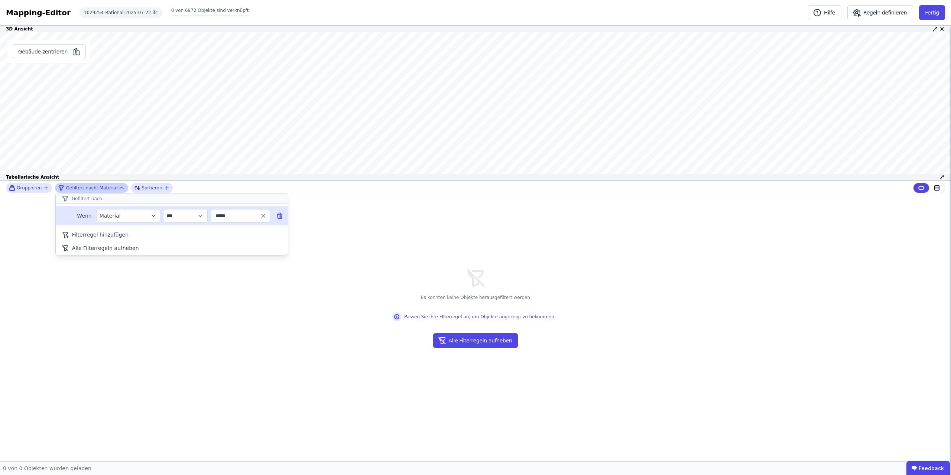
click at [276, 215] on div "**********" at bounding box center [172, 215] width 232 height 19
click at [279, 211] on div "**********" at bounding box center [172, 215] width 232 height 19
click at [280, 215] on icon at bounding box center [279, 215] width 7 height 7
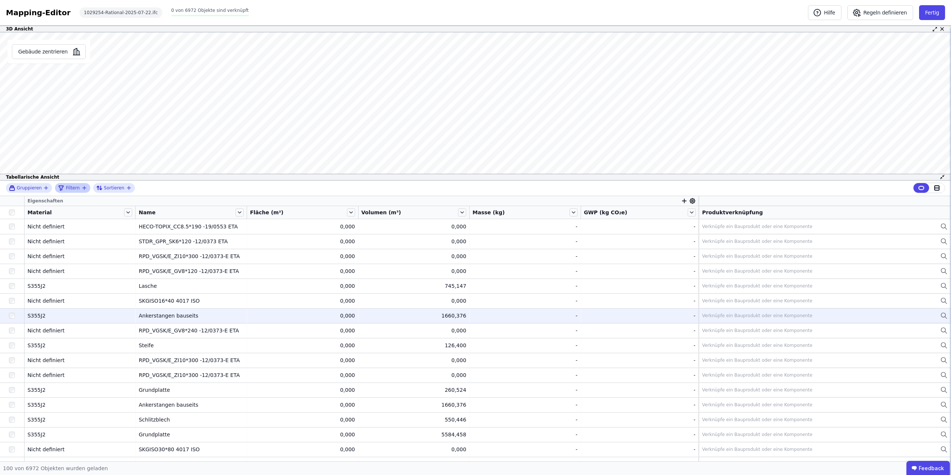
click at [168, 237] on div "Ankerstangen bauseits" at bounding box center [191, 315] width 105 height 7
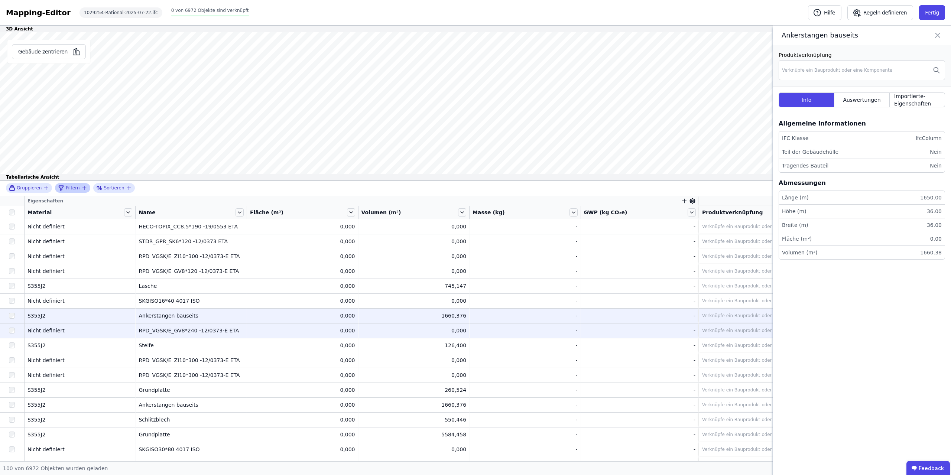
click at [165, 237] on div "RPD_VGSK/E_GV8*240 -12/0373-E ETA" at bounding box center [191, 330] width 105 height 7
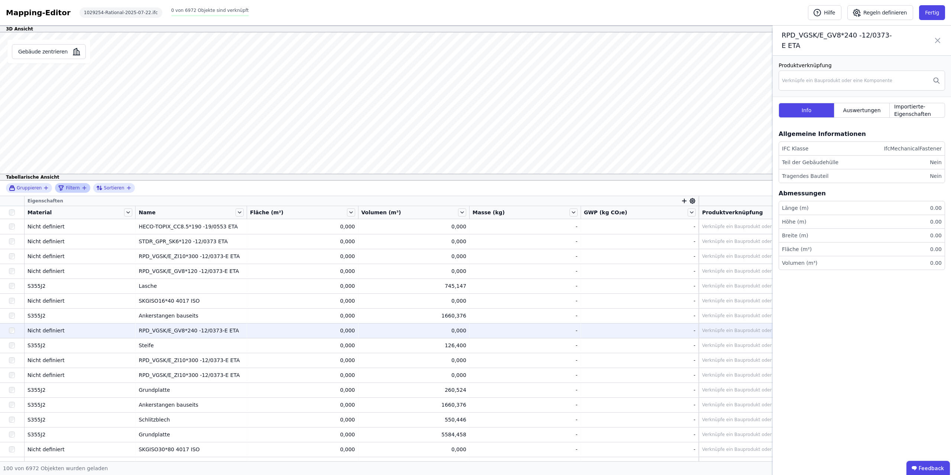
click at [184, 237] on div "RPD_VGSK/E_GV8*240 -12/0373-E ETA" at bounding box center [191, 330] width 105 height 7
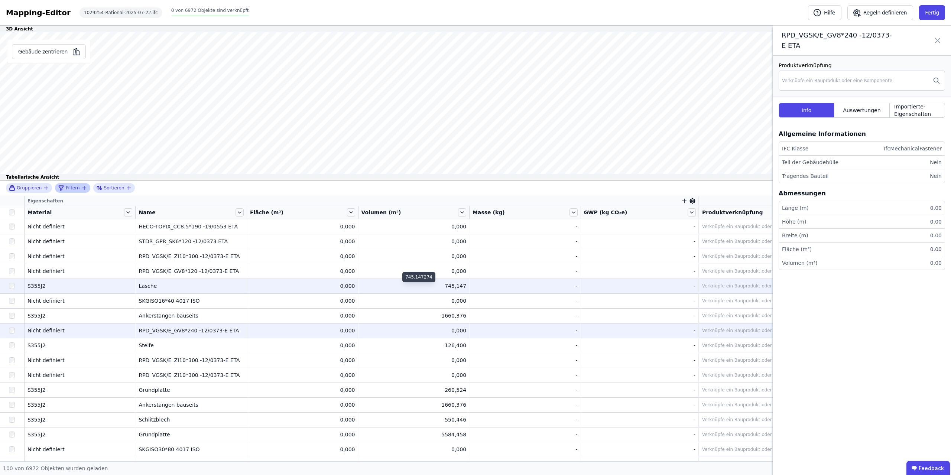
click at [446, 237] on div "745,147" at bounding box center [413, 285] width 105 height 7
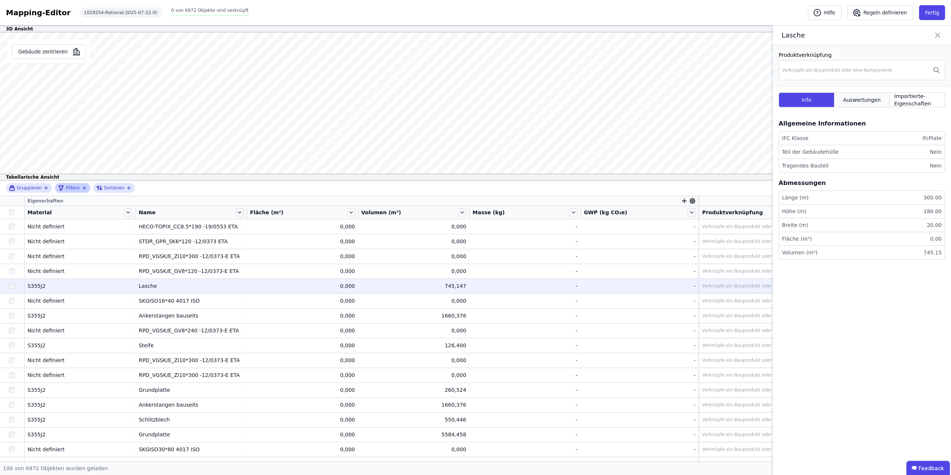
click at [475, 106] on div "Auswertungen" at bounding box center [861, 100] width 55 height 15
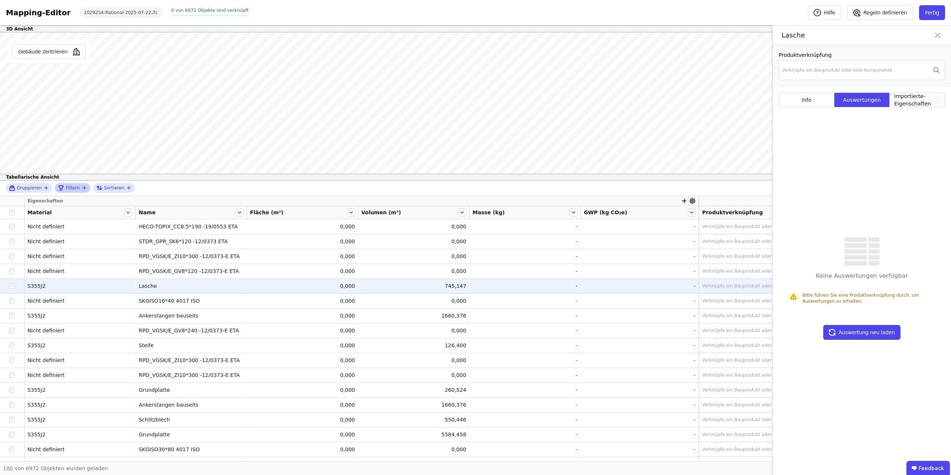
click at [475, 100] on span "Importierte-Eigenschaften" at bounding box center [917, 100] width 46 height 15
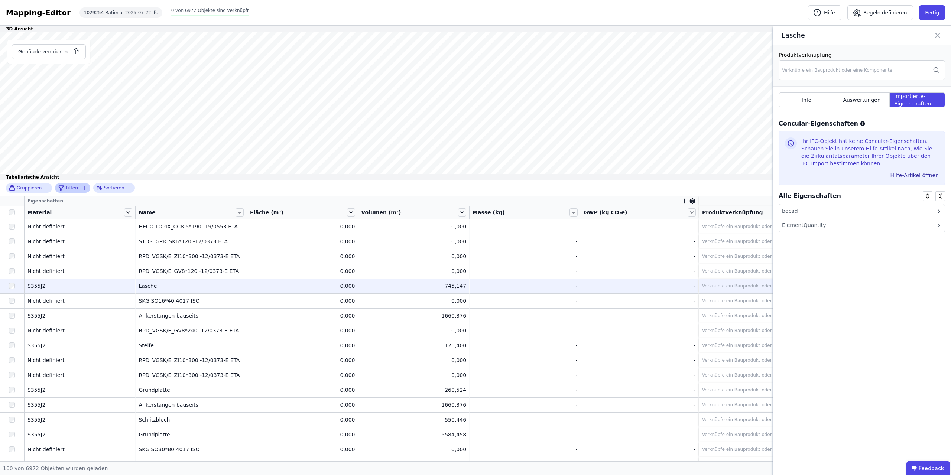
click at [475, 225] on div "ElementQuantity" at bounding box center [862, 225] width 166 height 14
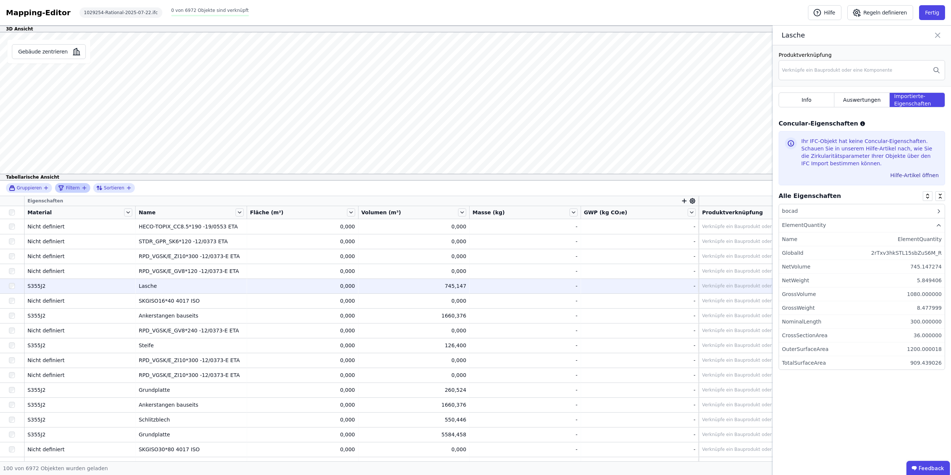
drag, startPoint x: 941, startPoint y: 222, endPoint x: 934, endPoint y: 227, distance: 8.6
click at [475, 226] on div "ElementQuantity" at bounding box center [862, 225] width 166 height 14
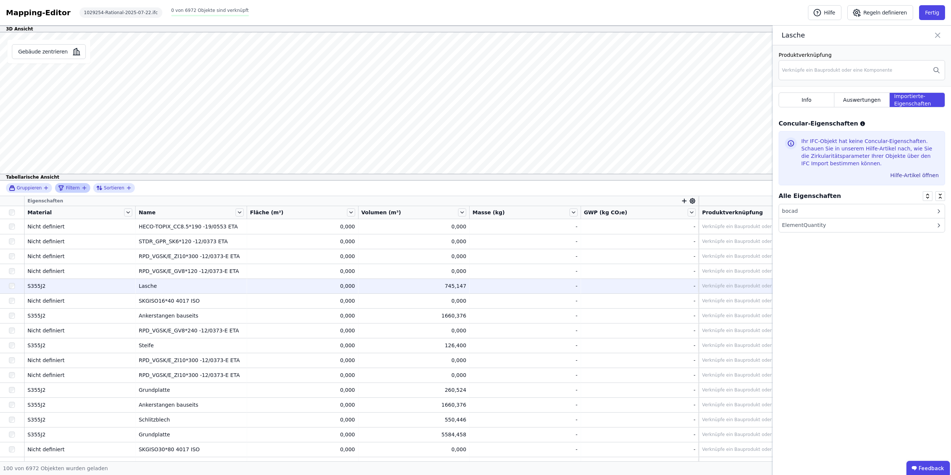
click at [475, 223] on div "ElementQuantity" at bounding box center [862, 225] width 166 height 14
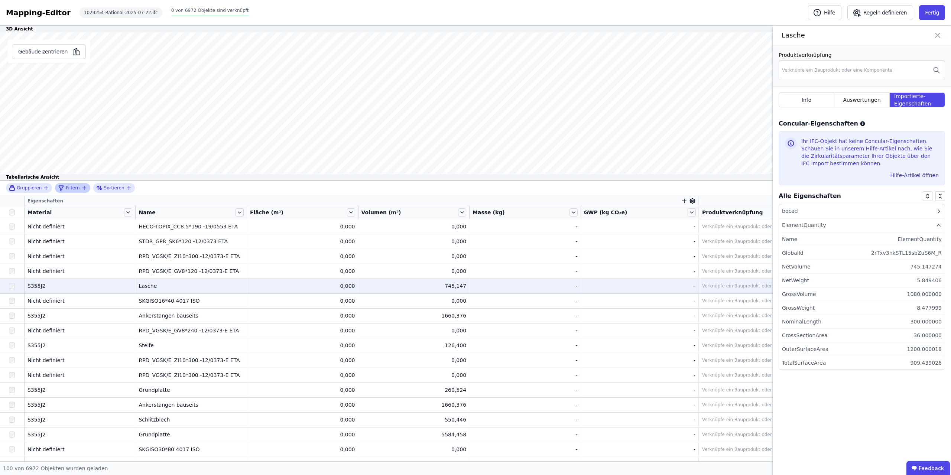
click at [475, 213] on div "bocad" at bounding box center [862, 211] width 166 height 14
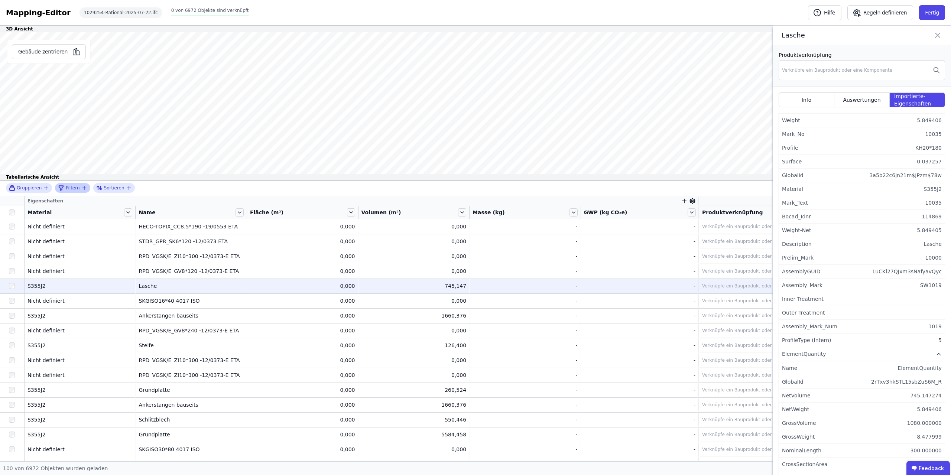
scroll to position [222, 0]
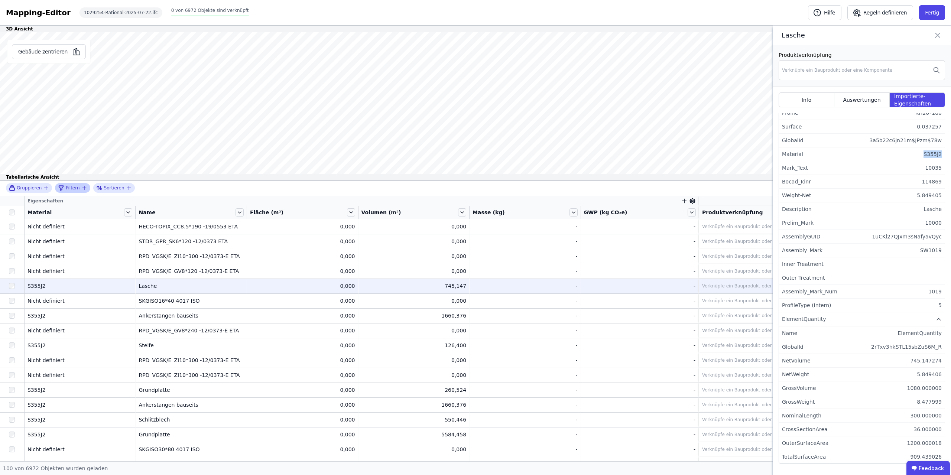
drag, startPoint x: 928, startPoint y: 153, endPoint x: 941, endPoint y: 154, distance: 13.0
click at [475, 154] on div "S355J2" at bounding box center [933, 153] width 18 height 7
copy div "S355J2"
click at [475, 237] on div "Verknüpfe ein Bauprodukt oder eine Komponente" at bounding box center [825, 286] width 246 height 9
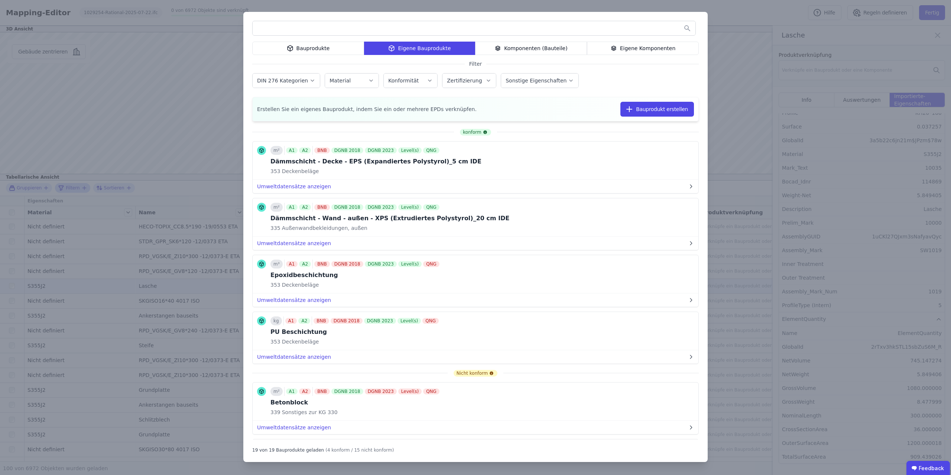
click at [322, 46] on div "Bauprodukte" at bounding box center [308, 48] width 112 height 13
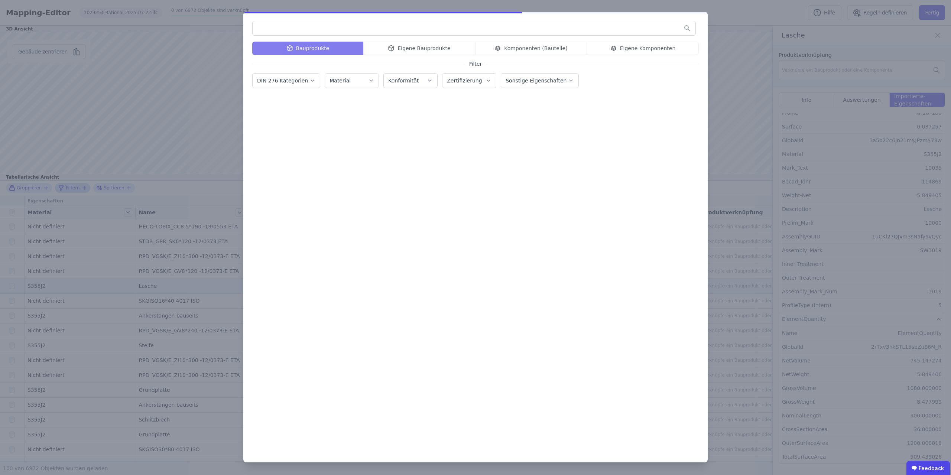
click at [325, 28] on input "text" at bounding box center [474, 28] width 443 height 13
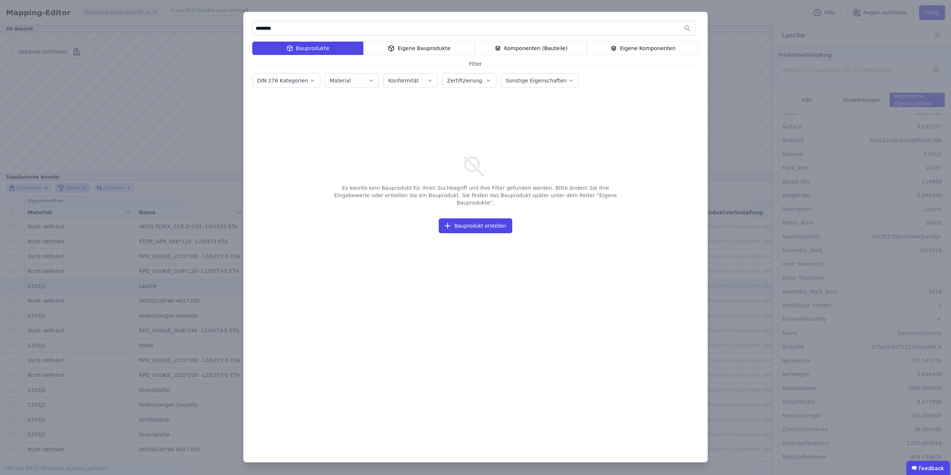
click at [299, 80] on label "DIN 276 Kategorien" at bounding box center [283, 81] width 52 height 6
click at [309, 78] on icon "button" at bounding box center [312, 80] width 6 height 7
click at [298, 32] on input "********" at bounding box center [474, 28] width 443 height 13
drag, startPoint x: 248, startPoint y: 29, endPoint x: 224, endPoint y: 31, distance: 23.5
click at [253, 31] on input "********" at bounding box center [474, 28] width 443 height 13
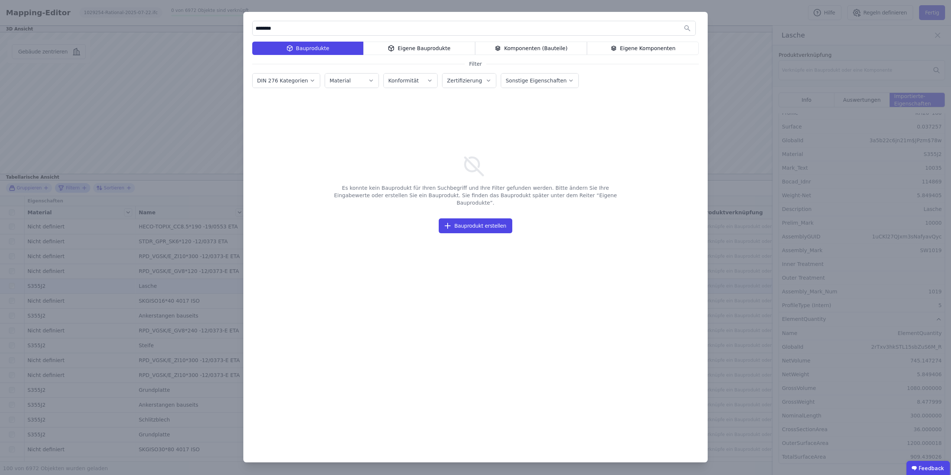
click at [280, 28] on input "********" at bounding box center [474, 28] width 443 height 13
drag, startPoint x: 298, startPoint y: 28, endPoint x: 237, endPoint y: 27, distance: 61.3
click at [253, 27] on input "********" at bounding box center [474, 28] width 443 height 13
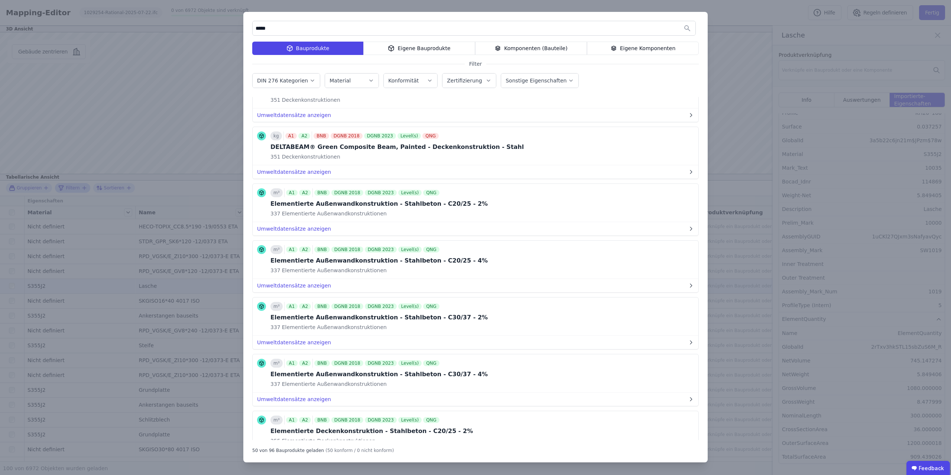
scroll to position [0, 0]
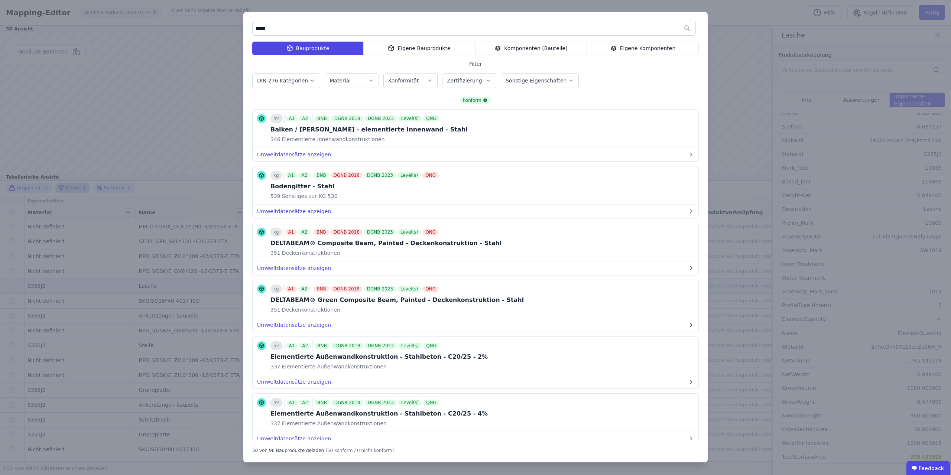
type input "*****"
click at [406, 49] on div "Eigene Bauprodukte" at bounding box center [419, 48] width 112 height 13
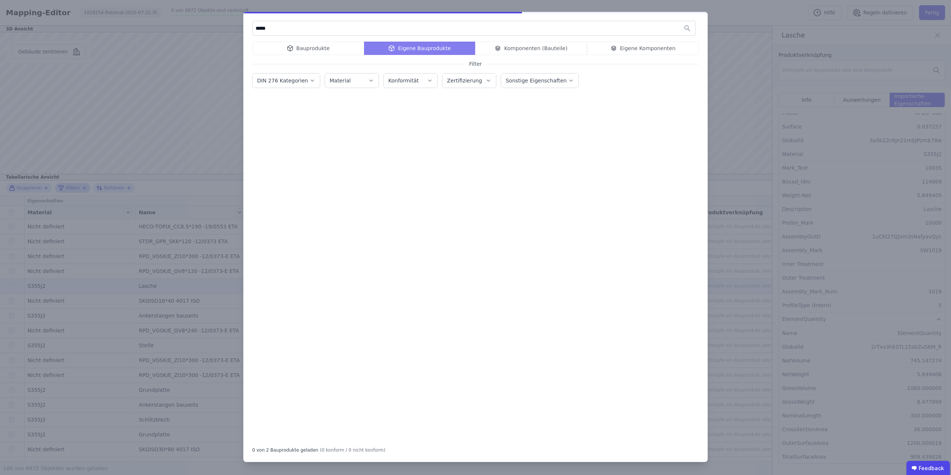
drag, startPoint x: 288, startPoint y: 29, endPoint x: 214, endPoint y: 28, distance: 73.9
click at [253, 28] on input "*****" at bounding box center [474, 28] width 443 height 13
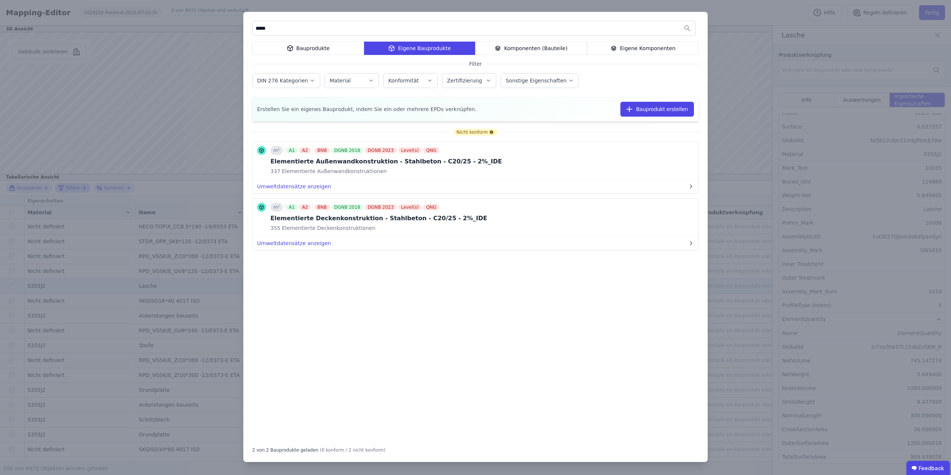
click at [475, 48] on div "***** Bauprodukte Eigene Bauprodukte Komponenten (Bauteile) Eigene Komponenten …" at bounding box center [475, 237] width 951 height 475
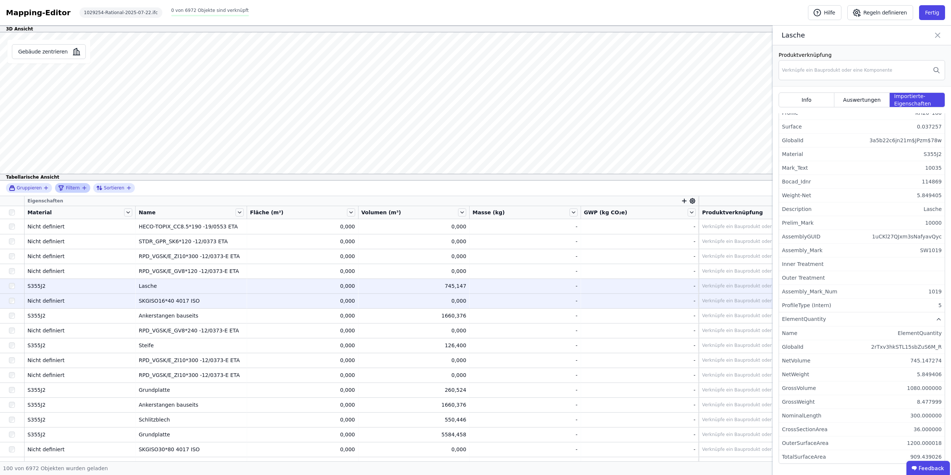
click at [156, 237] on div "SKGISO16*40 4017 ISO" at bounding box center [191, 300] width 105 height 7
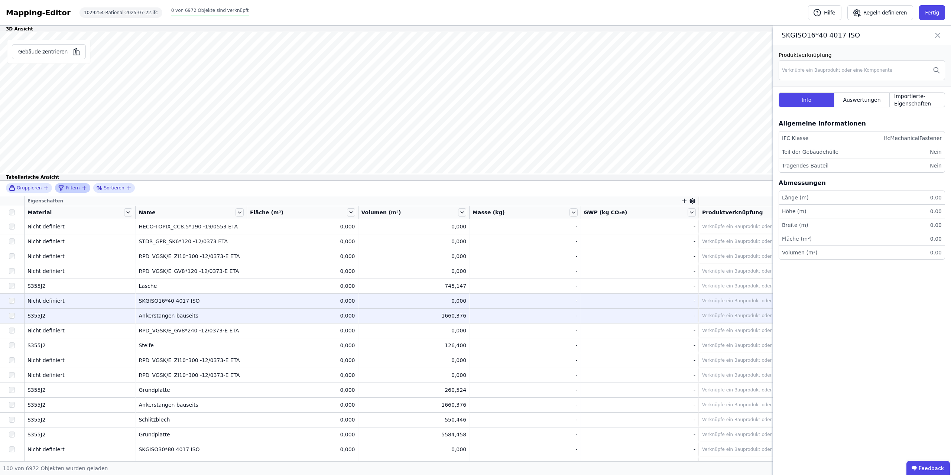
click at [175, 237] on div "Ankerstangen bauseits" at bounding box center [191, 315] width 105 height 7
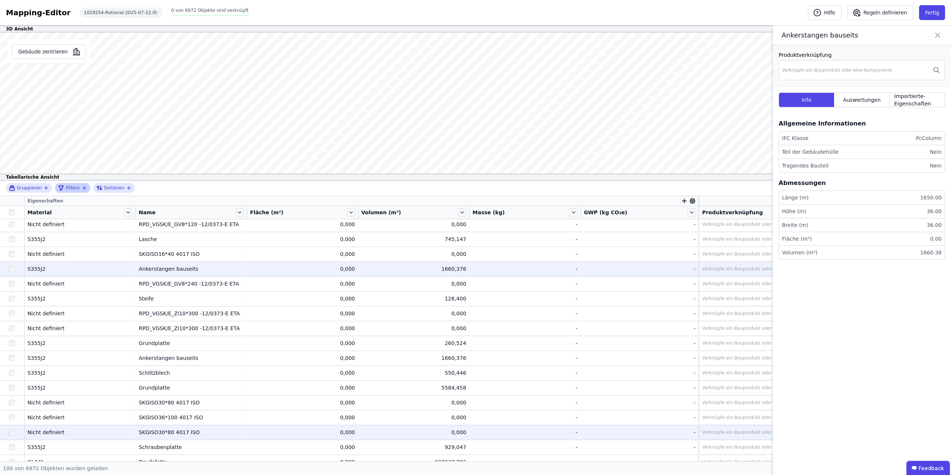
scroll to position [94, 0]
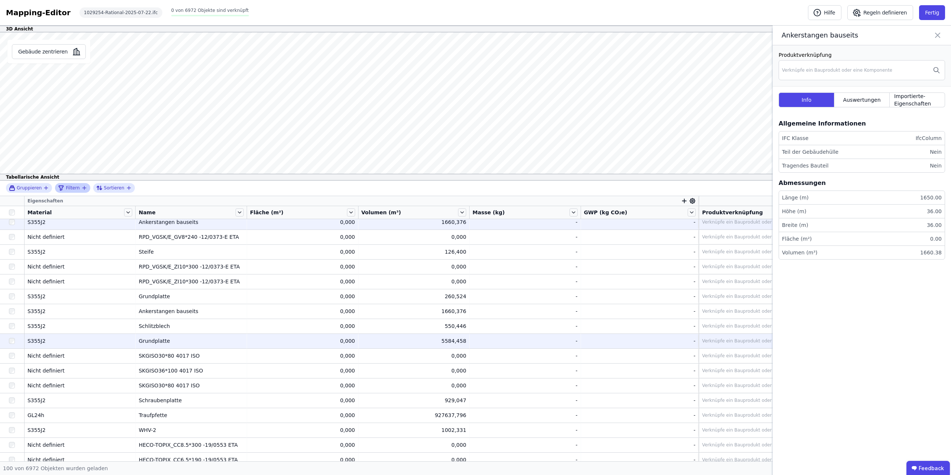
click at [156, 237] on div "Grundplatte" at bounding box center [191, 340] width 105 height 7
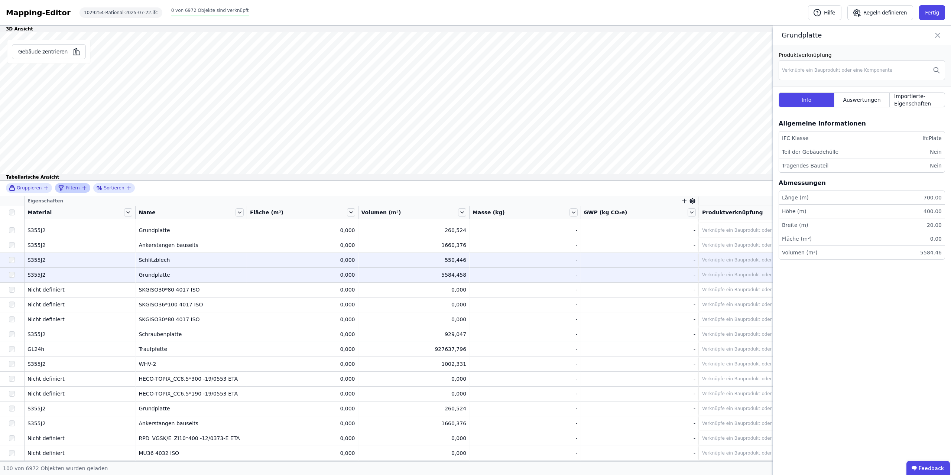
scroll to position [187, 0]
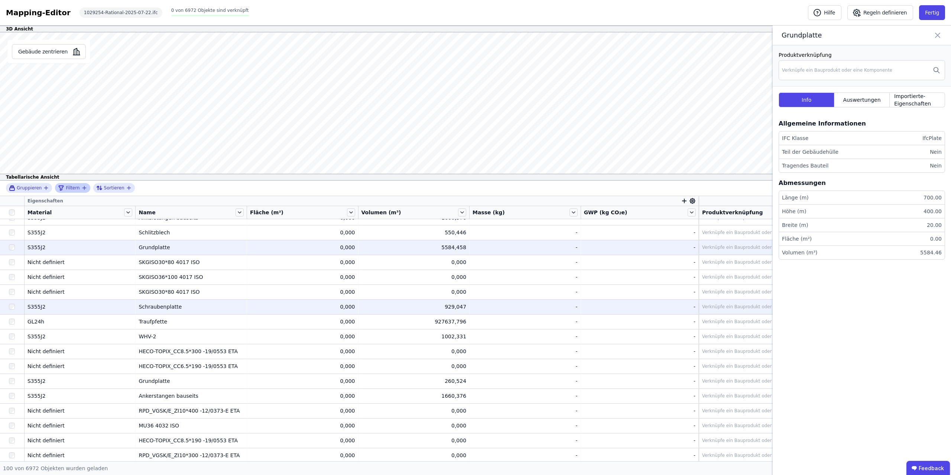
click at [162, 237] on div "Schraubenplatte" at bounding box center [191, 306] width 105 height 7
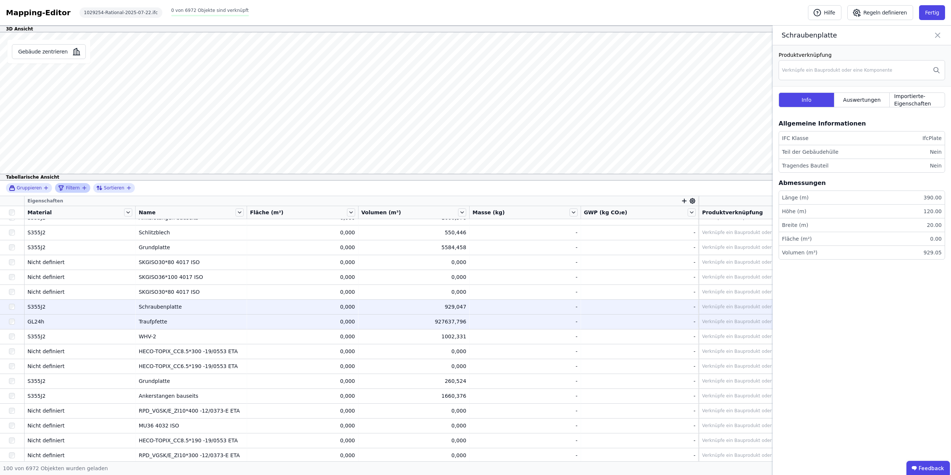
click at [152, 237] on div "Traufpfette" at bounding box center [191, 321] width 105 height 7
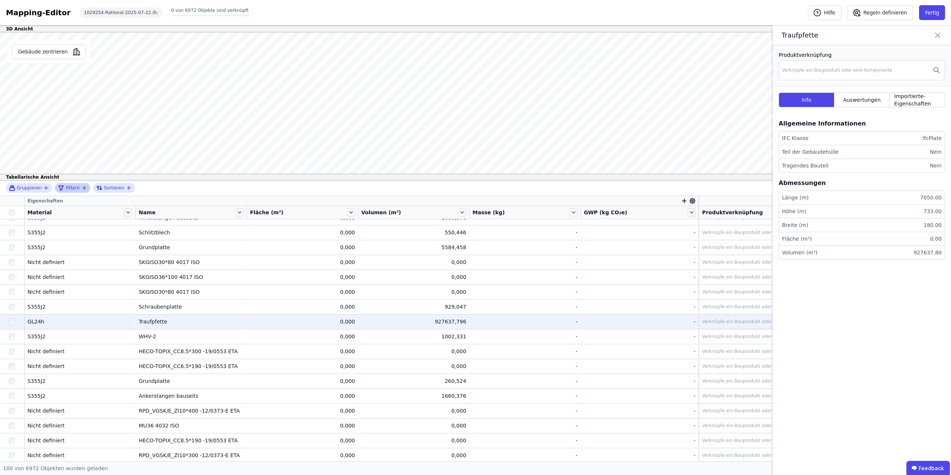
drag, startPoint x: 34, startPoint y: 324, endPoint x: 29, endPoint y: 324, distance: 5.6
click at [29, 237] on div "GL24h" at bounding box center [79, 321] width 105 height 7
drag, startPoint x: 34, startPoint y: 321, endPoint x: 43, endPoint y: 321, distance: 9.3
click at [43, 237] on div "GL24h" at bounding box center [79, 321] width 105 height 7
click at [475, 237] on div "Verknüpfe ein Bauprodukt oder eine Komponente" at bounding box center [757, 322] width 110 height 6
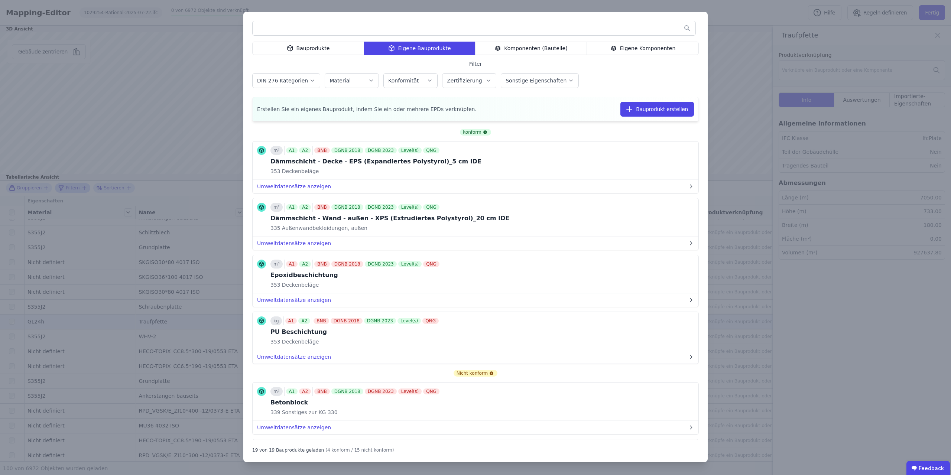
click at [309, 55] on div "Bauprodukte" at bounding box center [308, 48] width 112 height 13
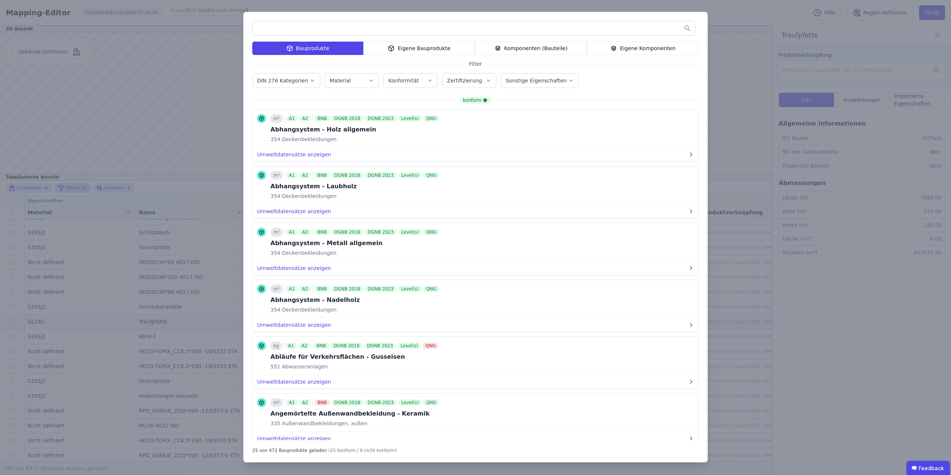
click at [331, 31] on input "text" at bounding box center [474, 28] width 443 height 13
type input "**********"
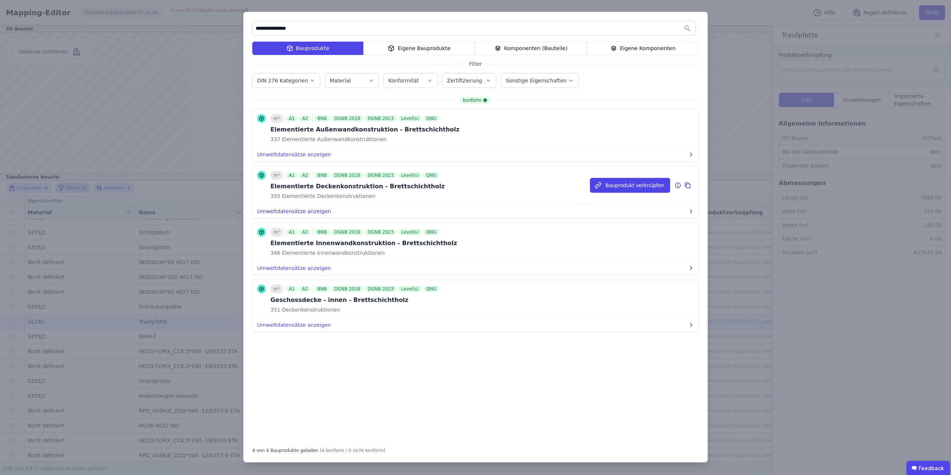
click at [345, 211] on button "Umweltdatensätze anzeigen" at bounding box center [476, 211] width 446 height 13
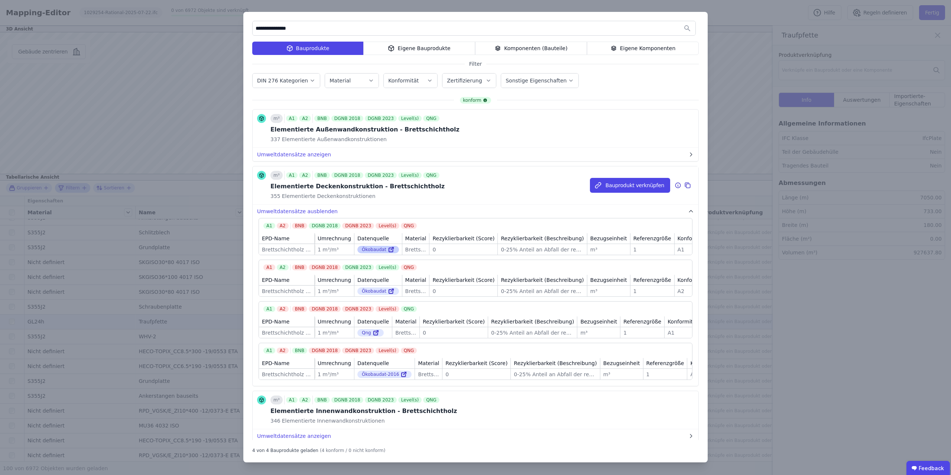
click at [373, 237] on div "Ökobaudat" at bounding box center [378, 249] width 42 height 7
click at [388, 237] on div "Ökobaudat" at bounding box center [378, 249] width 42 height 7
click at [388, 237] on icon at bounding box center [391, 249] width 7 height 9
click at [475, 184] on button "Bauprodukt verknüpfen" at bounding box center [630, 185] width 80 height 15
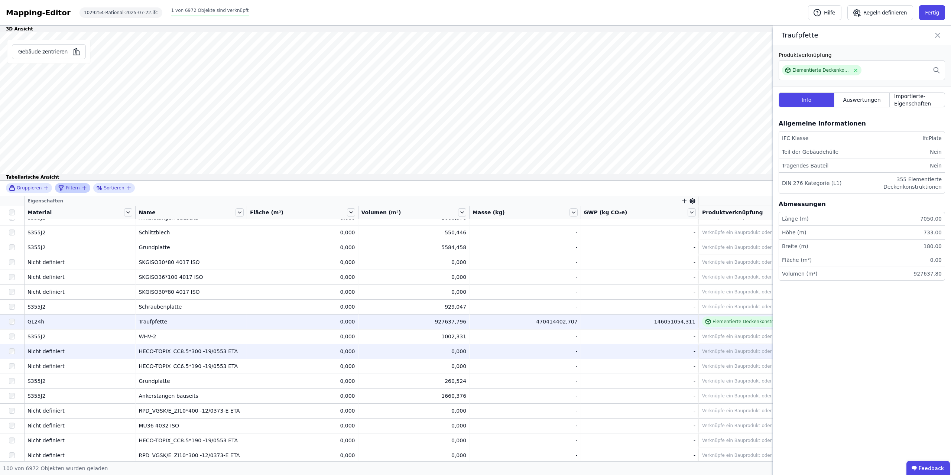
click at [162, 237] on div "HECO-TOPIX_CC8.5*300 -19/0553 ETA" at bounding box center [191, 351] width 105 height 7
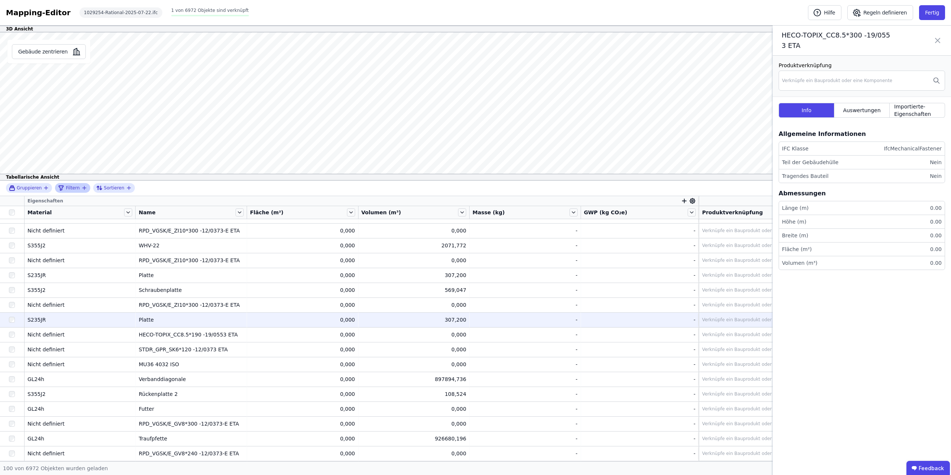
scroll to position [468, 0]
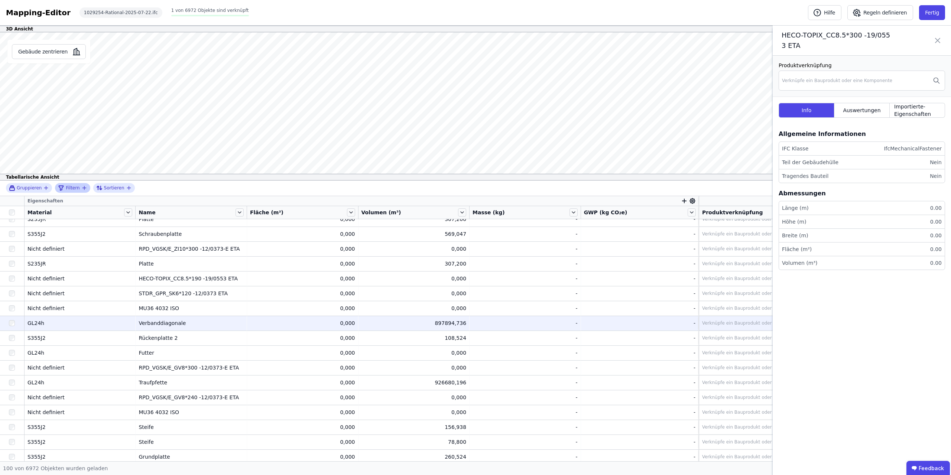
click at [173, 237] on div "Verbanddiagonale" at bounding box center [191, 322] width 105 height 7
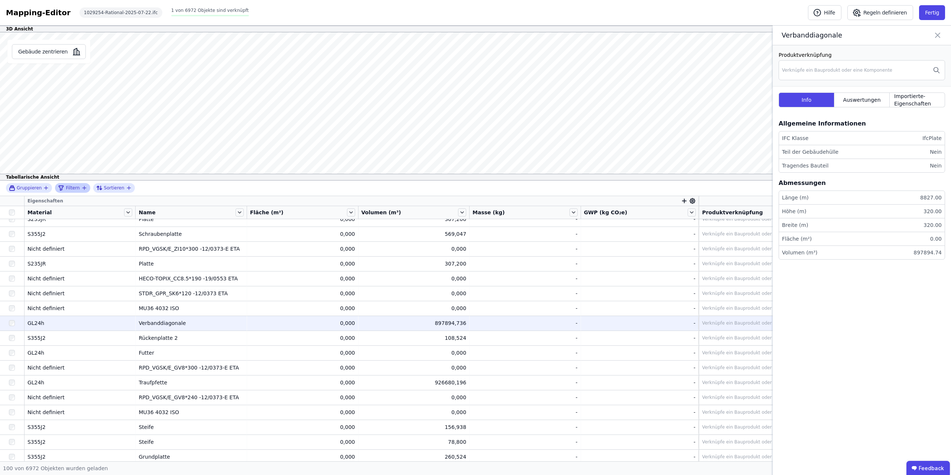
click at [475, 237] on div "Verknüpfe ein Bauprodukt oder eine Komponente" at bounding box center [757, 323] width 110 height 6
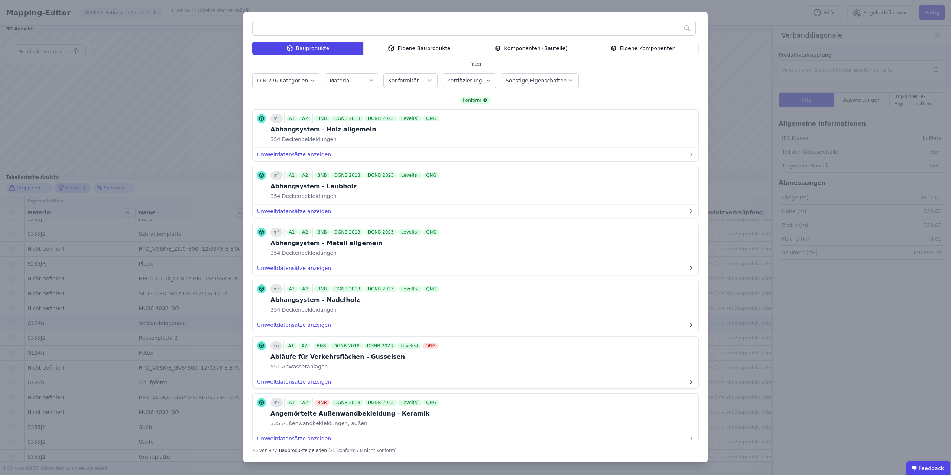
click at [323, 20] on div "Bauprodukte Eigene Bauprodukte Komponenten (Bauteile) Eigene Komponenten Filter…" at bounding box center [475, 237] width 464 height 451
click at [305, 33] on input "text" at bounding box center [474, 28] width 443 height 13
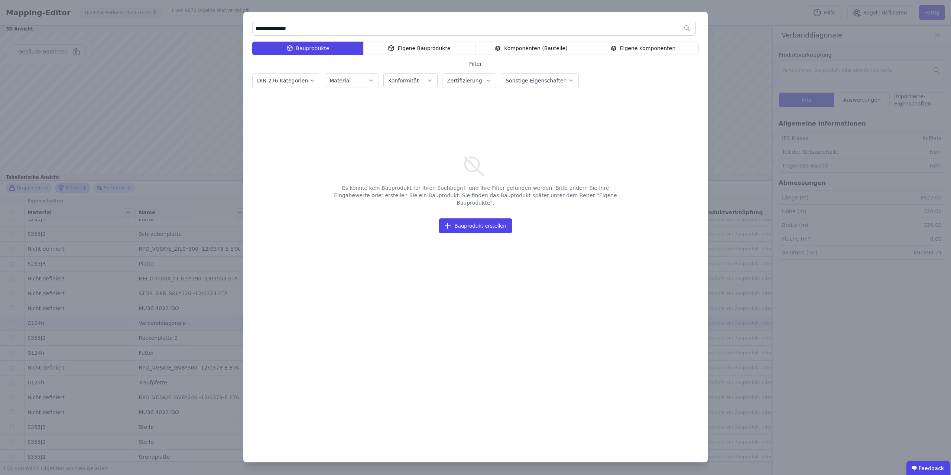
drag, startPoint x: 291, startPoint y: 31, endPoint x: 274, endPoint y: 32, distance: 17.1
click at [274, 32] on input "**********" at bounding box center [474, 28] width 443 height 13
type input "**********"
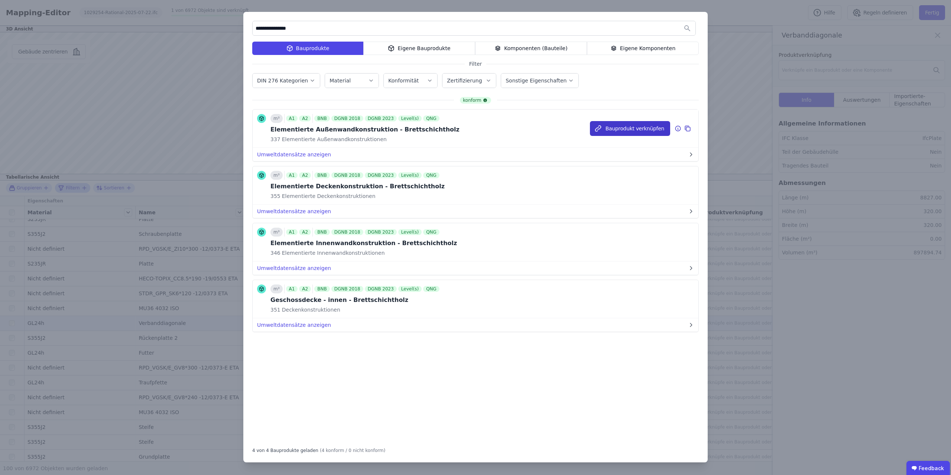
click at [475, 125] on button "Bauprodukt verknüpfen" at bounding box center [630, 128] width 80 height 15
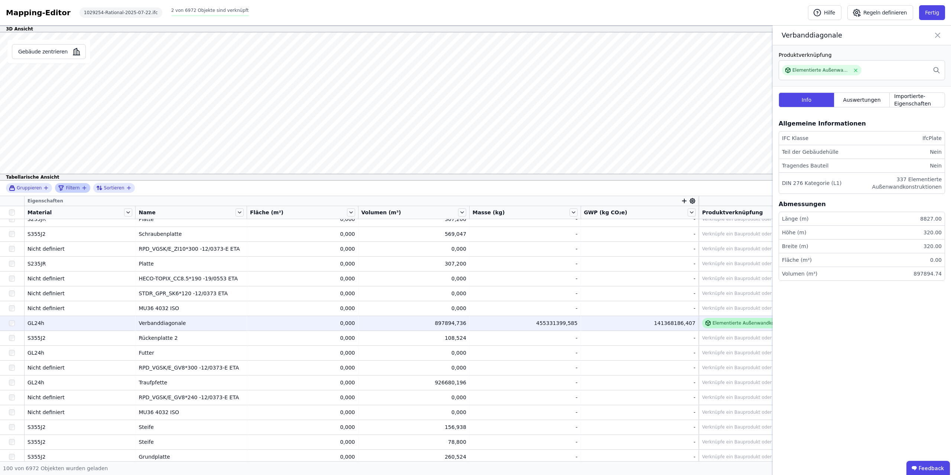
click at [475, 237] on div "Elementierte Außenwandkonstruktion - Brettschichtholz" at bounding box center [775, 323] width 125 height 6
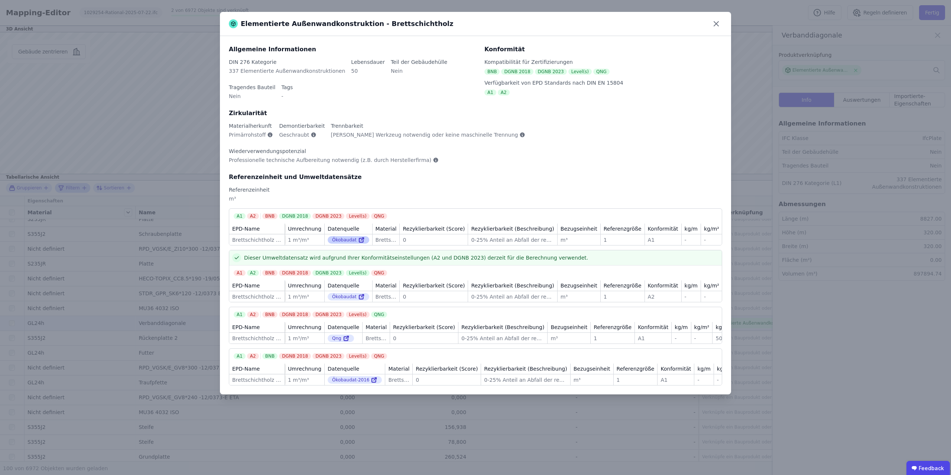
click at [343, 236] on div "Ökobaudat" at bounding box center [349, 239] width 42 height 7
click at [358, 236] on icon at bounding box center [361, 240] width 7 height 9
drag, startPoint x: 253, startPoint y: 166, endPoint x: 257, endPoint y: 174, distance: 8.9
click at [253, 186] on div "Referenzeinheit" at bounding box center [475, 189] width 493 height 7
click at [475, 25] on icon at bounding box center [716, 24] width 4 height 4
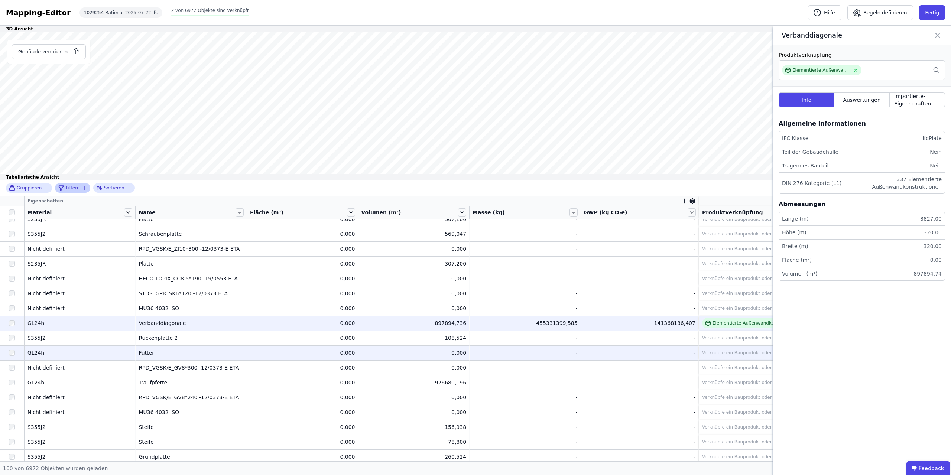
click at [146, 237] on div "Futter" at bounding box center [191, 352] width 105 height 7
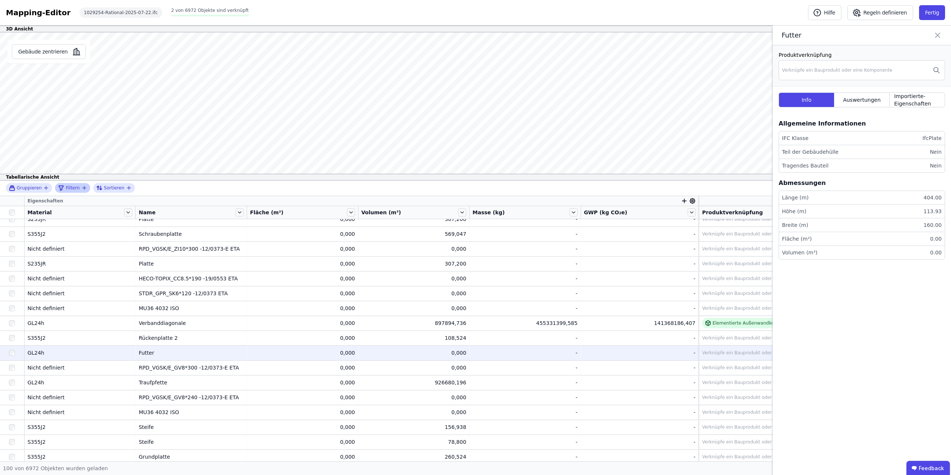
click at [475, 237] on div "Verknüpfe ein Bauprodukt oder eine Komponente" at bounding box center [757, 353] width 110 height 6
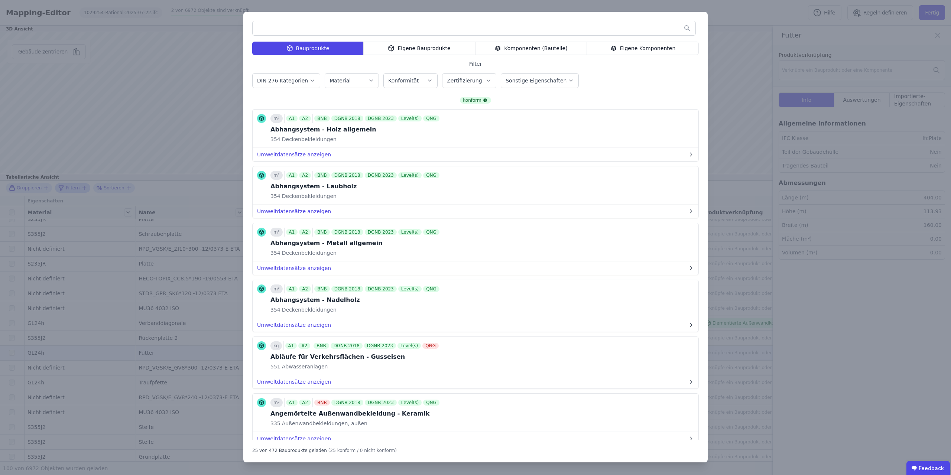
click at [475, 231] on div "Bauprodukte Eigene Bauprodukte Komponenten (Bauteile) Eigene Komponenten Filter…" at bounding box center [475, 237] width 951 height 475
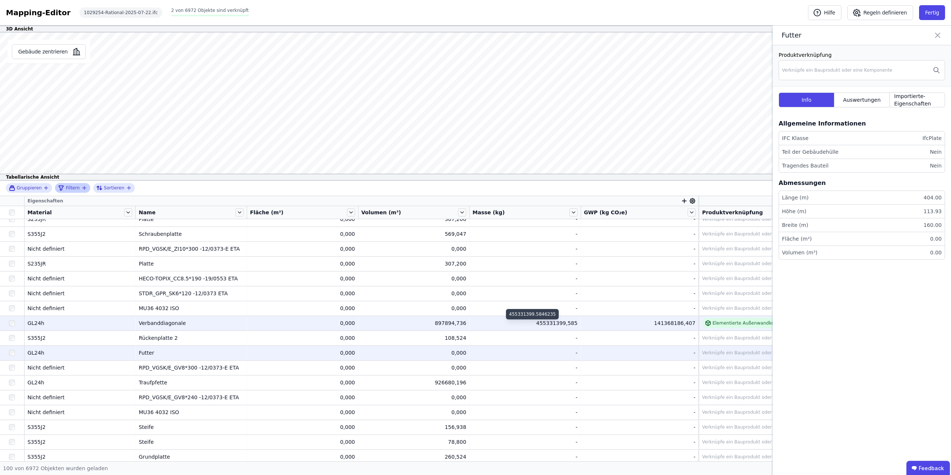
click at [475, 237] on div "455331399,585" at bounding box center [525, 322] width 105 height 7
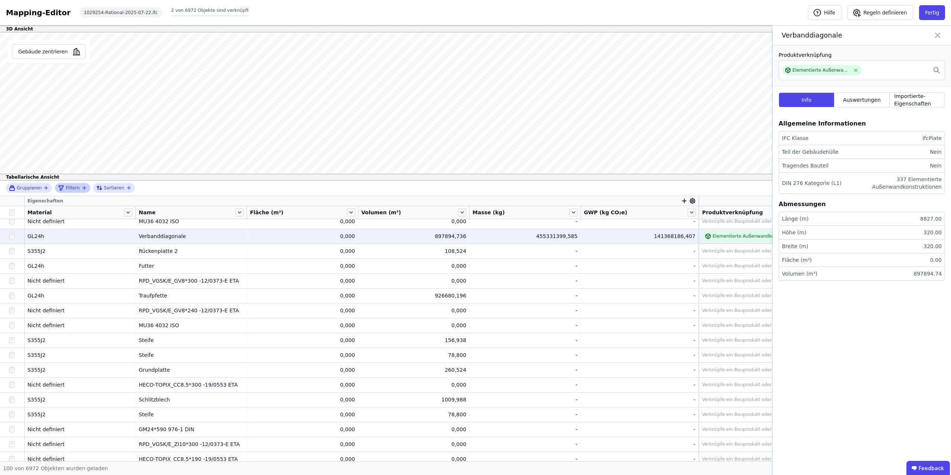
scroll to position [515, 0]
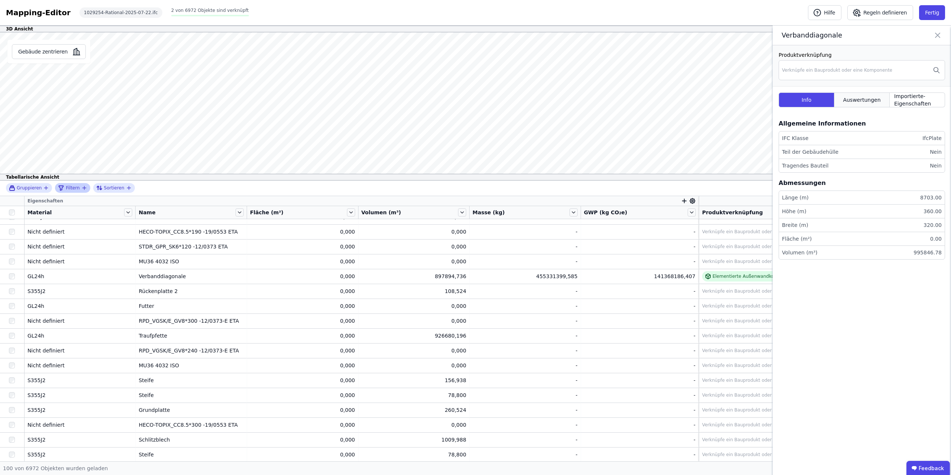
click at [475, 101] on div "Auswertungen" at bounding box center [861, 100] width 55 height 15
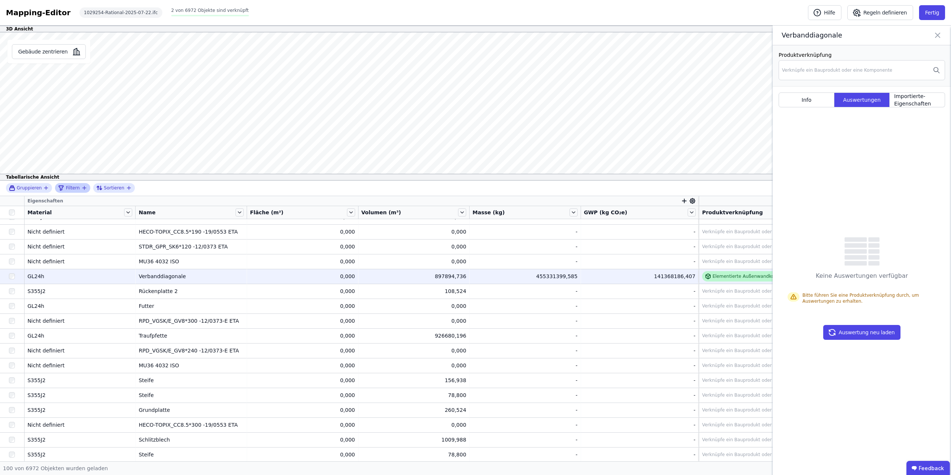
click at [475, 237] on div "Elementierte Außenwandkonstruktion - Brettschichtholz" at bounding box center [775, 276] width 125 height 6
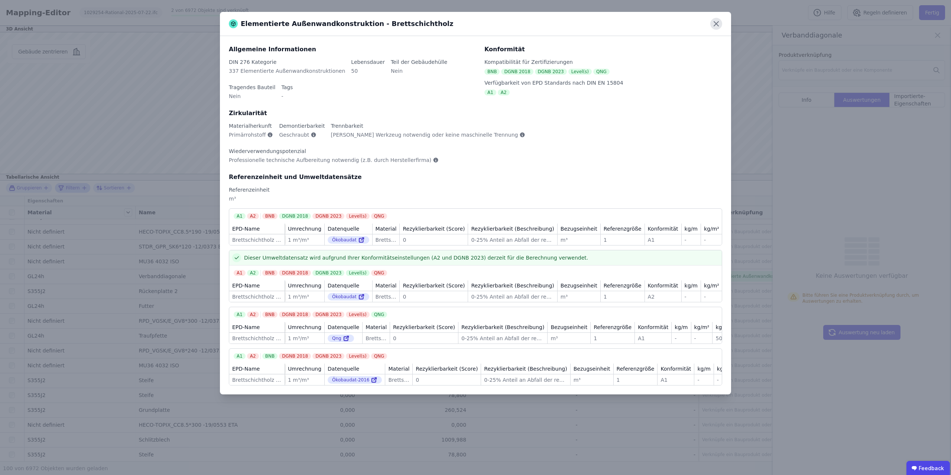
click at [475, 22] on icon at bounding box center [716, 24] width 12 height 12
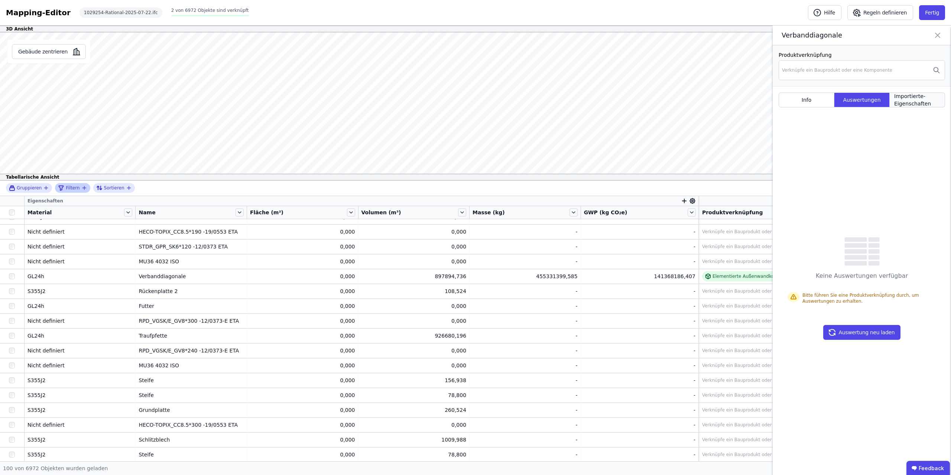
click at [475, 97] on span "Importierte-Eigenschaften" at bounding box center [917, 100] width 46 height 15
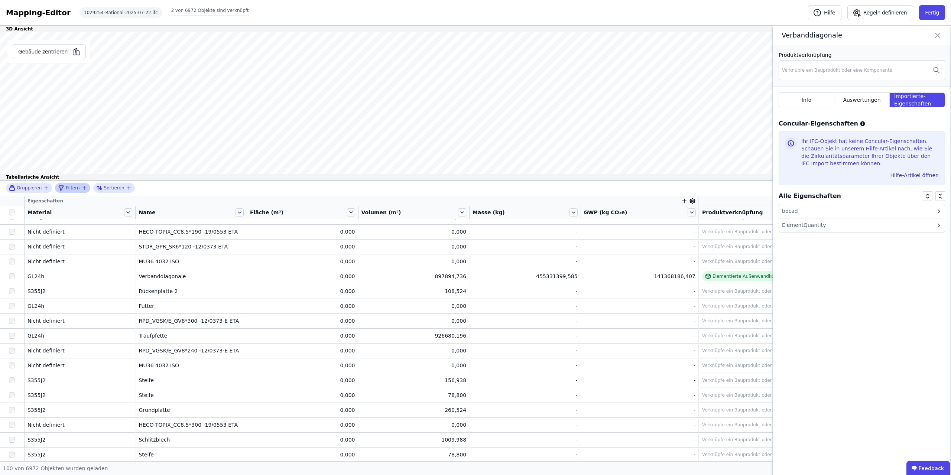
click at [475, 212] on div "bocad" at bounding box center [862, 211] width 166 height 14
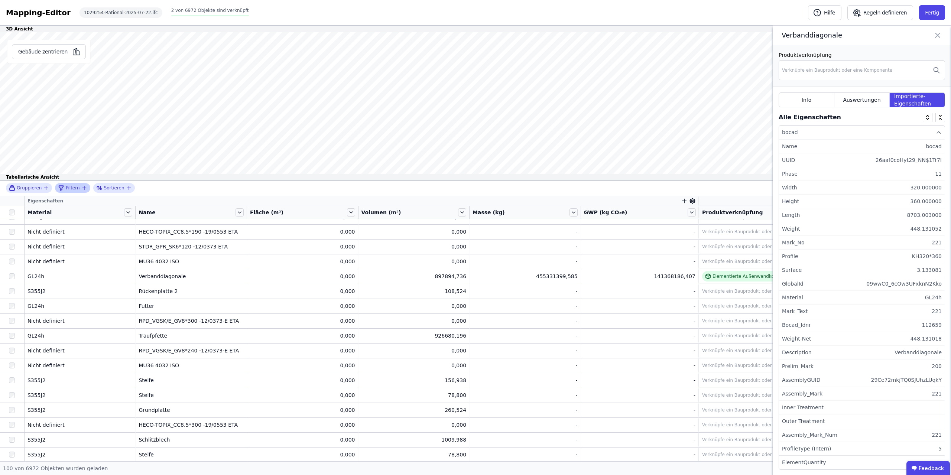
scroll to position [85, 0]
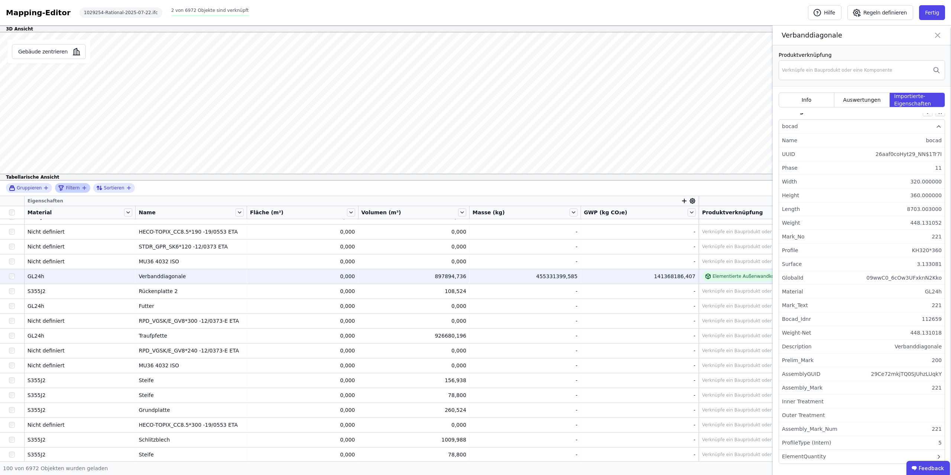
click at [156, 237] on div "Verbanddiagonale" at bounding box center [191, 276] width 105 height 7
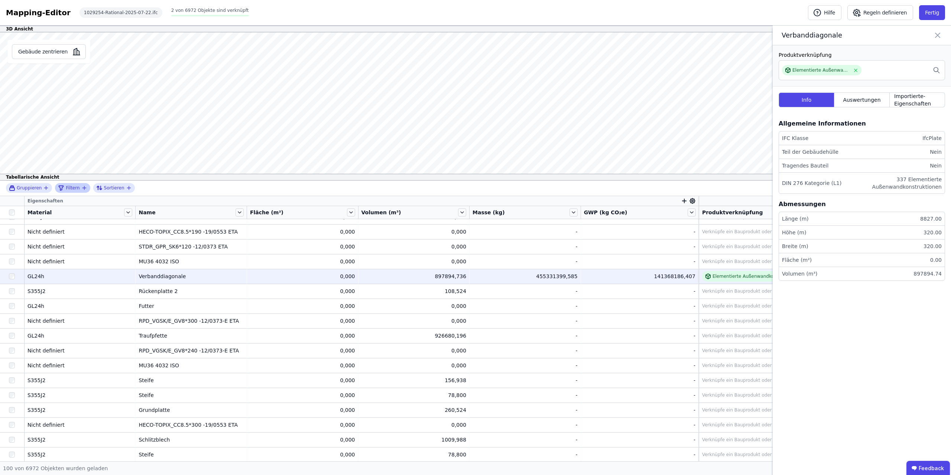
scroll to position [0, 0]
click at [461, 237] on div "897894,736" at bounding box center [413, 276] width 105 height 7
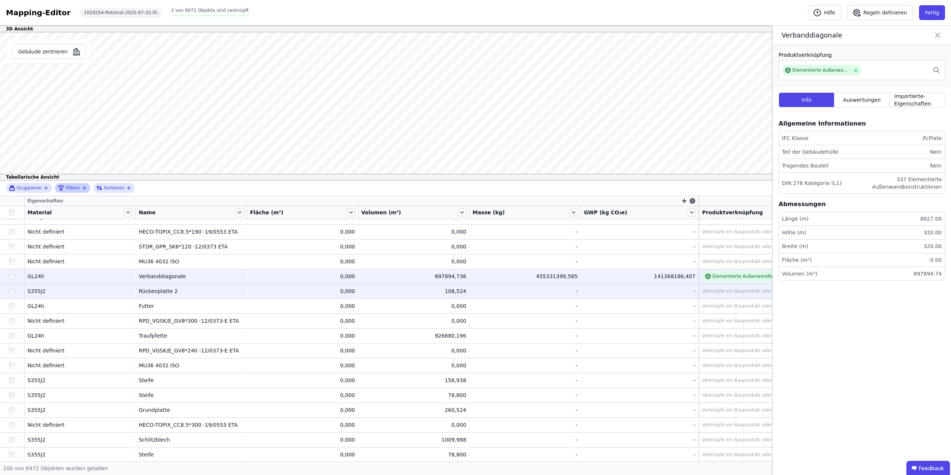
click at [30, 237] on div "S355J2" at bounding box center [79, 291] width 105 height 7
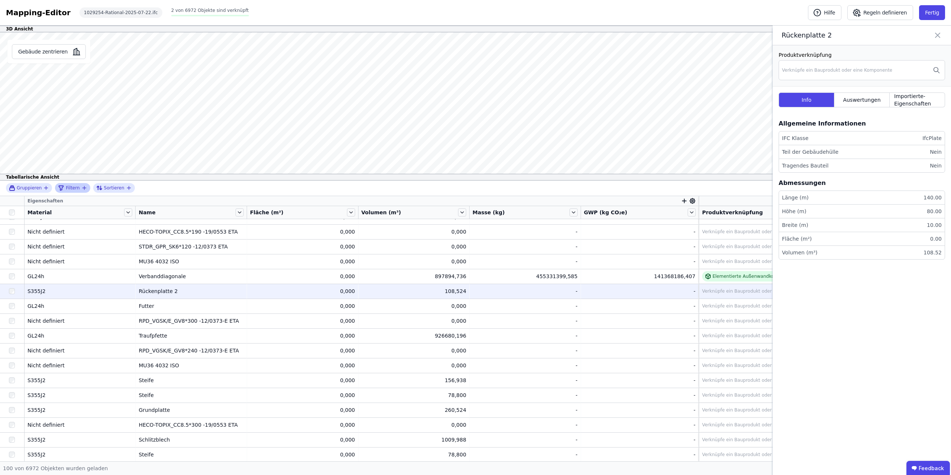
click at [475, 237] on div "Verknüpfe ein Bauprodukt oder eine Komponente" at bounding box center [757, 291] width 110 height 6
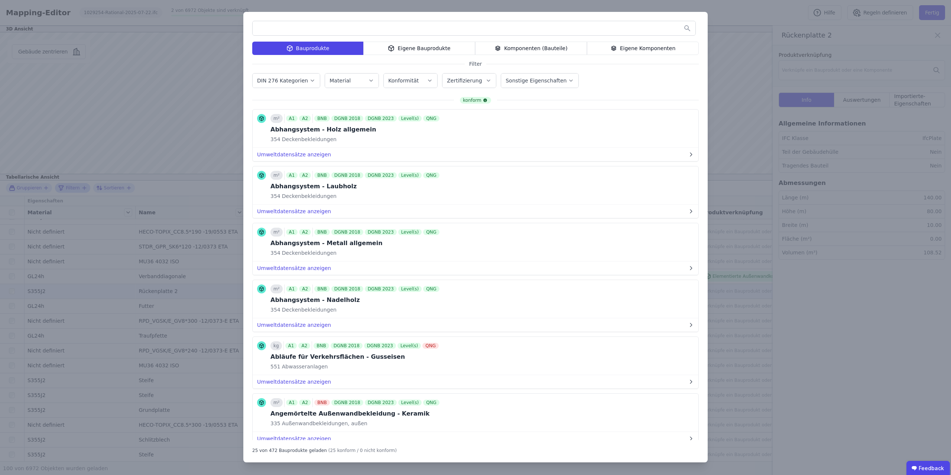
click at [475, 48] on div "Komponenten (Bauteile)" at bounding box center [531, 48] width 112 height 13
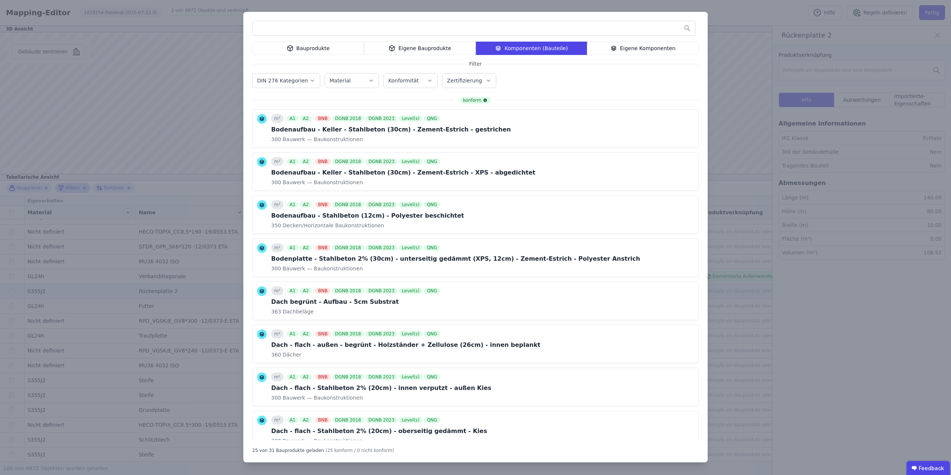
click at [316, 44] on div "Bauprodukte" at bounding box center [308, 48] width 112 height 13
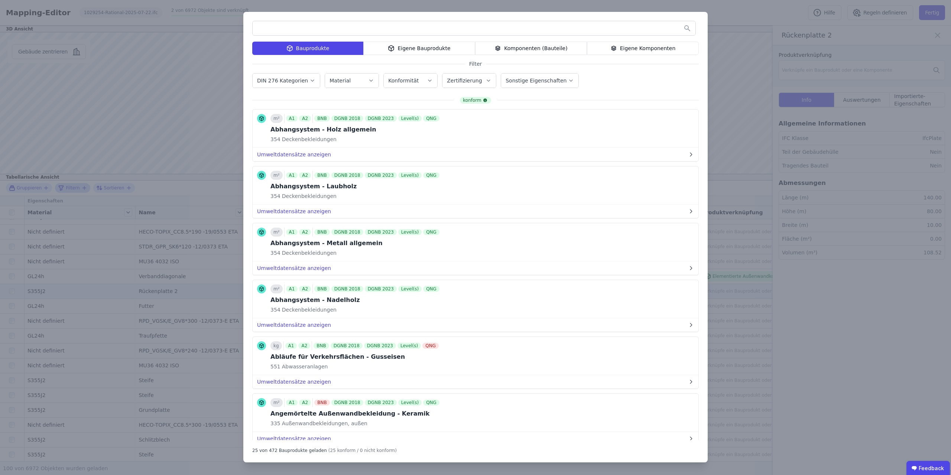
click at [317, 27] on input "text" at bounding box center [474, 28] width 443 height 13
click at [349, 83] on div "Material" at bounding box center [352, 80] width 45 height 7
click at [305, 30] on input "text" at bounding box center [474, 28] width 443 height 13
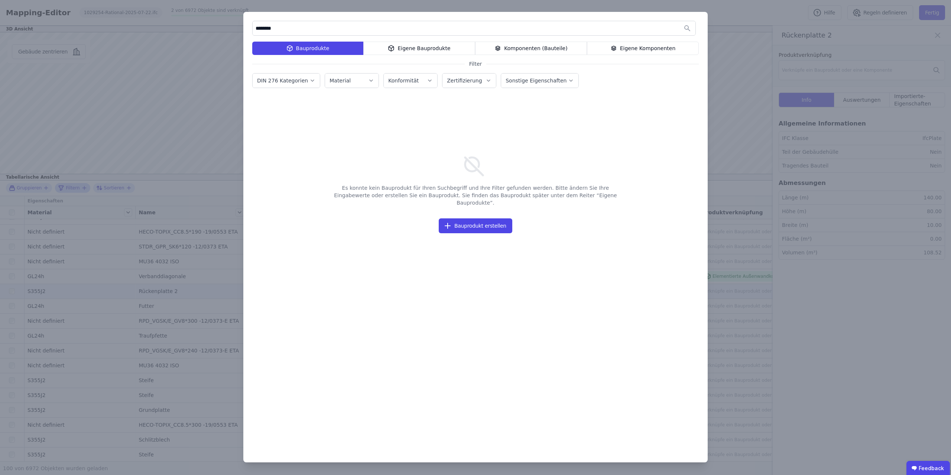
drag, startPoint x: 304, startPoint y: 29, endPoint x: 155, endPoint y: 19, distance: 149.3
click at [253, 22] on input "********" at bounding box center [474, 28] width 443 height 13
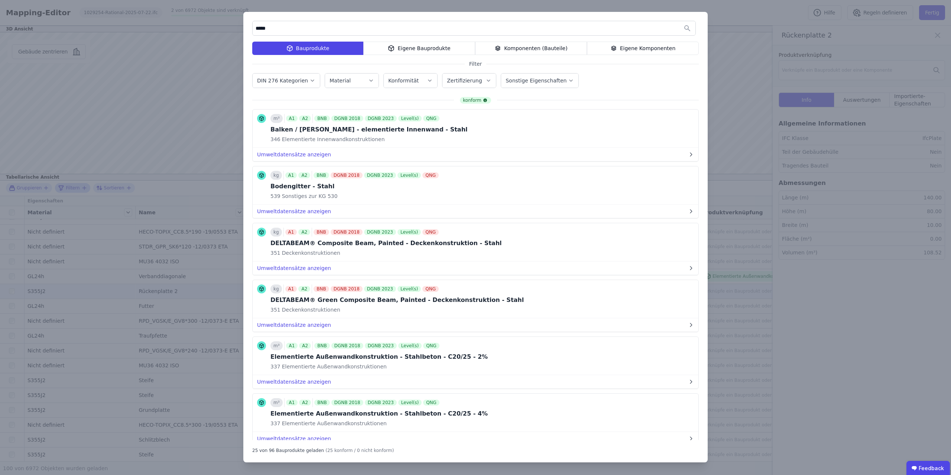
type input "*****"
click at [348, 81] on div "Material" at bounding box center [352, 80] width 45 height 7
type input "*"
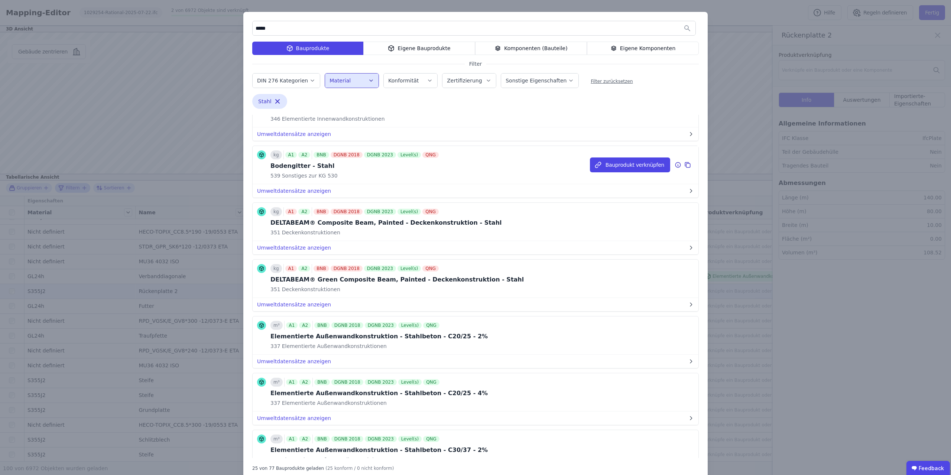
scroll to position [0, 0]
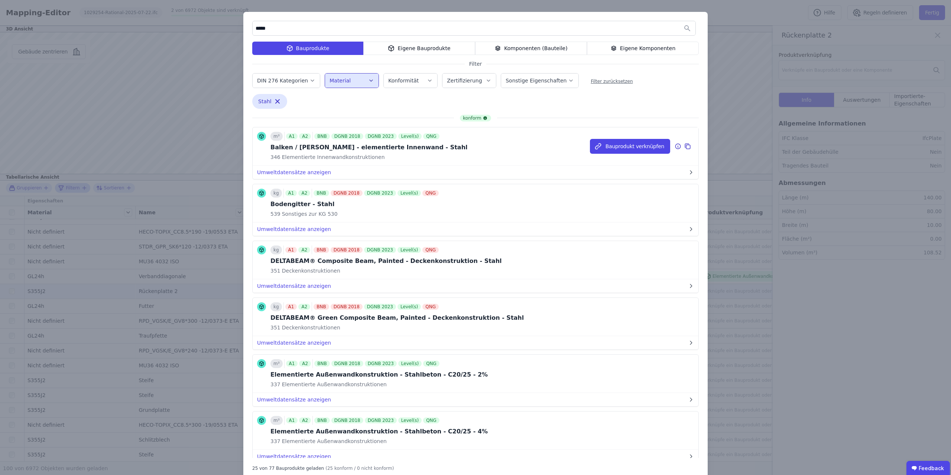
click at [327, 146] on div "Balken / [PERSON_NAME] - elementierte Innenwand - Stahl" at bounding box center [368, 147] width 197 height 9
click at [160, 237] on div "***** Bauprodukte Eigene Bauprodukte Komponenten (Bauteile) Eigene Komponenten …" at bounding box center [475, 246] width 951 height 492
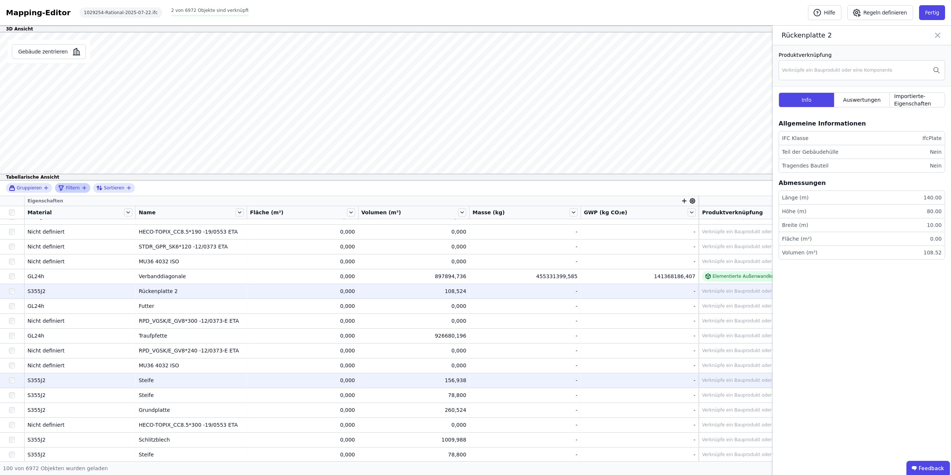
click at [146, 237] on div "Steife" at bounding box center [191, 380] width 105 height 7
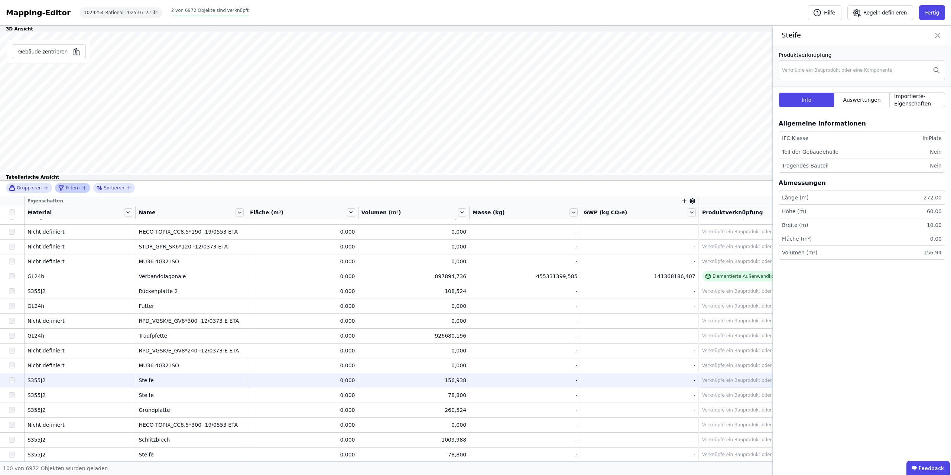
click at [475, 123] on div "3D Ansicht Gebäude zentrieren Wandriegel Produktverknüpfung Verknüpfe ein Baupr…" at bounding box center [475, 244] width 951 height 436
click at [341, 193] on div "3D Ansicht Gebäude zentrieren Wandriegel Produktverknüpfung Verknüpfe ein Baupr…" at bounding box center [475, 244] width 951 height 436
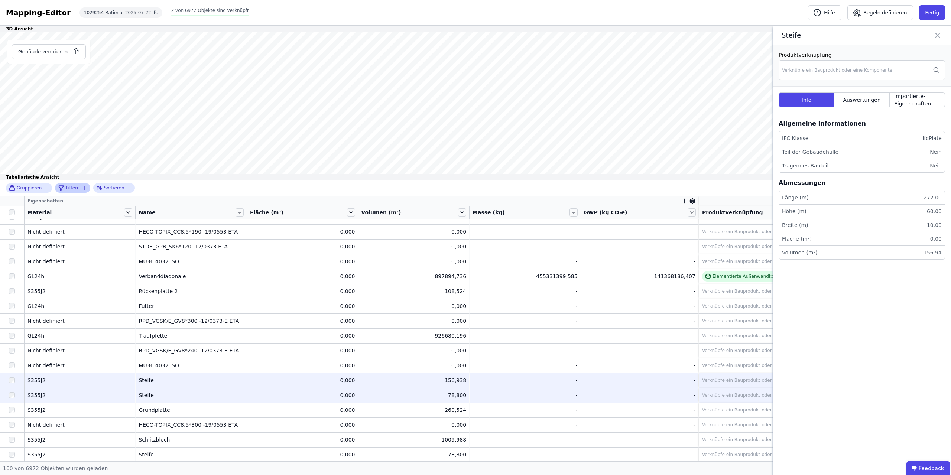
click at [150, 237] on div "Steife" at bounding box center [191, 395] width 105 height 7
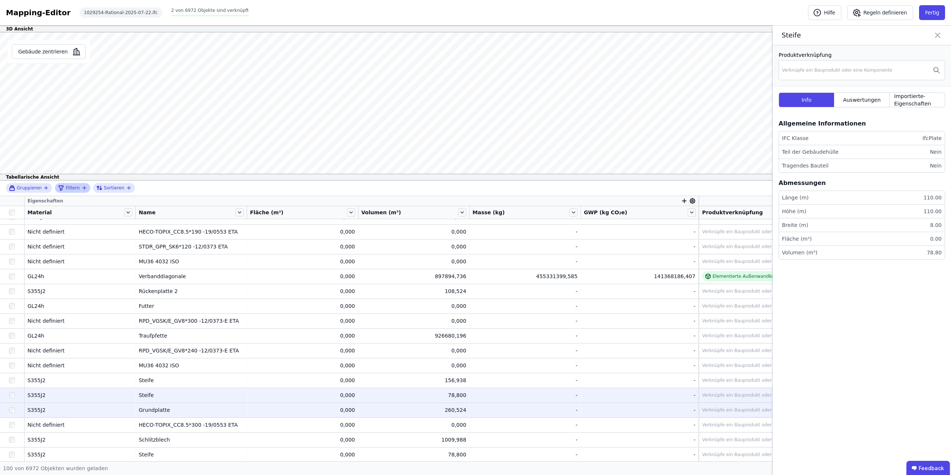
click at [155, 237] on div "Grundplatte" at bounding box center [191, 409] width 105 height 7
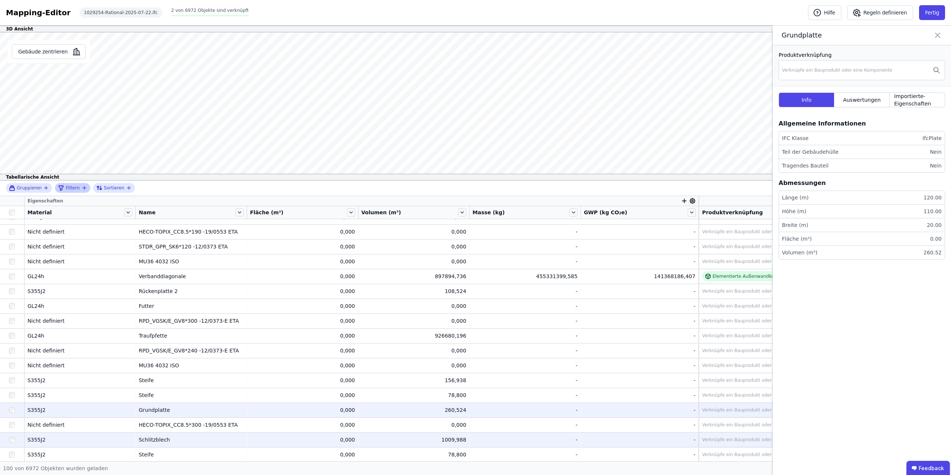
click at [234, 237] on div "Schlitzblech" at bounding box center [191, 439] width 105 height 7
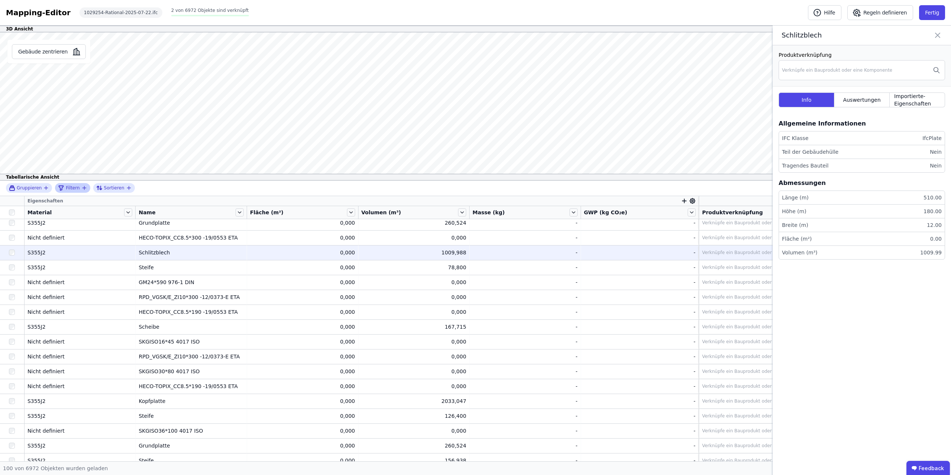
click at [475, 237] on div "Verknüpfe ein Bauprodukt oder eine Komponente" at bounding box center [757, 253] width 110 height 6
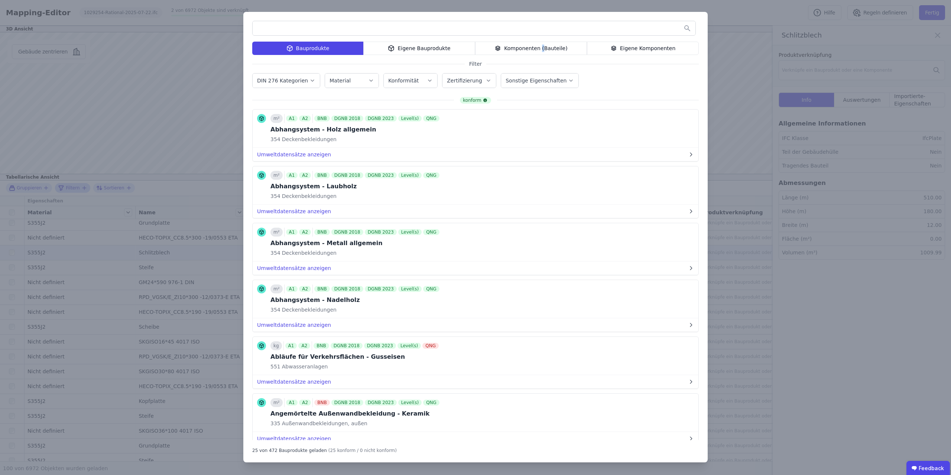
click at [475, 47] on div "Komponenten (Bauteile)" at bounding box center [531, 48] width 112 height 13
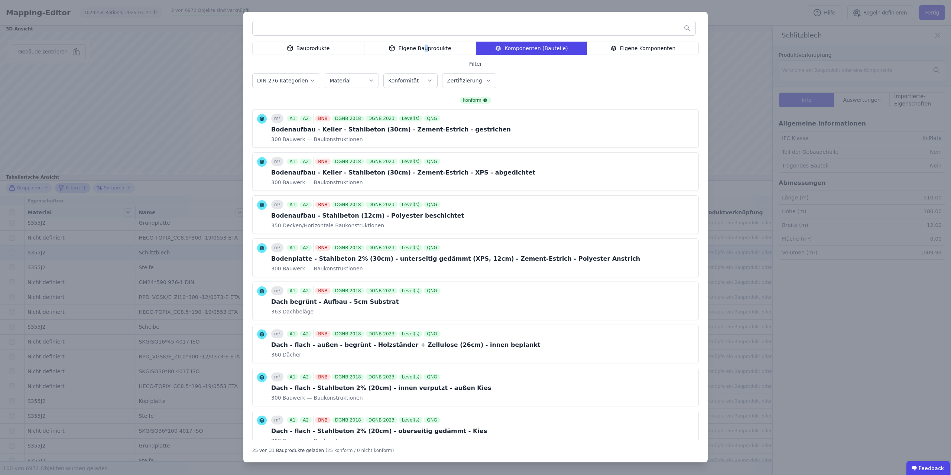
click at [426, 48] on div "Eigene Bauprodukte" at bounding box center [420, 48] width 112 height 13
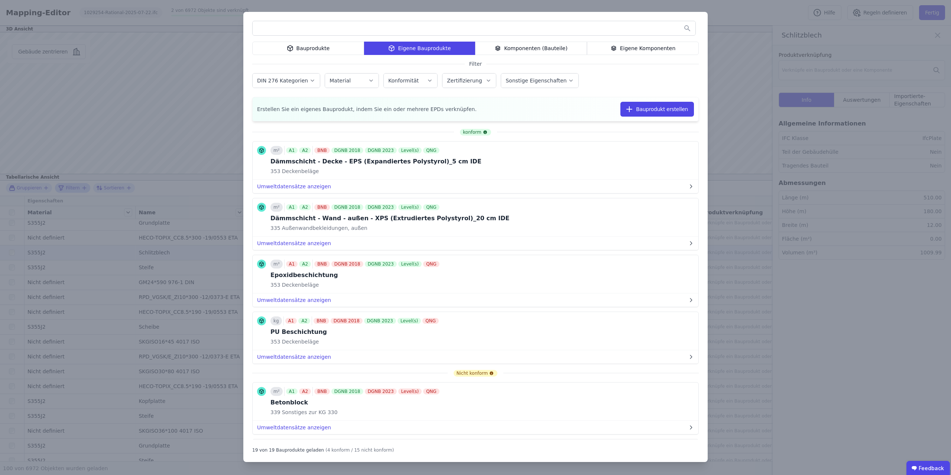
click at [301, 53] on div "Bauprodukte" at bounding box center [308, 48] width 112 height 13
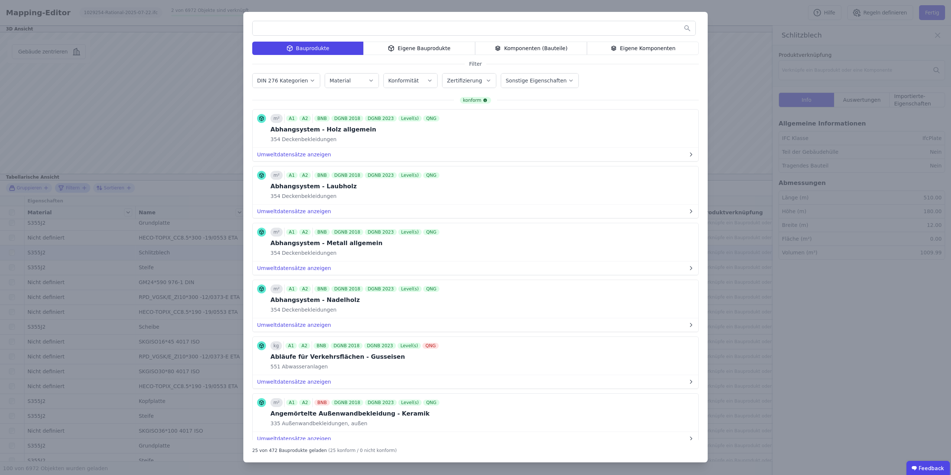
click at [475, 46] on div "Eigene Komponenten" at bounding box center [643, 48] width 112 height 13
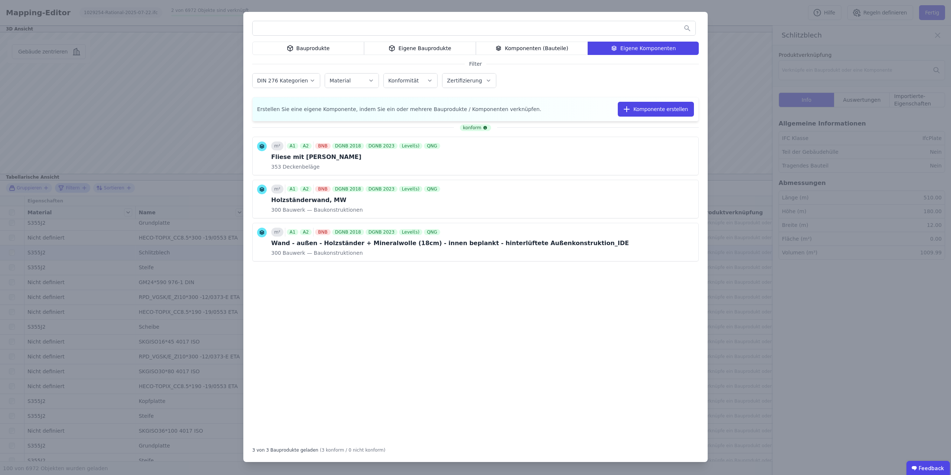
click at [317, 46] on div "Bauprodukte" at bounding box center [308, 48] width 112 height 13
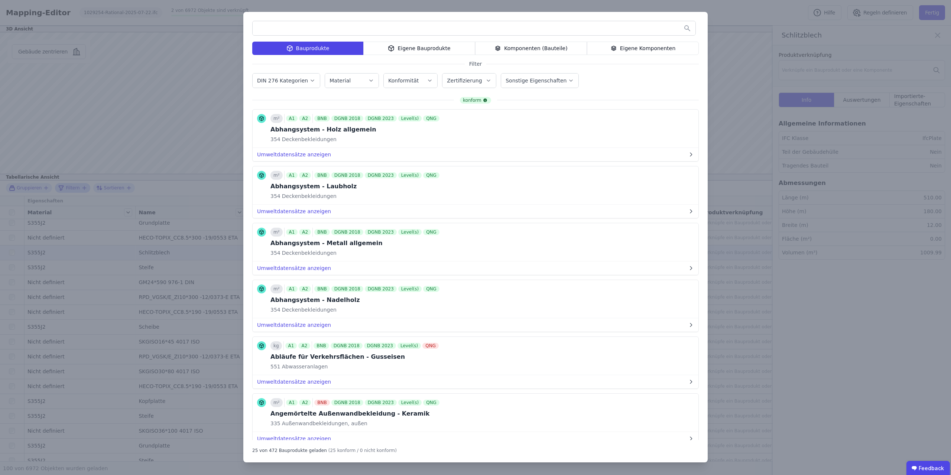
click at [289, 79] on label "DIN 276 Kategorien" at bounding box center [283, 81] width 52 height 6
click at [290, 79] on label "DIN 276 Kategorien" at bounding box center [283, 81] width 52 height 6
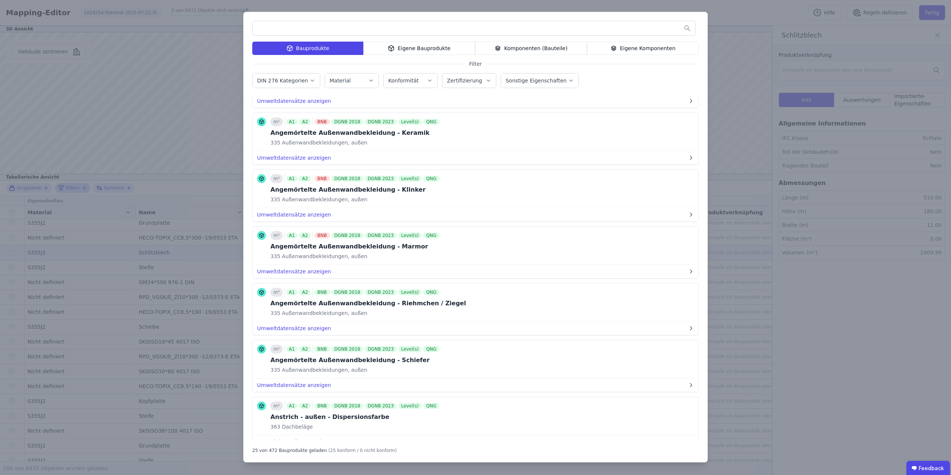
scroll to position [0, 0]
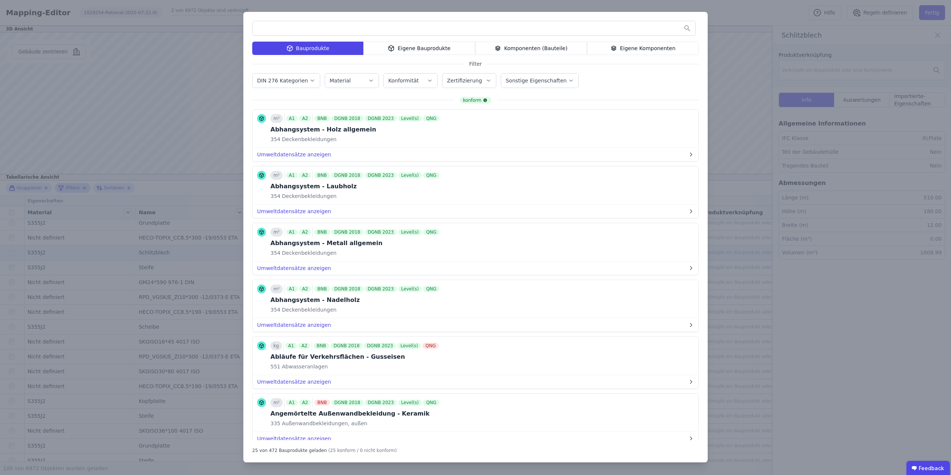
click at [317, 29] on input "text" at bounding box center [474, 28] width 443 height 13
click at [475, 83] on icon "button" at bounding box center [489, 80] width 6 height 7
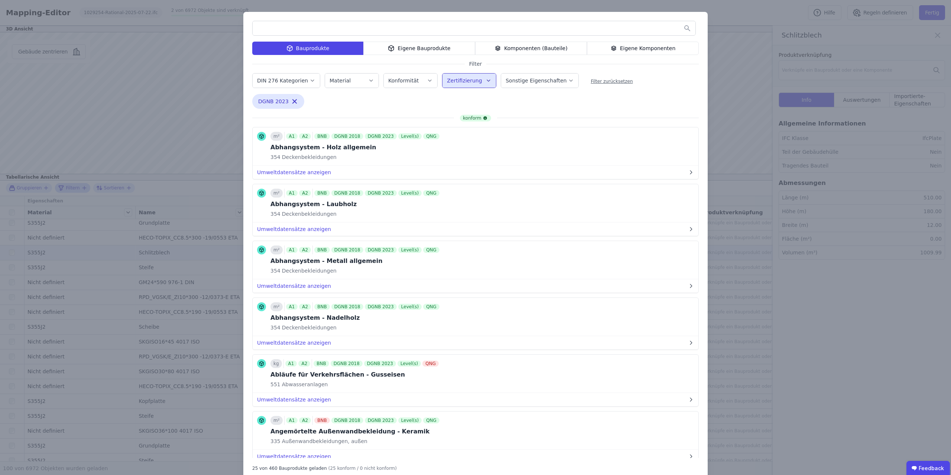
click at [475, 85] on button "Sonstige Eigenschaften" at bounding box center [539, 81] width 77 height 14
click at [475, 78] on label "Sonstige Eigenschaften" at bounding box center [537, 81] width 62 height 6
click at [407, 84] on label "Konformität" at bounding box center [404, 81] width 32 height 6
click at [355, 79] on div "Material" at bounding box center [352, 80] width 45 height 7
click at [314, 24] on input "text" at bounding box center [474, 28] width 443 height 13
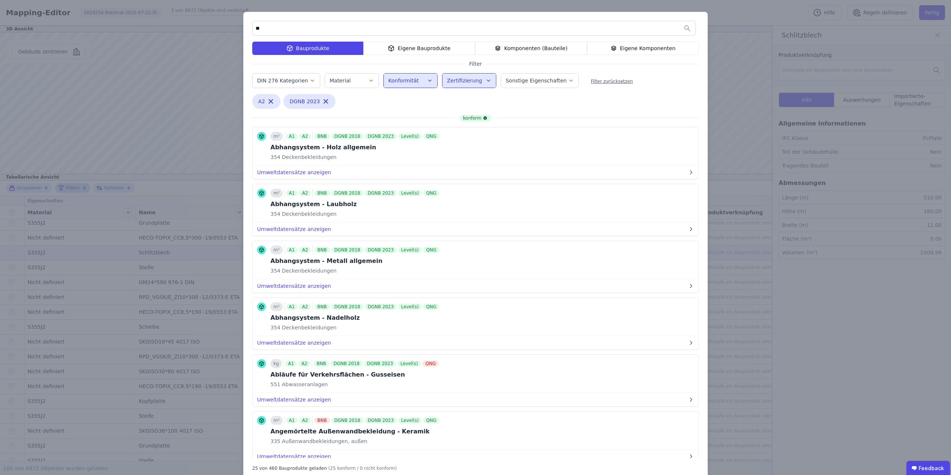
type input "*"
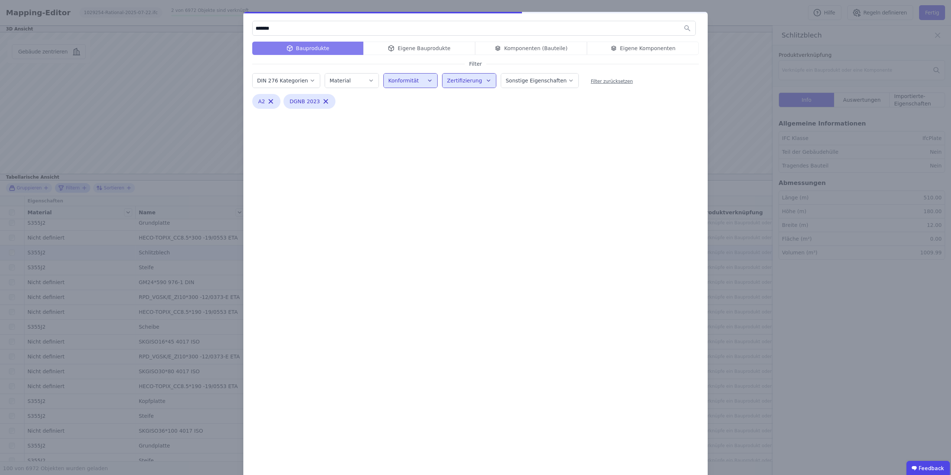
type input "******"
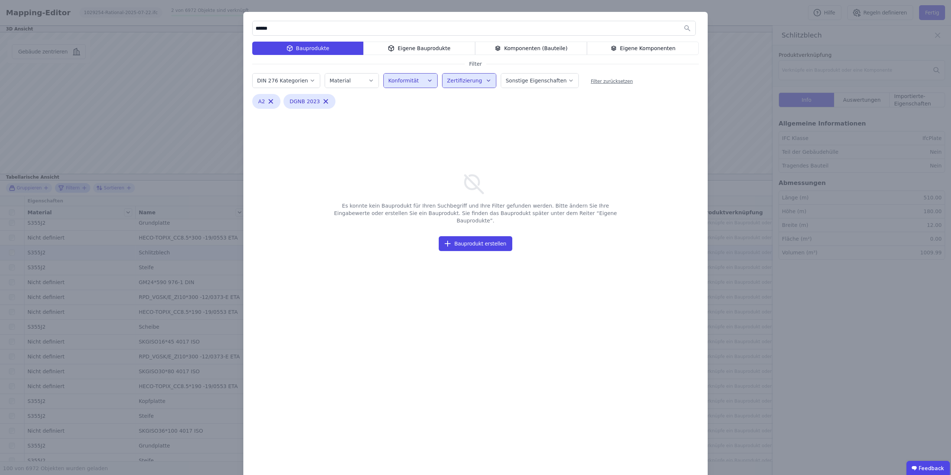
click at [272, 31] on input "******" at bounding box center [474, 28] width 443 height 13
click at [475, 187] on div "****** Bauprodukte Eigene Bauprodukte Komponenten (Bauteile) Eigene Komponenten…" at bounding box center [475, 246] width 951 height 492
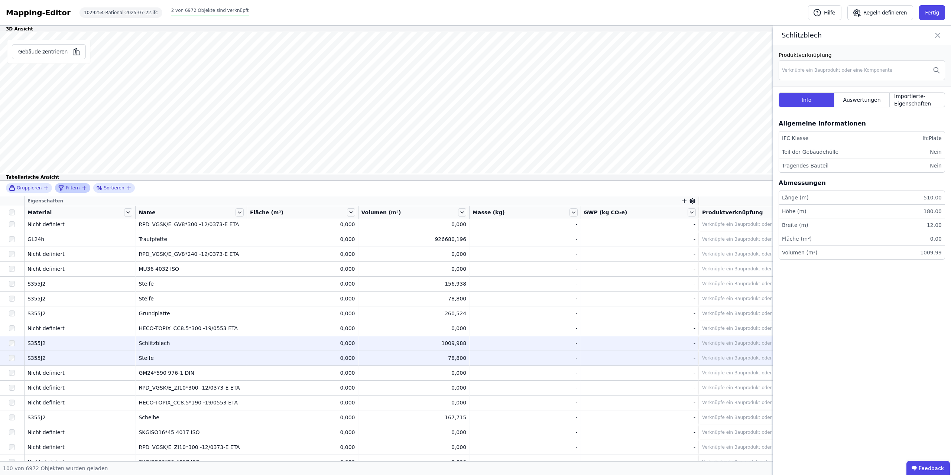
scroll to position [609, 0]
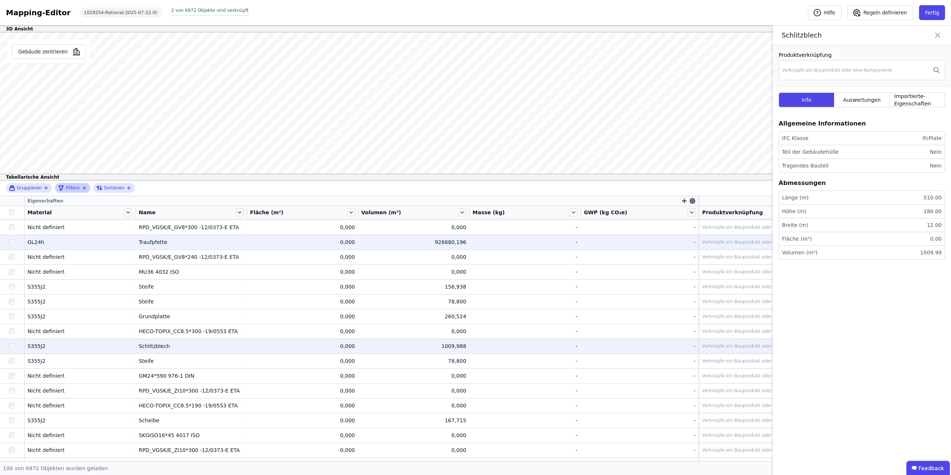
click at [156, 237] on div "Traufpfette" at bounding box center [191, 242] width 105 height 7
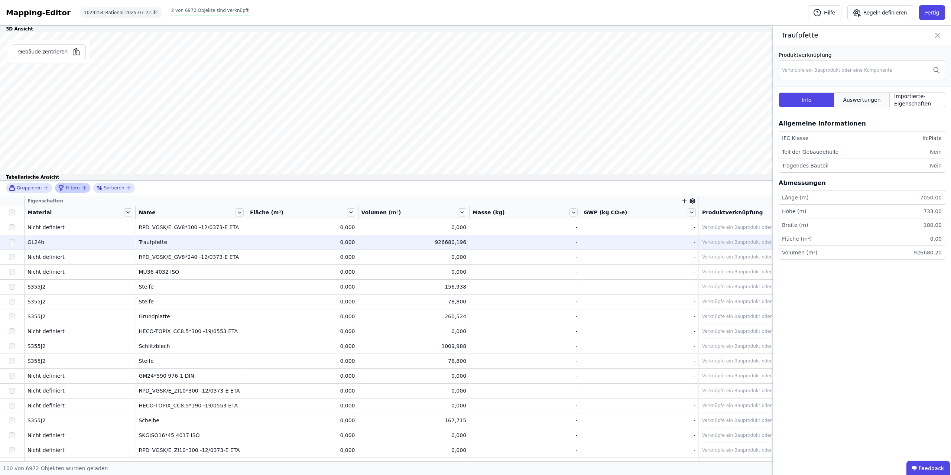
click at [475, 100] on span "Auswertungen" at bounding box center [862, 99] width 38 height 7
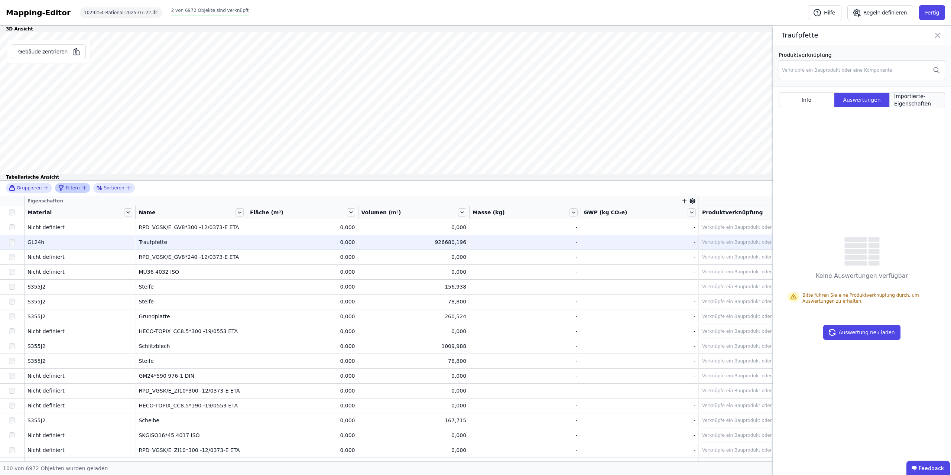
click at [475, 99] on span "Importierte-Eigenschaften" at bounding box center [917, 100] width 46 height 15
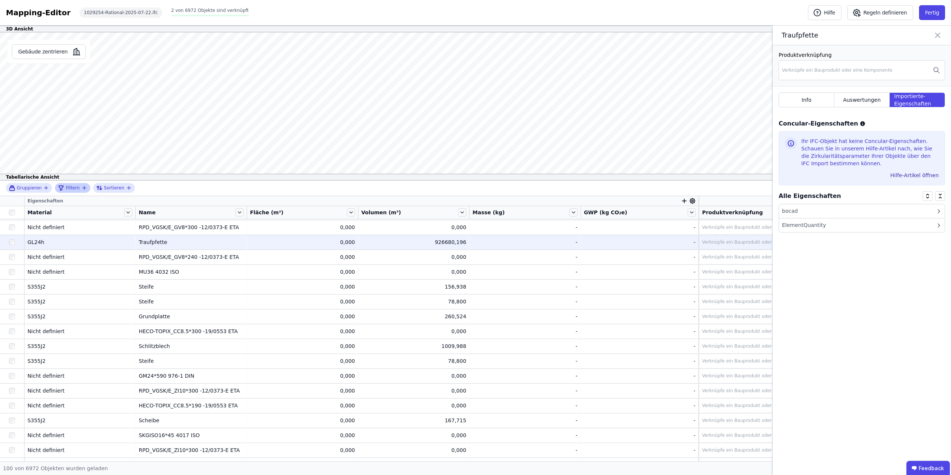
click at [475, 221] on div "ElementQuantity" at bounding box center [862, 225] width 166 height 14
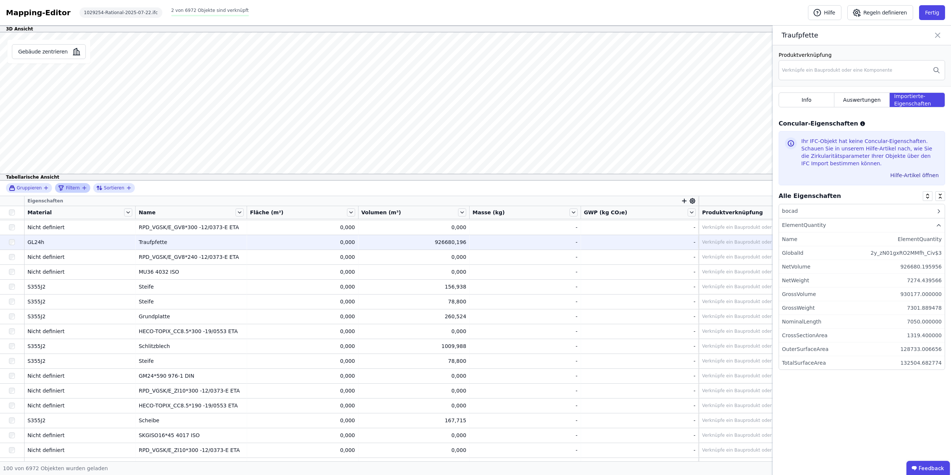
click at [475, 213] on div "bocad" at bounding box center [862, 211] width 166 height 14
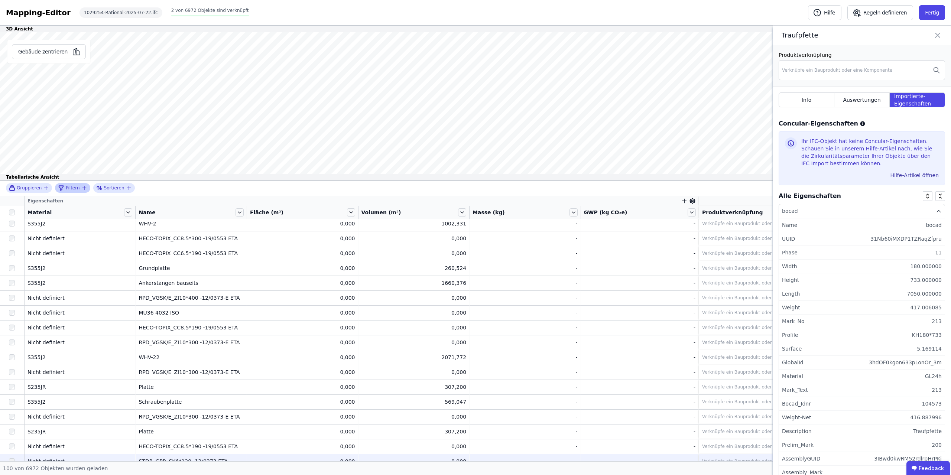
scroll to position [468, 0]
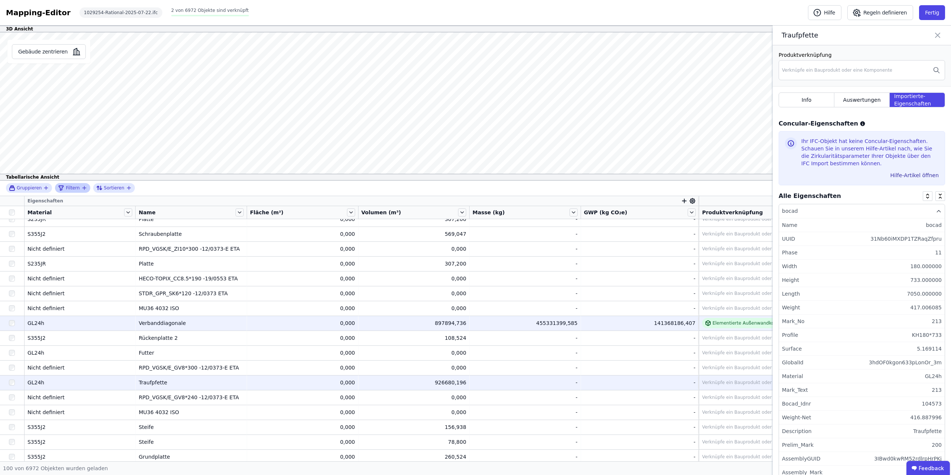
click at [455, 237] on div "897894,736" at bounding box center [413, 322] width 105 height 7
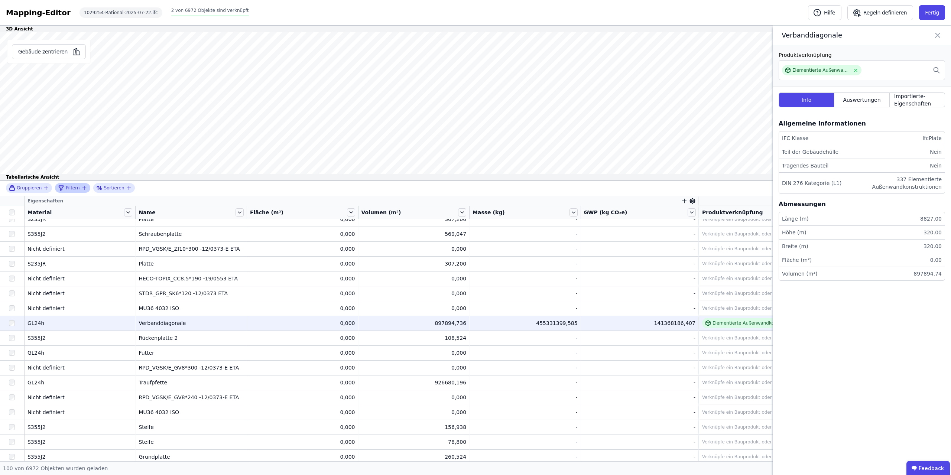
click at [475, 200] on icon at bounding box center [693, 201] width 2 height 2
click at [475, 237] on icon at bounding box center [765, 288] width 6 height 6
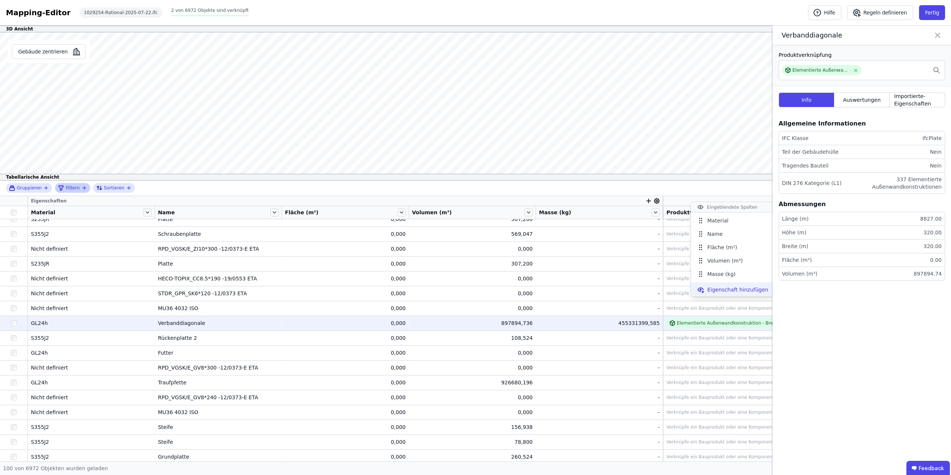
click at [475, 237] on span "Eigenschaft hinzufügen" at bounding box center [737, 289] width 61 height 7
click at [475, 237] on div "Concular Eigenschaften" at bounding box center [720, 332] width 62 height 7
click at [475, 237] on div "Auswertungen" at bounding box center [708, 346] width 38 height 7
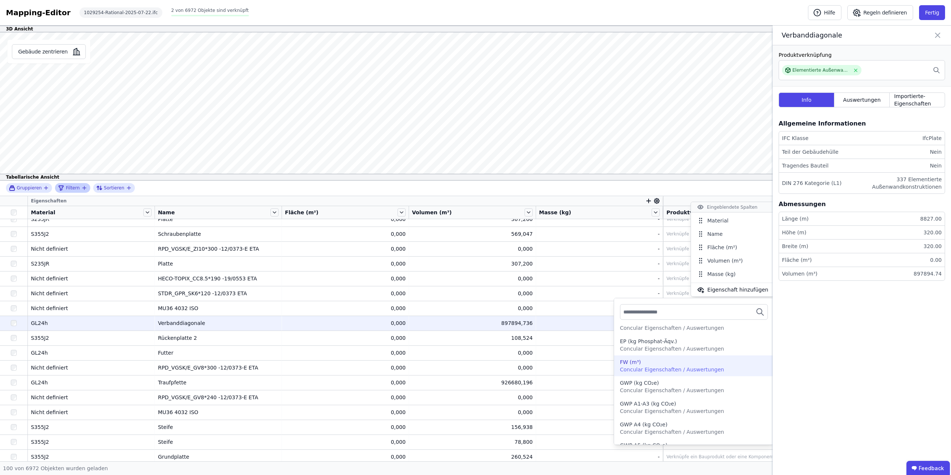
scroll to position [339, 0]
click at [475, 205] on div "Eingeblendete Spalten" at bounding box center [732, 207] width 83 height 10
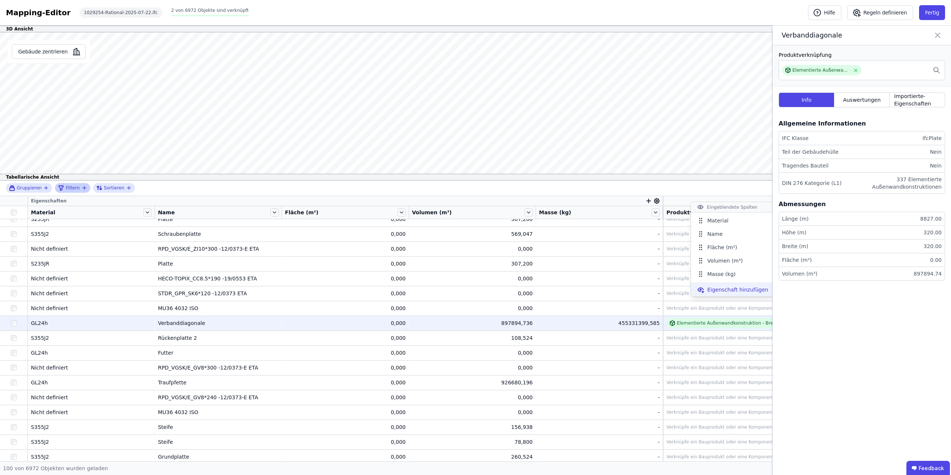
click at [475, 237] on span "Eigenschaft hinzufügen" at bounding box center [737, 289] width 61 height 7
click at [475, 237] on input "text" at bounding box center [719, 311] width 55 height 13
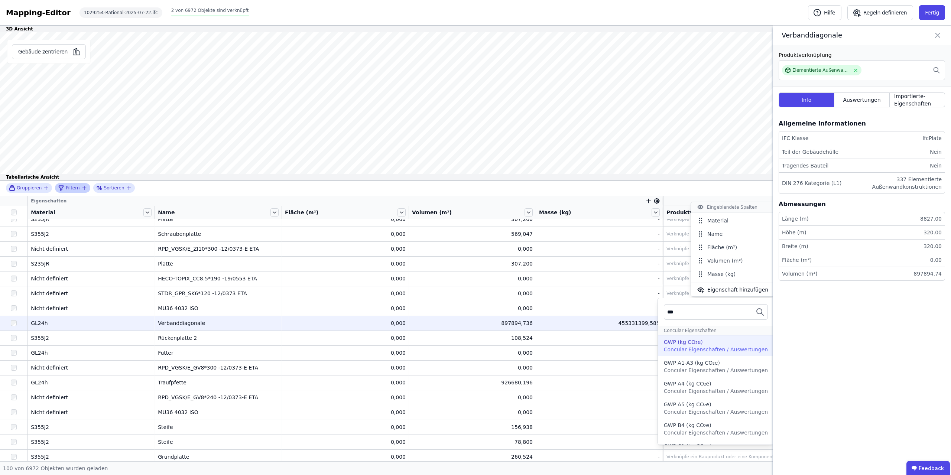
type input "***"
click at [475, 237] on span "Concular Eigenschaften / Auswertungen" at bounding box center [716, 350] width 104 height 6
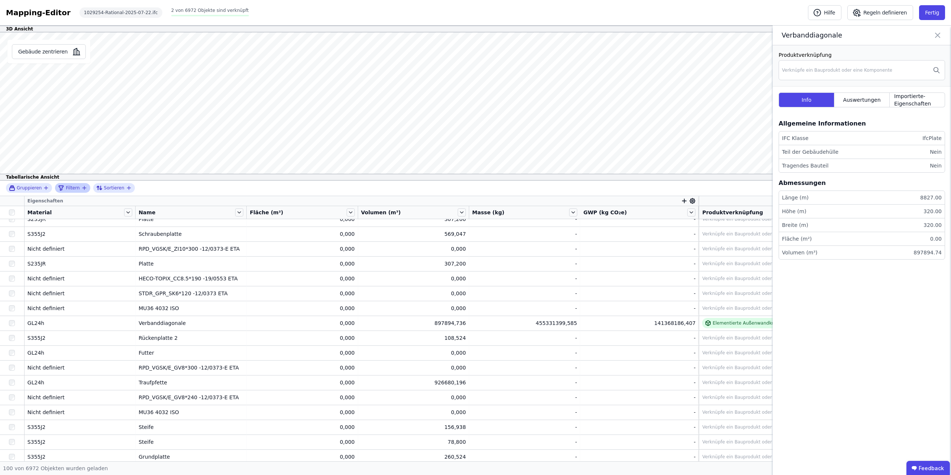
click at [113, 187] on div "3D Ansicht Gebäude zentrieren Verbanddiagonale Produktverknüpfung Verknüpfe ein…" at bounding box center [475, 244] width 951 height 436
click at [475, 102] on span "Importierte-Eigenschaften" at bounding box center [917, 100] width 46 height 15
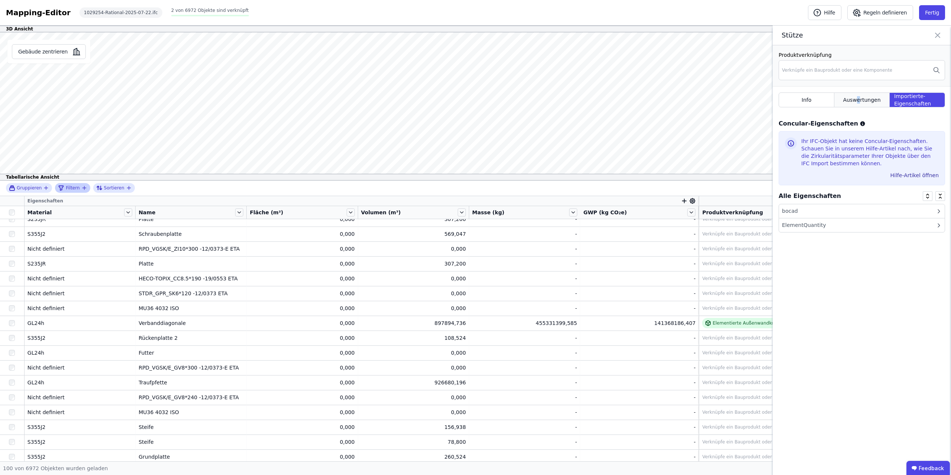
click at [475, 106] on div "Auswertungen" at bounding box center [861, 100] width 55 height 15
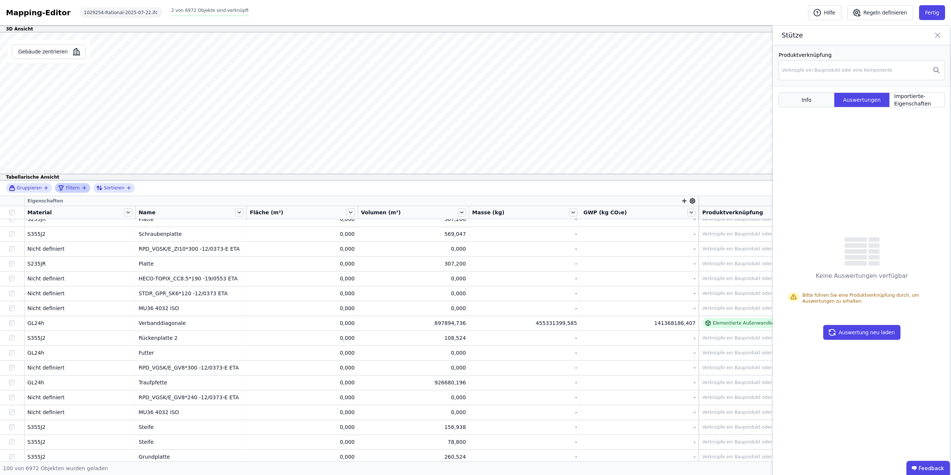
click at [475, 104] on div "Info" at bounding box center [807, 100] width 56 height 15
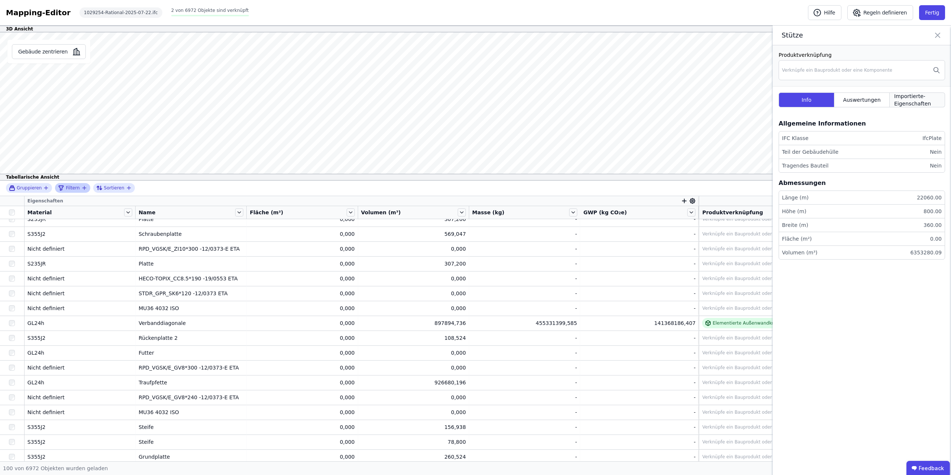
click at [475, 99] on span "Importierte-Eigenschaften" at bounding box center [917, 100] width 46 height 15
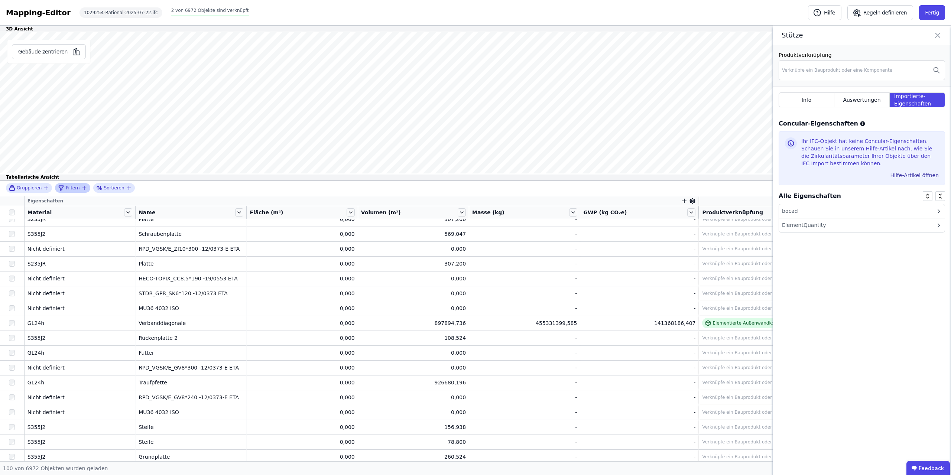
click at [475, 207] on div "bocad" at bounding box center [862, 211] width 166 height 14
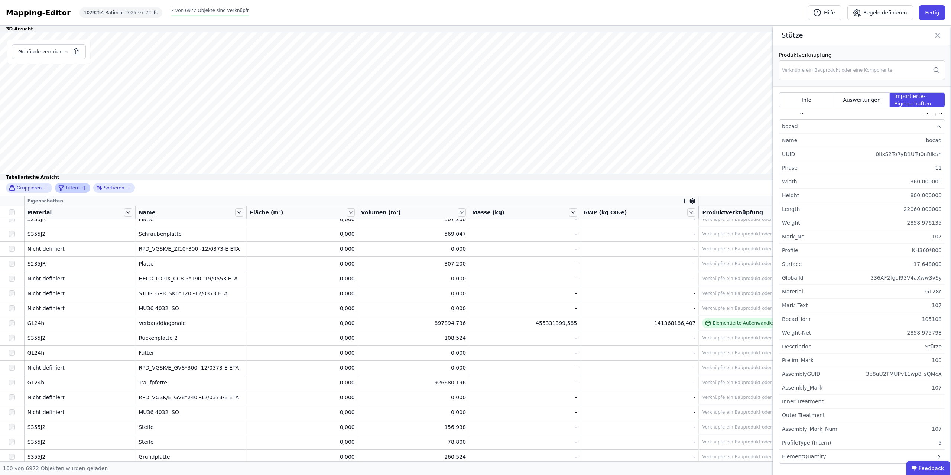
scroll to position [0, 0]
